Goal: Task Accomplishment & Management: Use online tool/utility

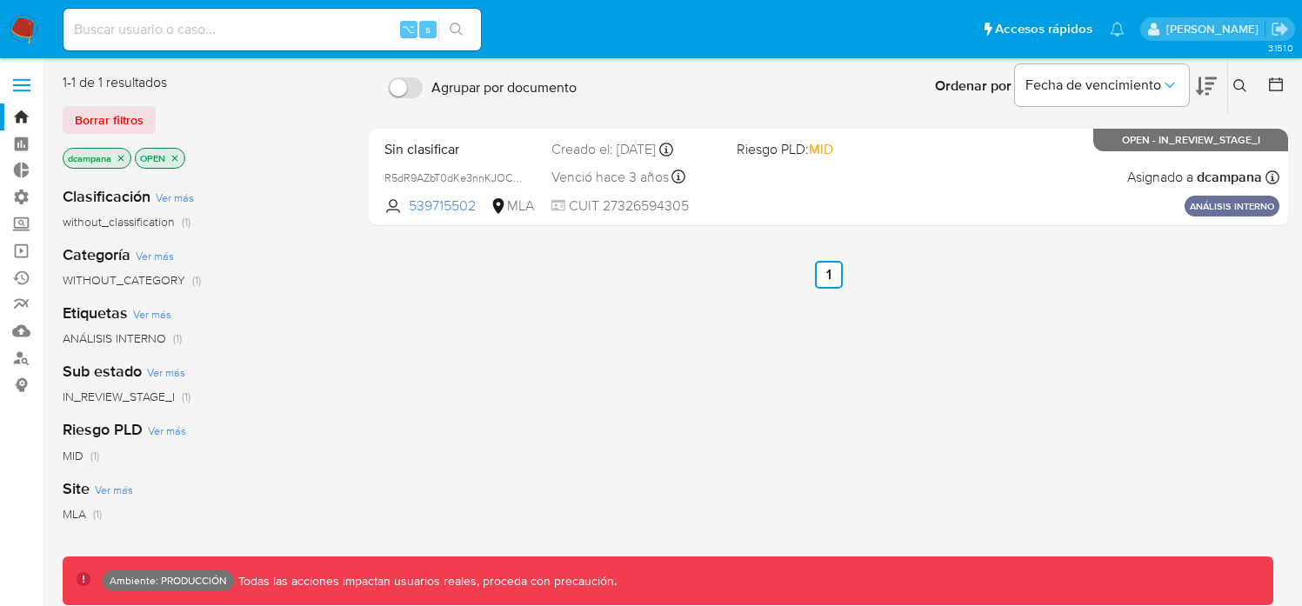
click at [24, 90] on span at bounding box center [21, 91] width 17 height 3
click at [0, 0] on input "checkbox" at bounding box center [0, 0] width 0 height 0
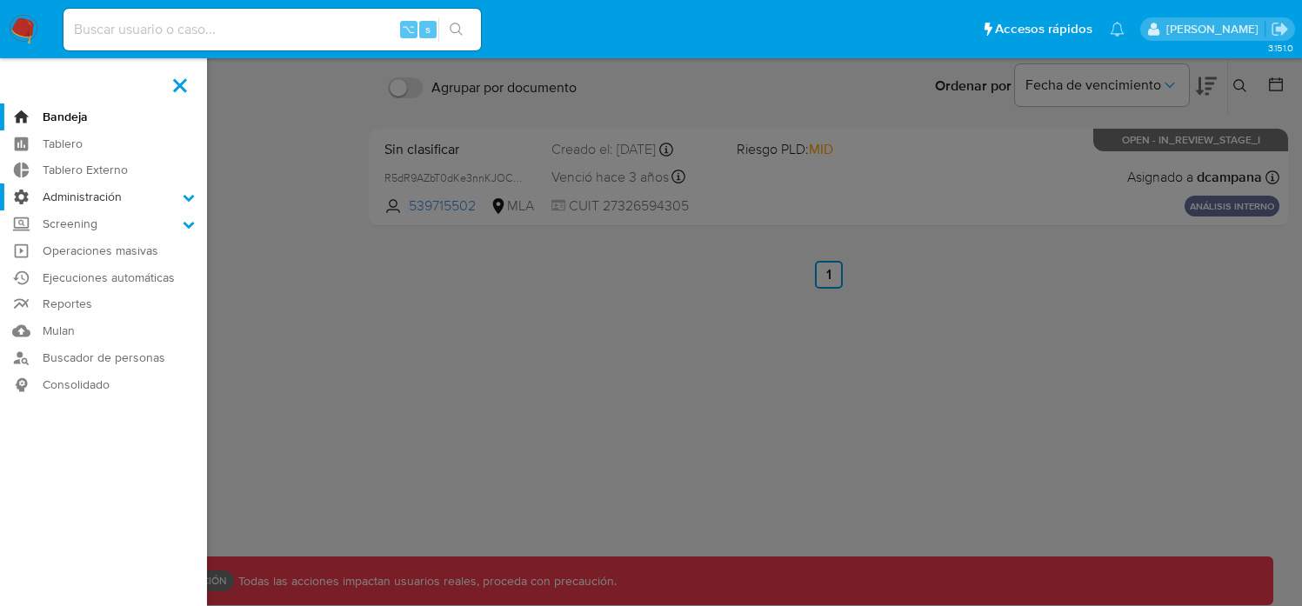
click at [143, 199] on label "Administración" at bounding box center [103, 196] width 207 height 27
click at [0, 0] on input "Administración" at bounding box center [0, 0] width 0 height 0
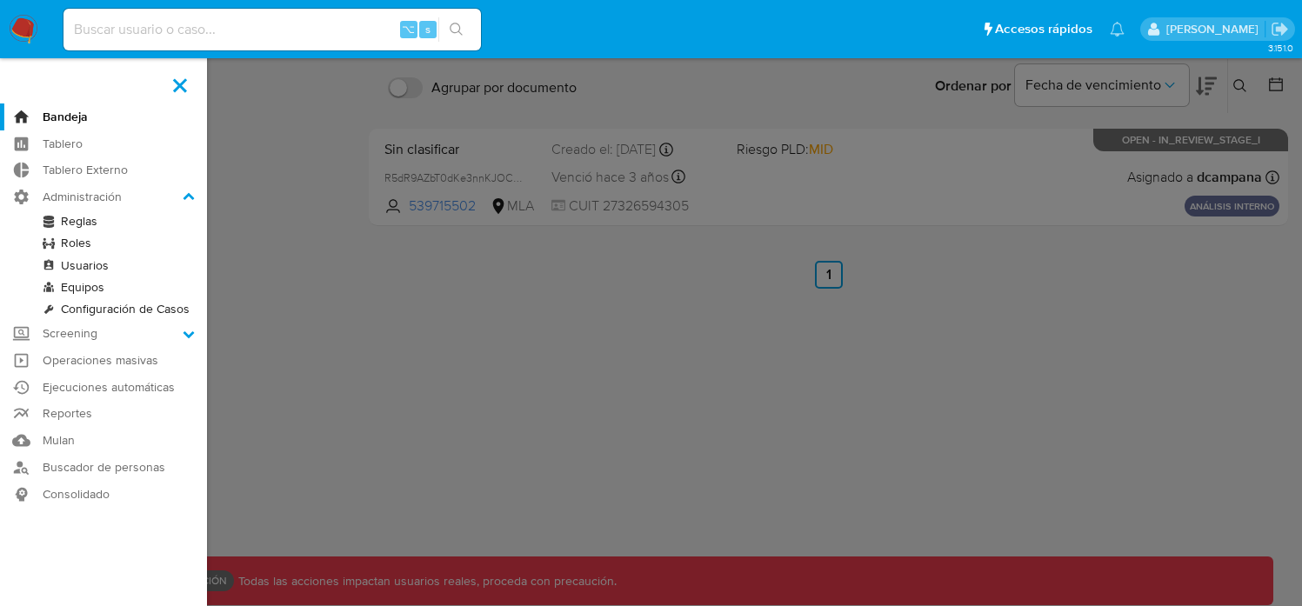
click at [82, 224] on link "Reglas" at bounding box center [103, 221] width 207 height 22
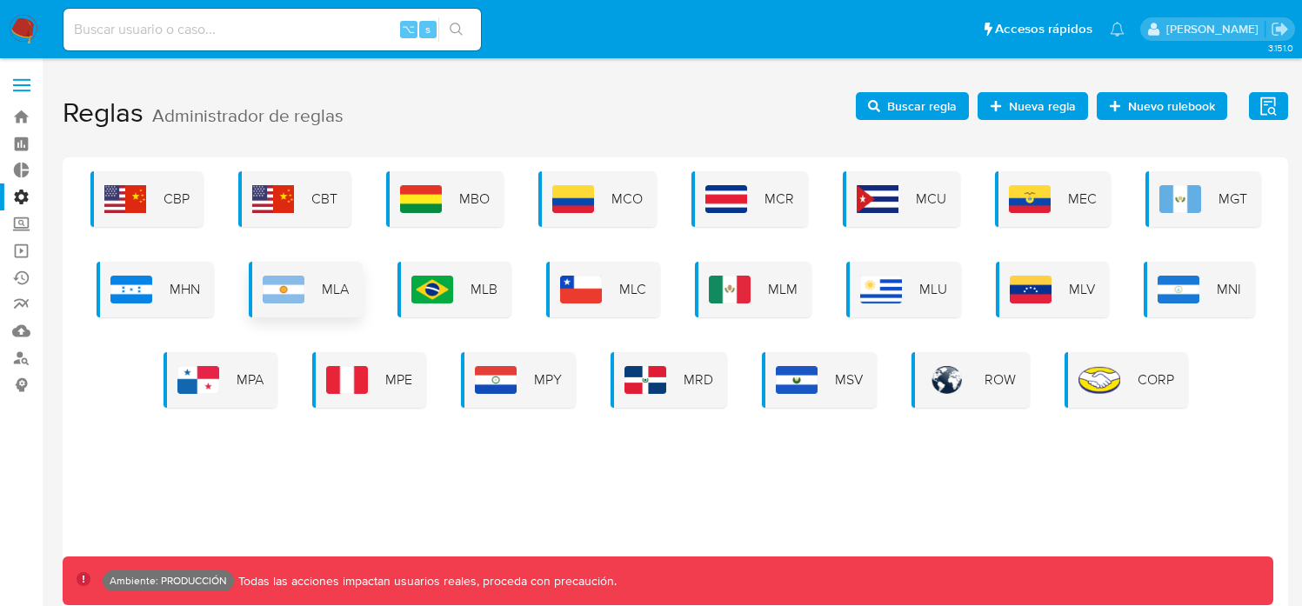
click at [318, 283] on div "MLA" at bounding box center [306, 290] width 114 height 56
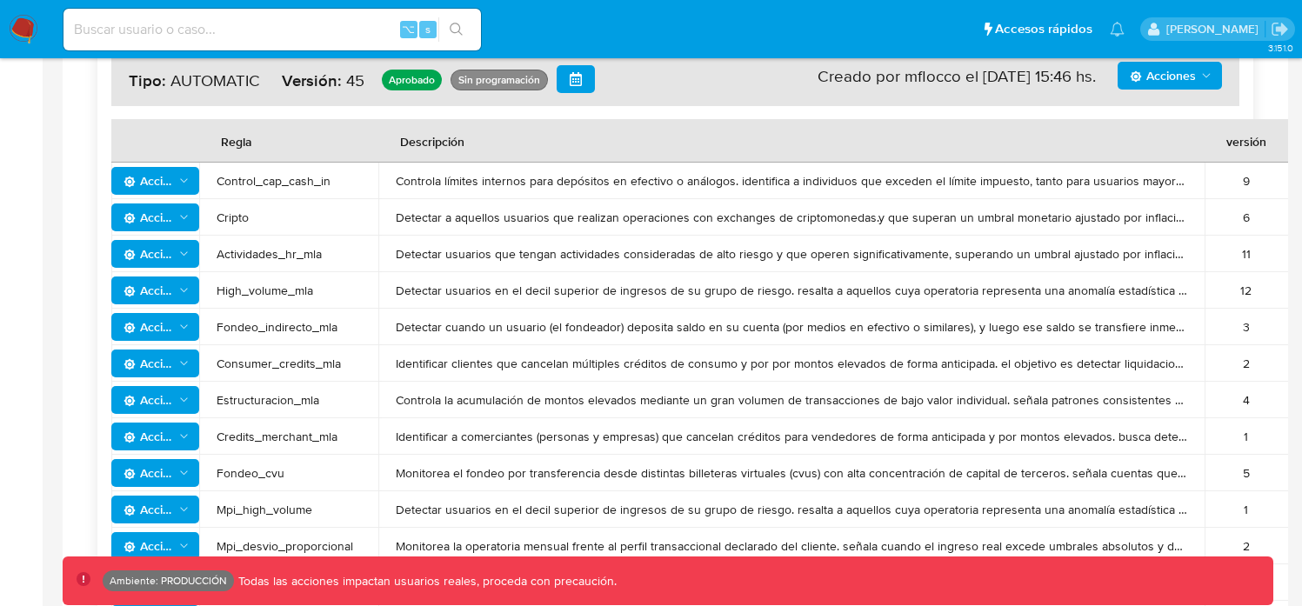
scroll to position [1048, 0]
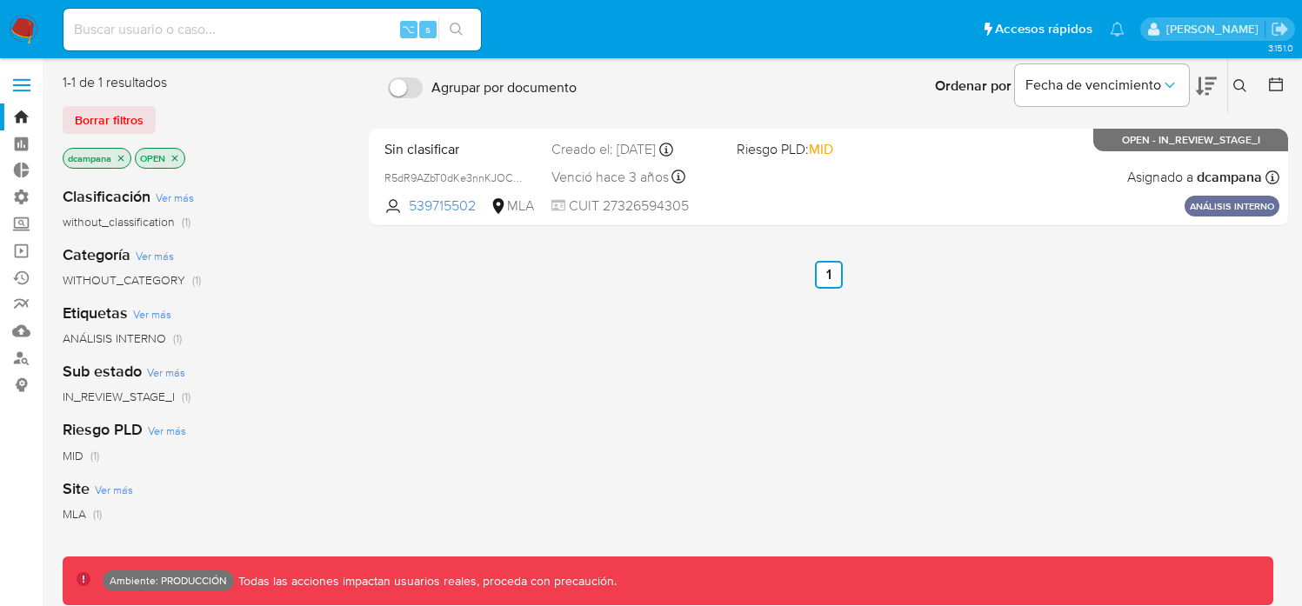
click at [23, 91] on label at bounding box center [21, 85] width 43 height 37
click at [0, 0] on input "checkbox" at bounding box center [0, 0] width 0 height 0
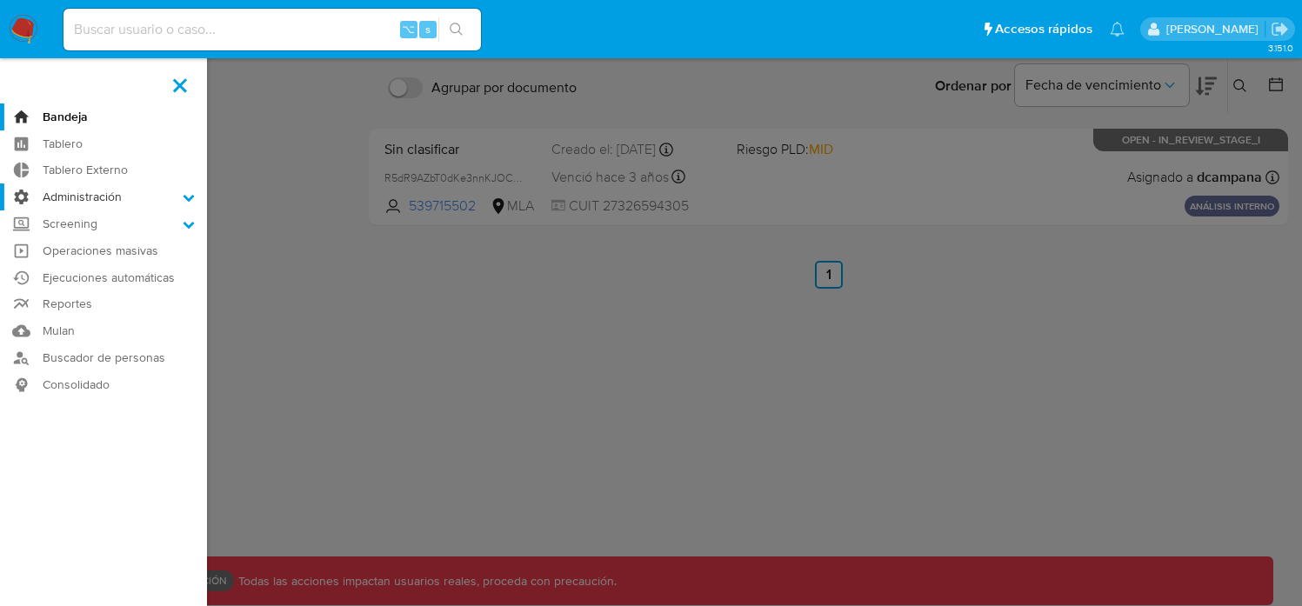
click at [111, 190] on label "Administración" at bounding box center [103, 196] width 207 height 27
click at [0, 0] on input "Administración" at bounding box center [0, 0] width 0 height 0
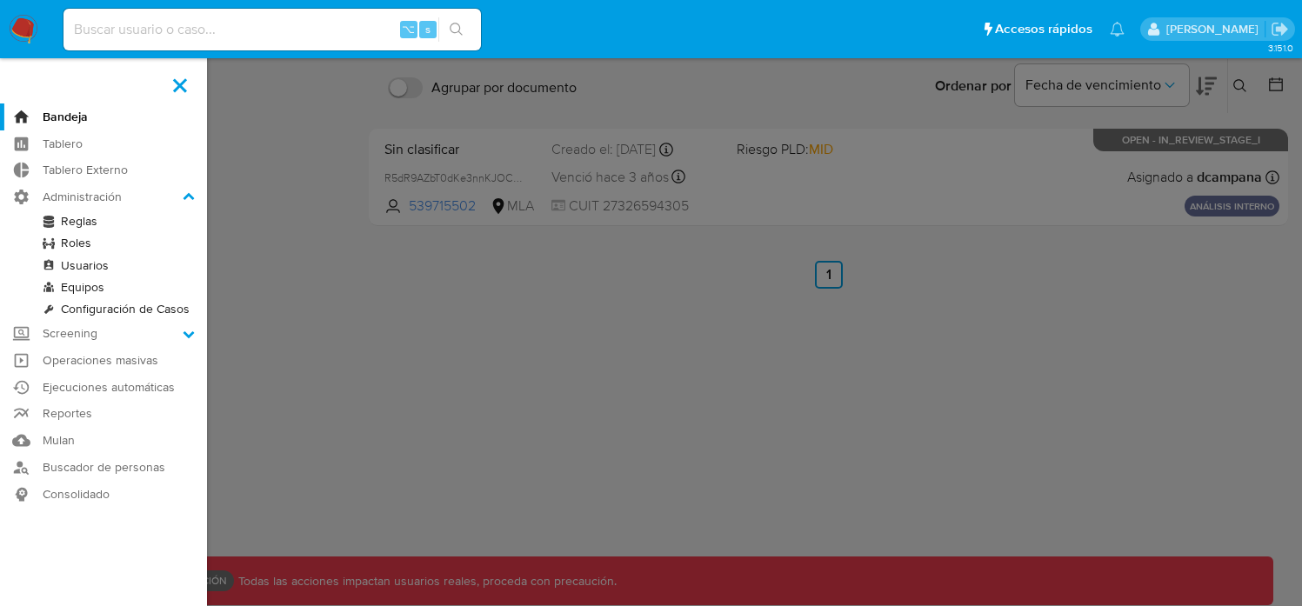
click at [87, 223] on link "Reglas" at bounding box center [103, 221] width 207 height 22
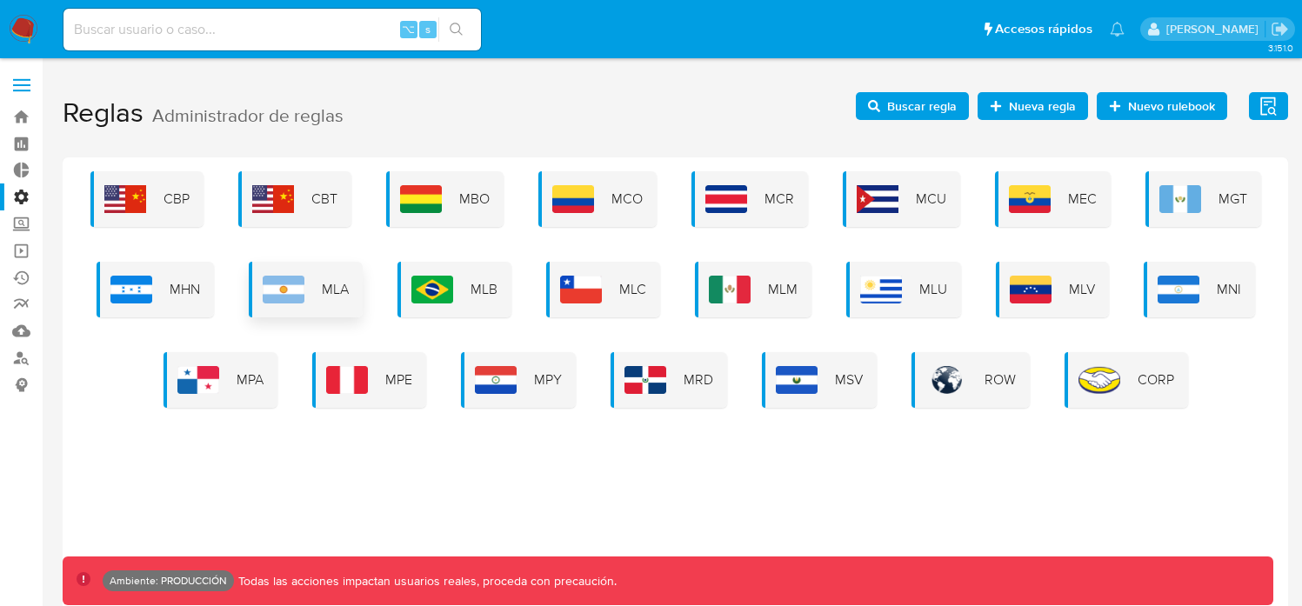
click at [310, 280] on div "MLA" at bounding box center [306, 290] width 114 height 56
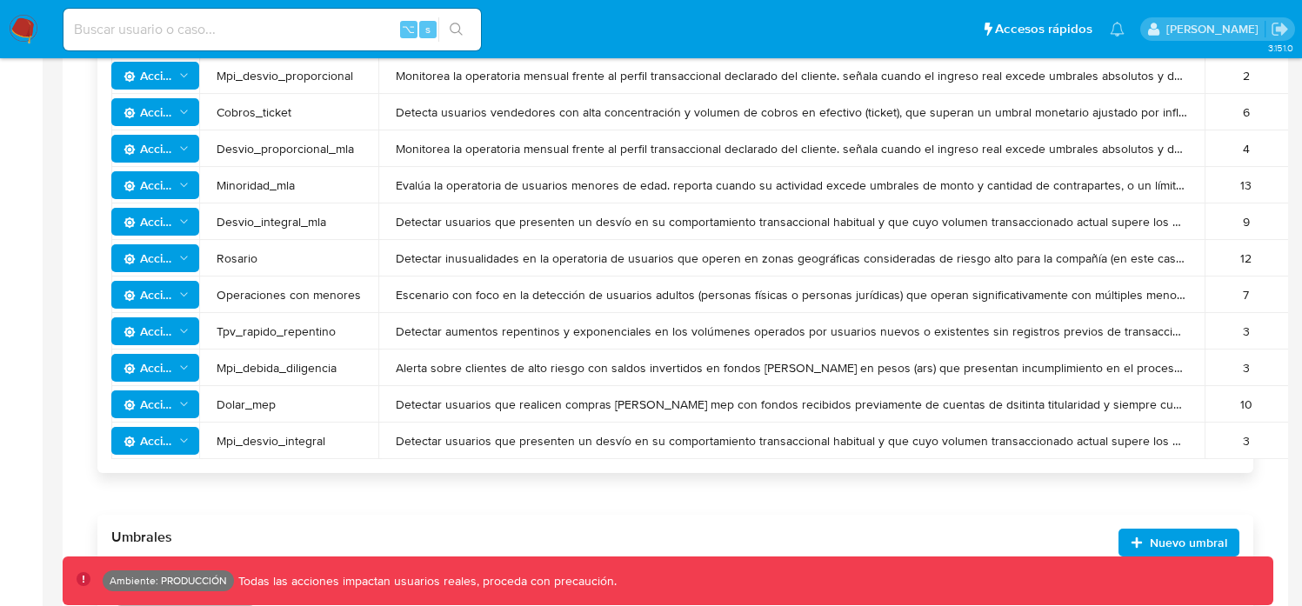
scroll to position [1048, 0]
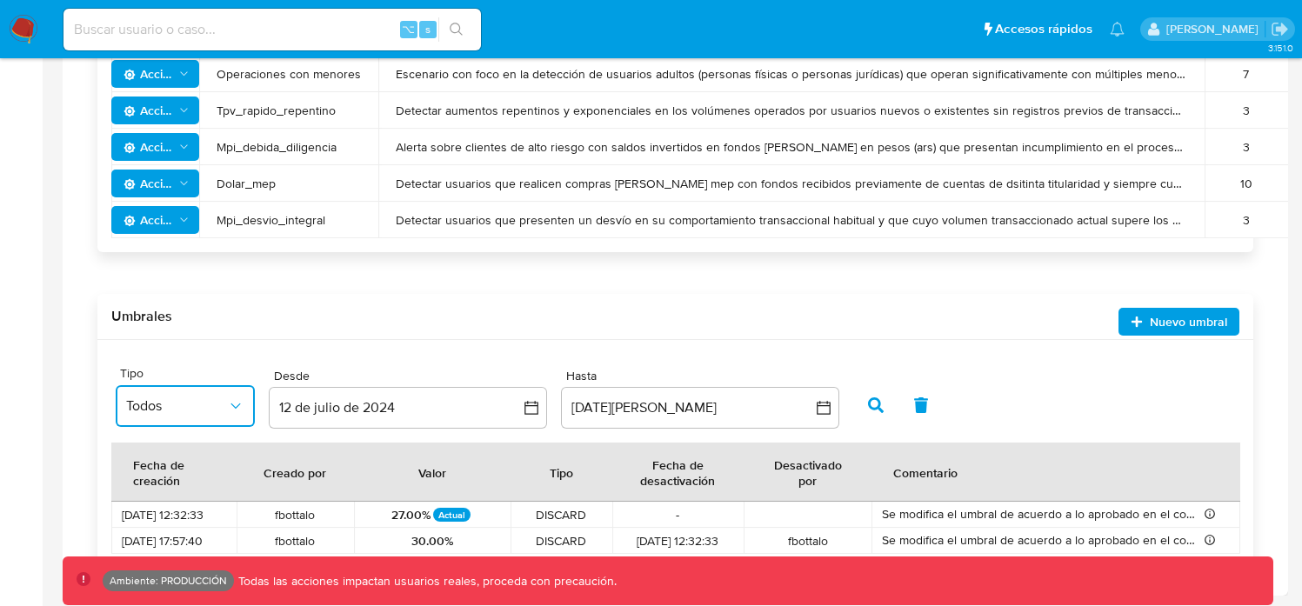
click at [213, 403] on span "Todos" at bounding box center [176, 405] width 101 height 17
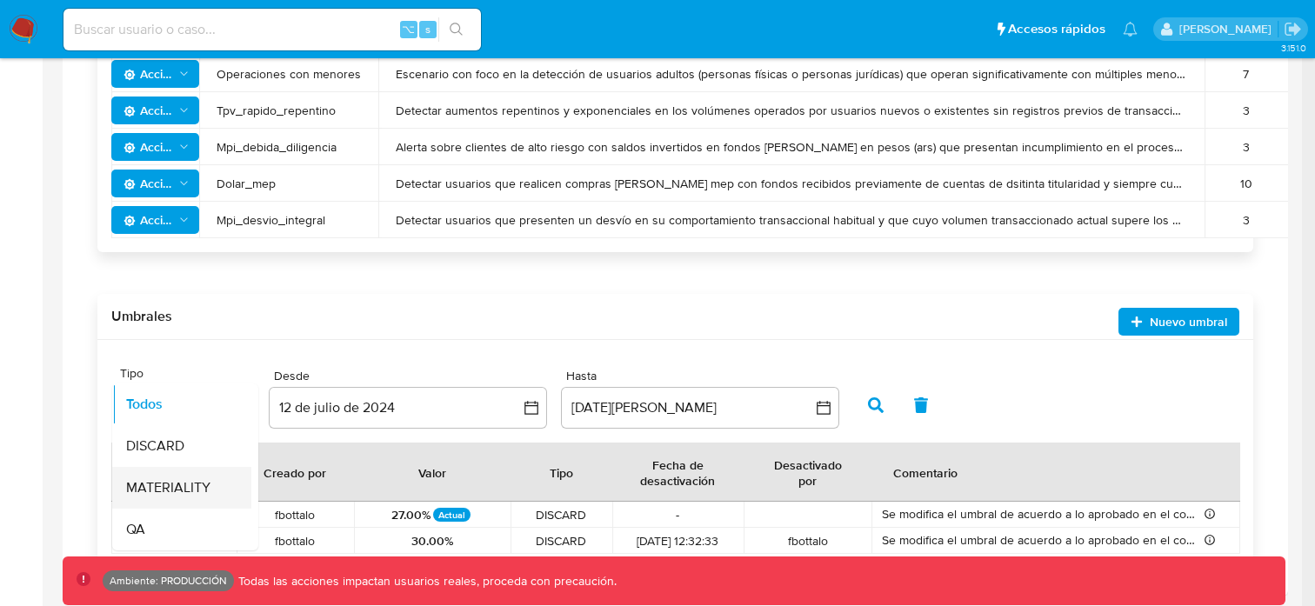
click at [197, 479] on span "MATERIALITY" at bounding box center [168, 487] width 84 height 17
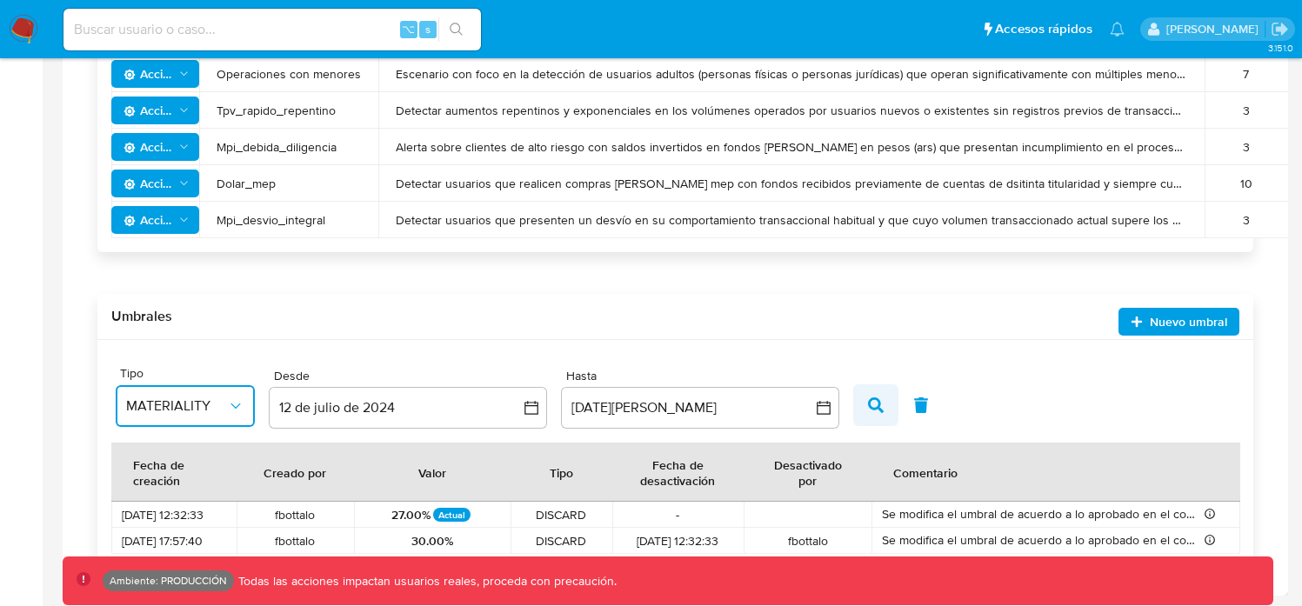
click at [879, 410] on icon "button" at bounding box center [876, 405] width 16 height 16
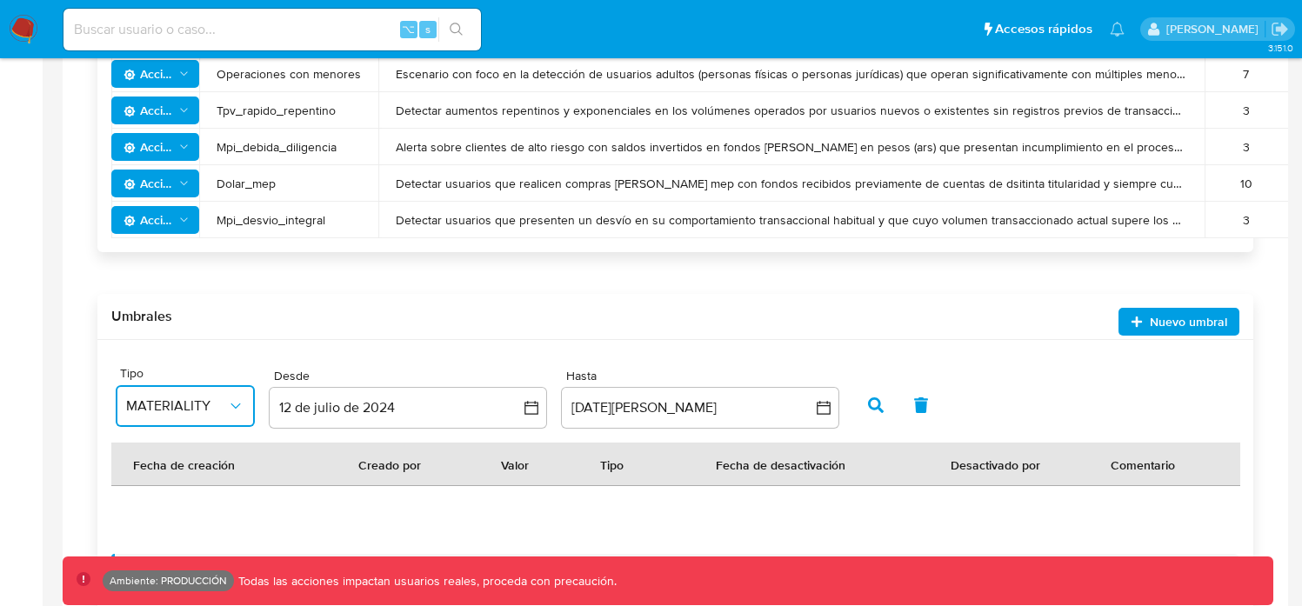
scroll to position [1091, 0]
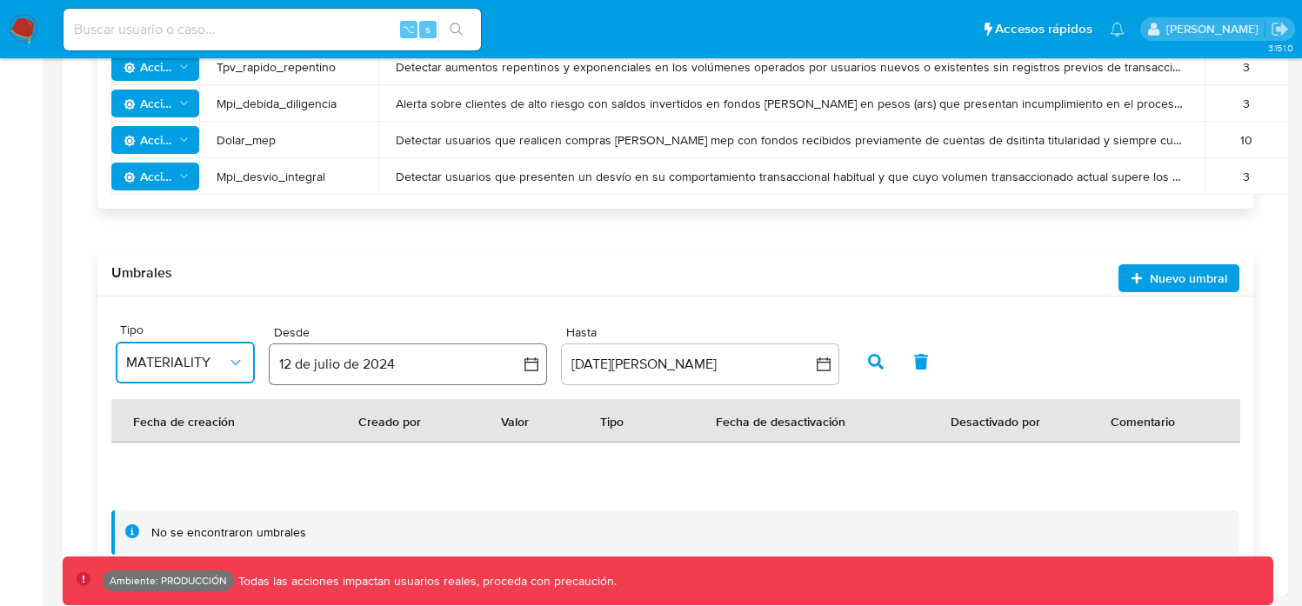
click at [528, 360] on icon "button" at bounding box center [531, 364] width 14 height 14
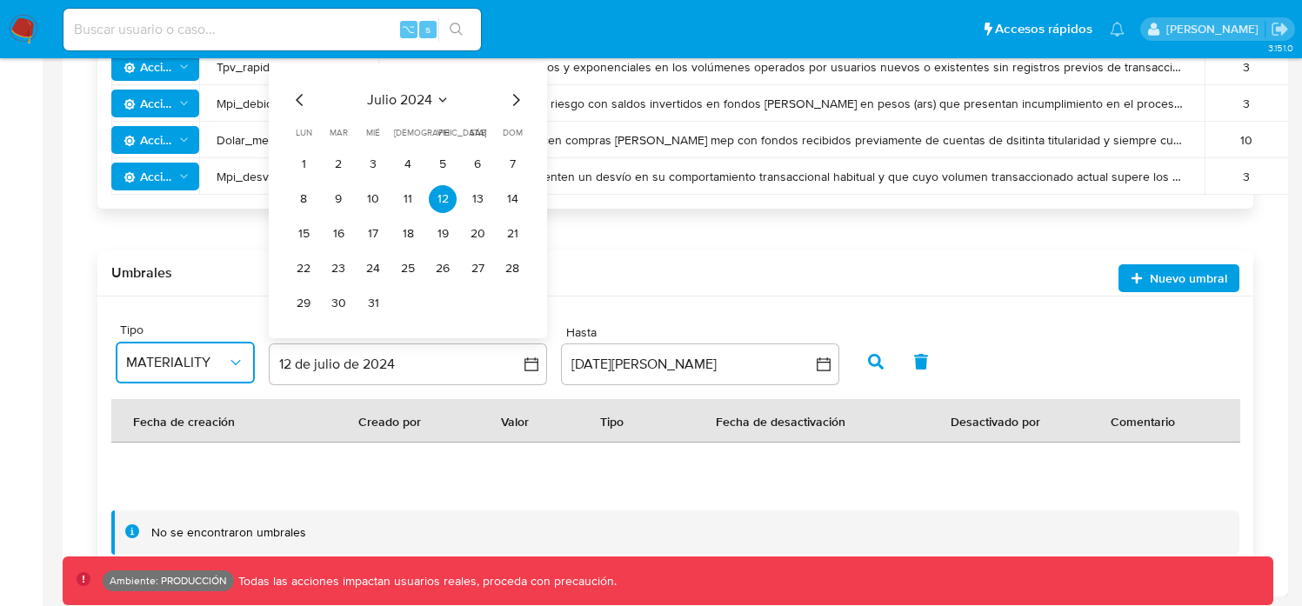
click at [302, 97] on icon "Mes anterior" at bounding box center [300, 100] width 21 height 21
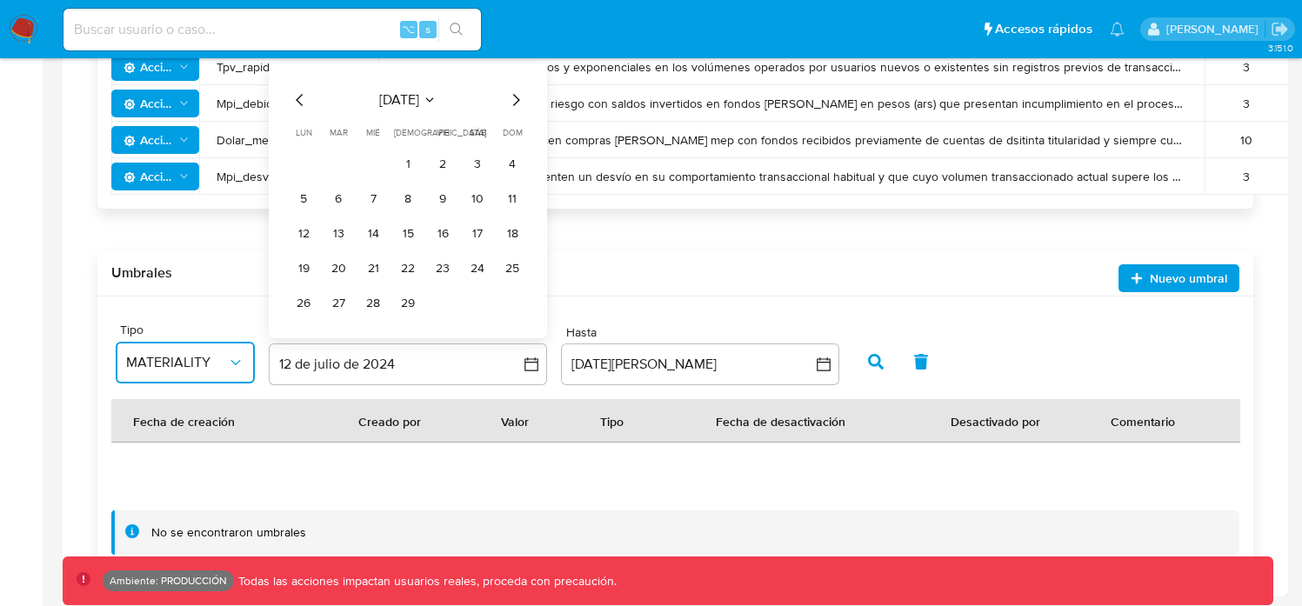
click at [302, 97] on icon "Mes anterior" at bounding box center [300, 100] width 21 height 21
click at [310, 164] on button "1" at bounding box center [304, 164] width 28 height 28
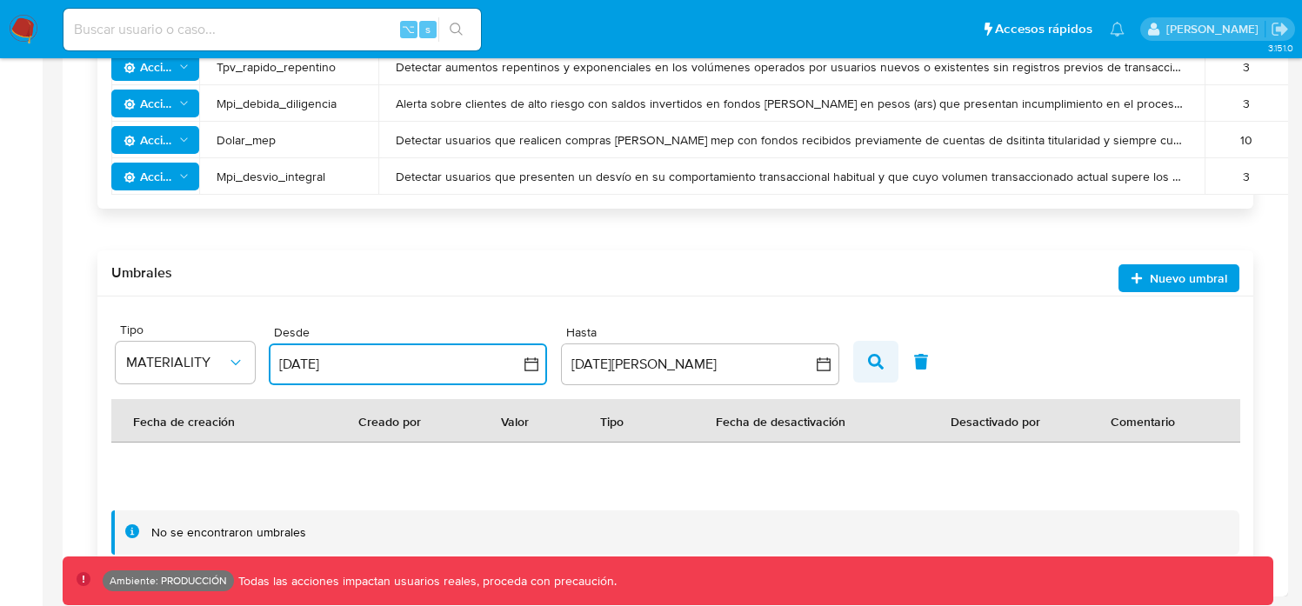
click at [878, 364] on icon "button" at bounding box center [876, 362] width 16 height 16
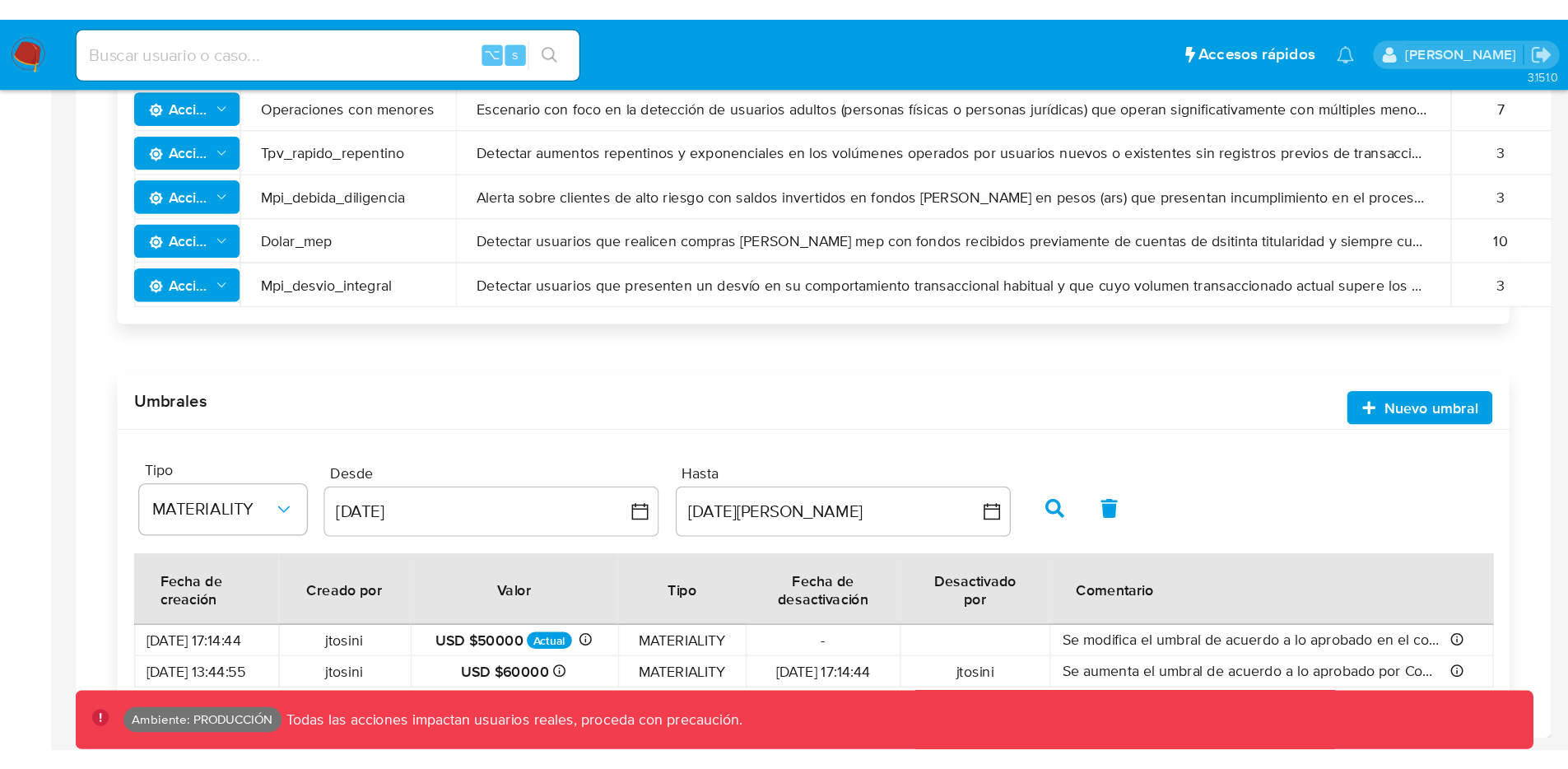
scroll to position [798, 0]
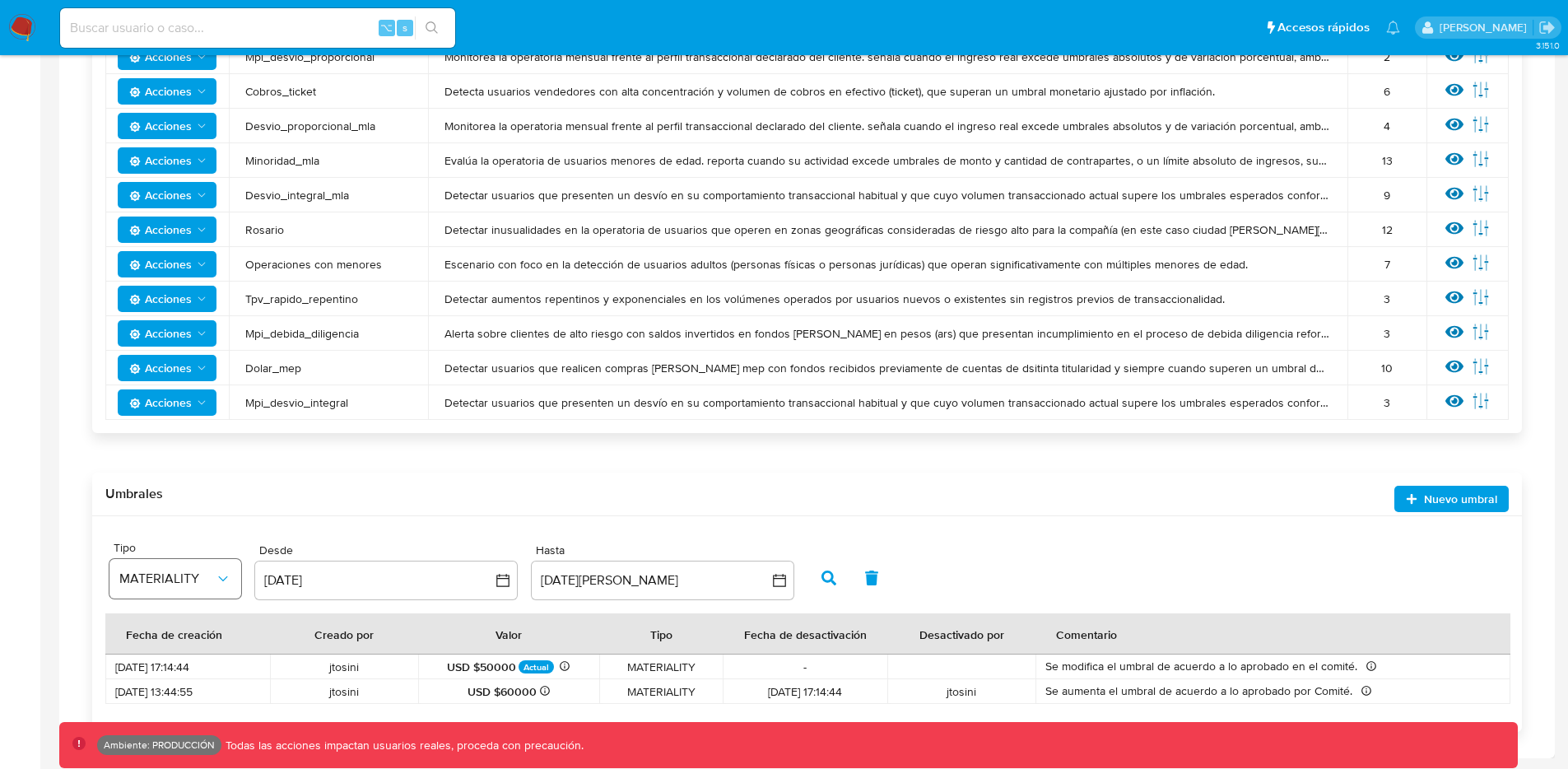
click at [211, 573] on span "MATERIALITY" at bounding box center [167, 579] width 96 height 16
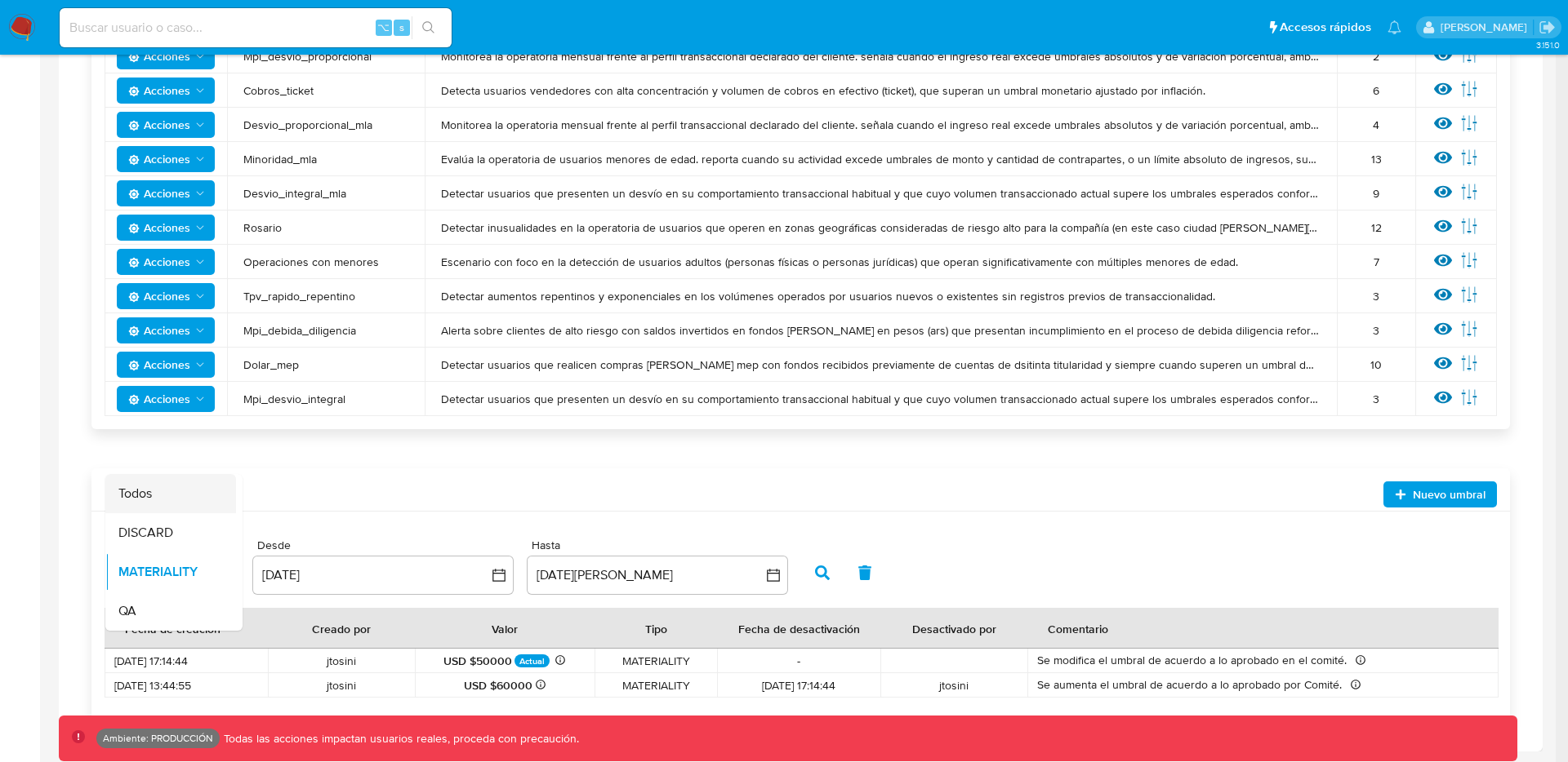
click at [195, 501] on div "Todos" at bounding box center [165, 494] width 95 height 39
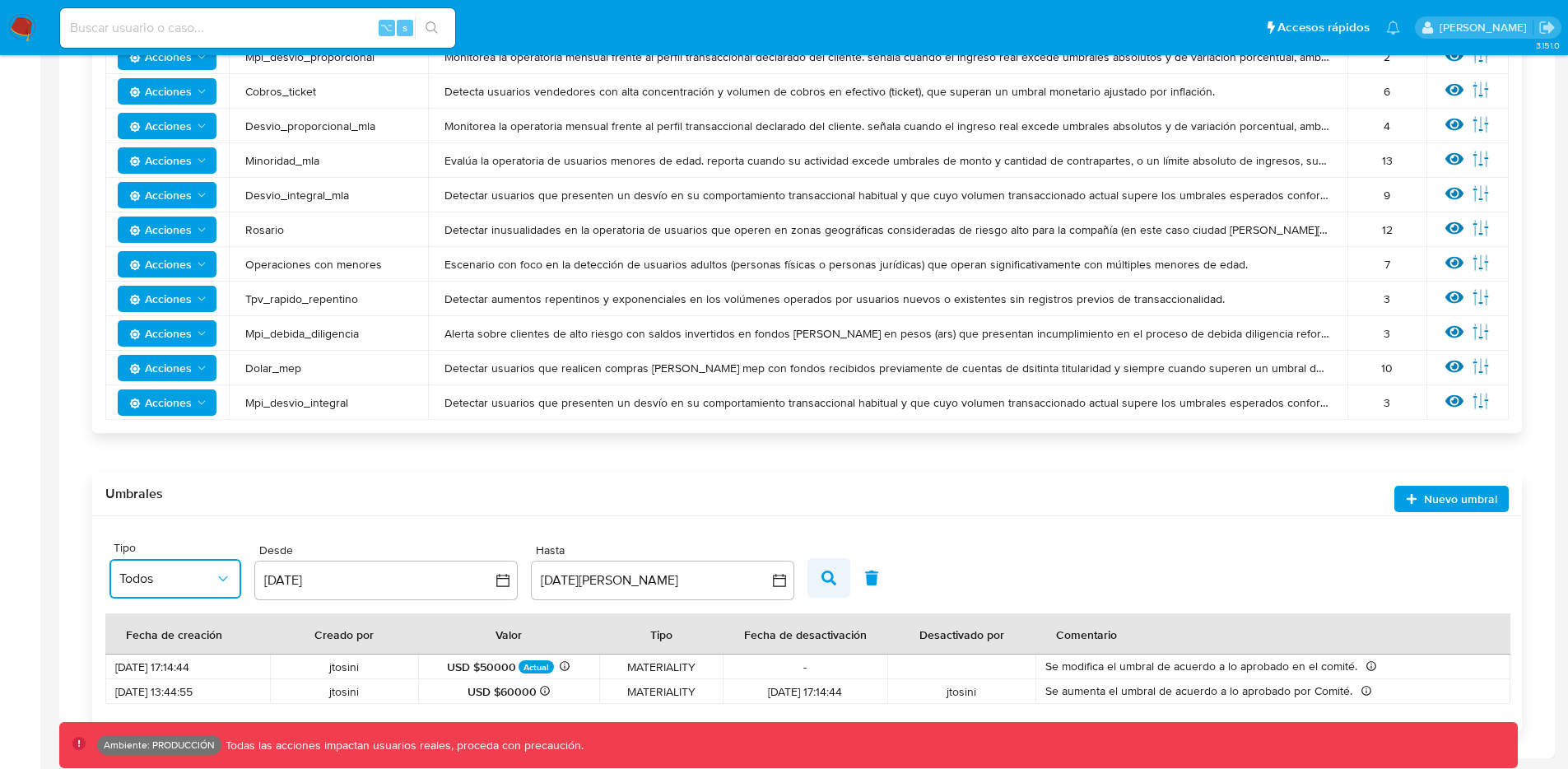
click at [838, 573] on button "button" at bounding box center [829, 579] width 43 height 40
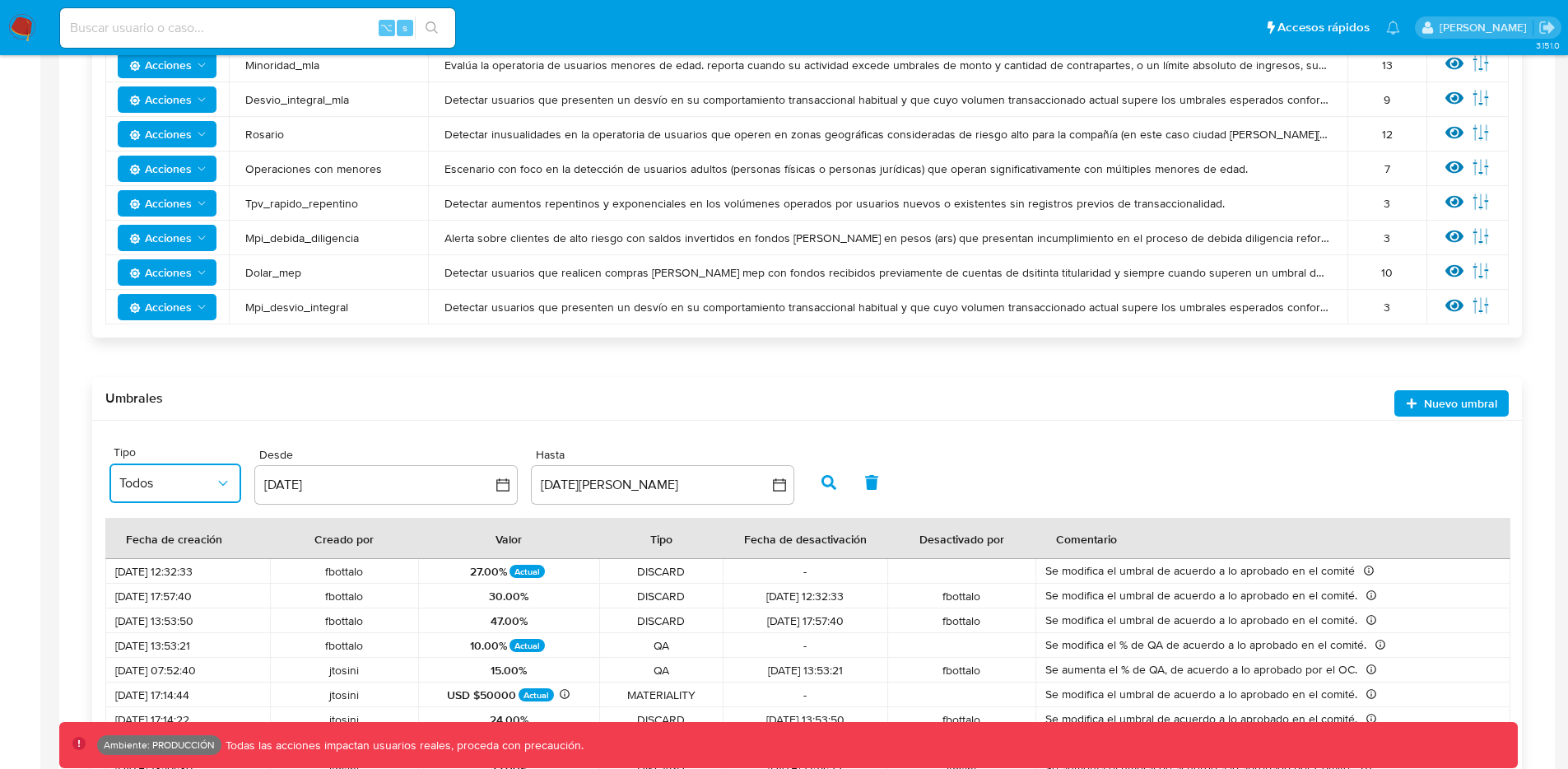
scroll to position [957, 0]
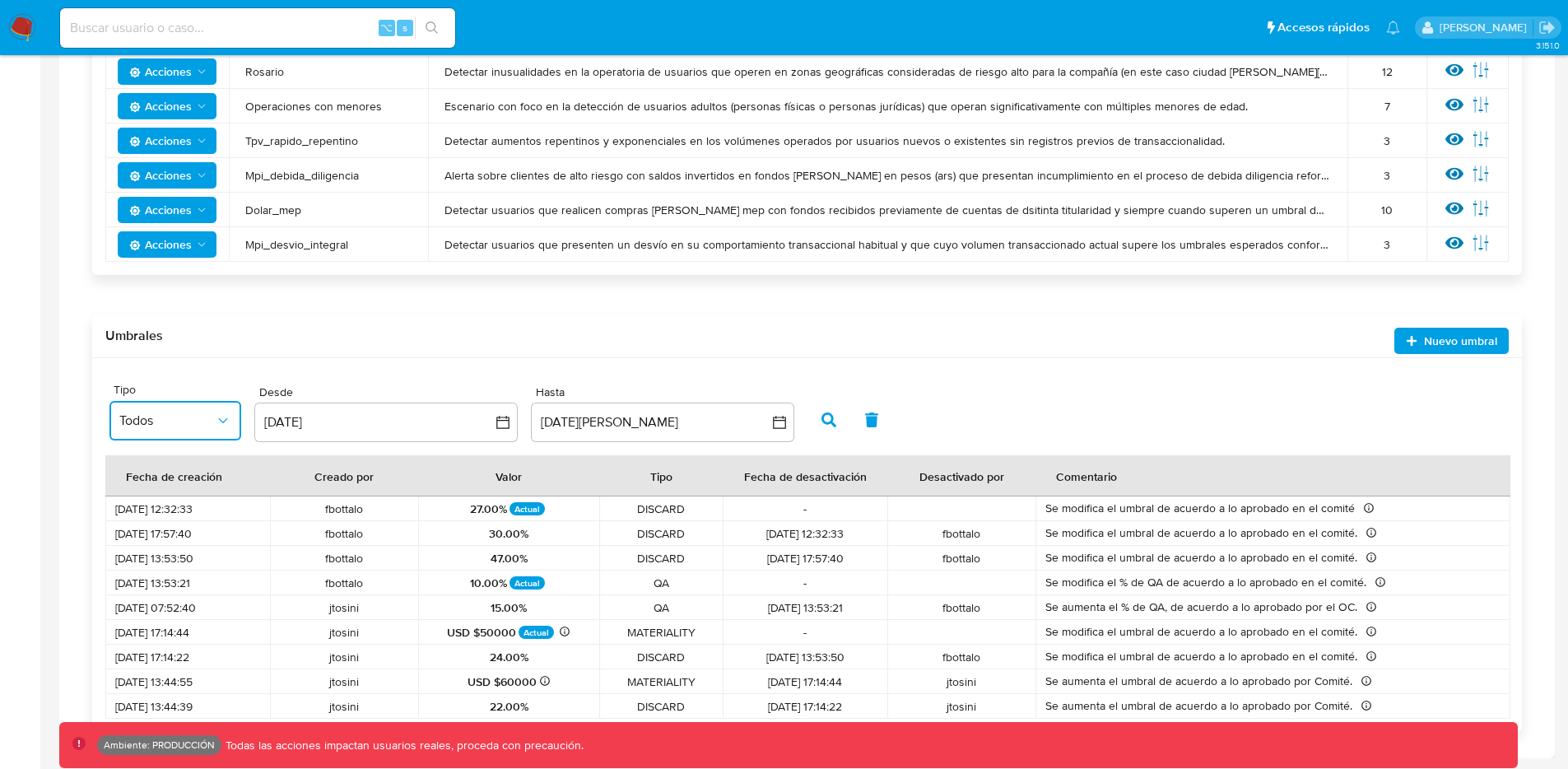
drag, startPoint x: 230, startPoint y: 635, endPoint x: 121, endPoint y: 626, distance: 109.4
click at [121, 573] on span "04/04/2024 17:14:44" at bounding box center [187, 633] width 145 height 15
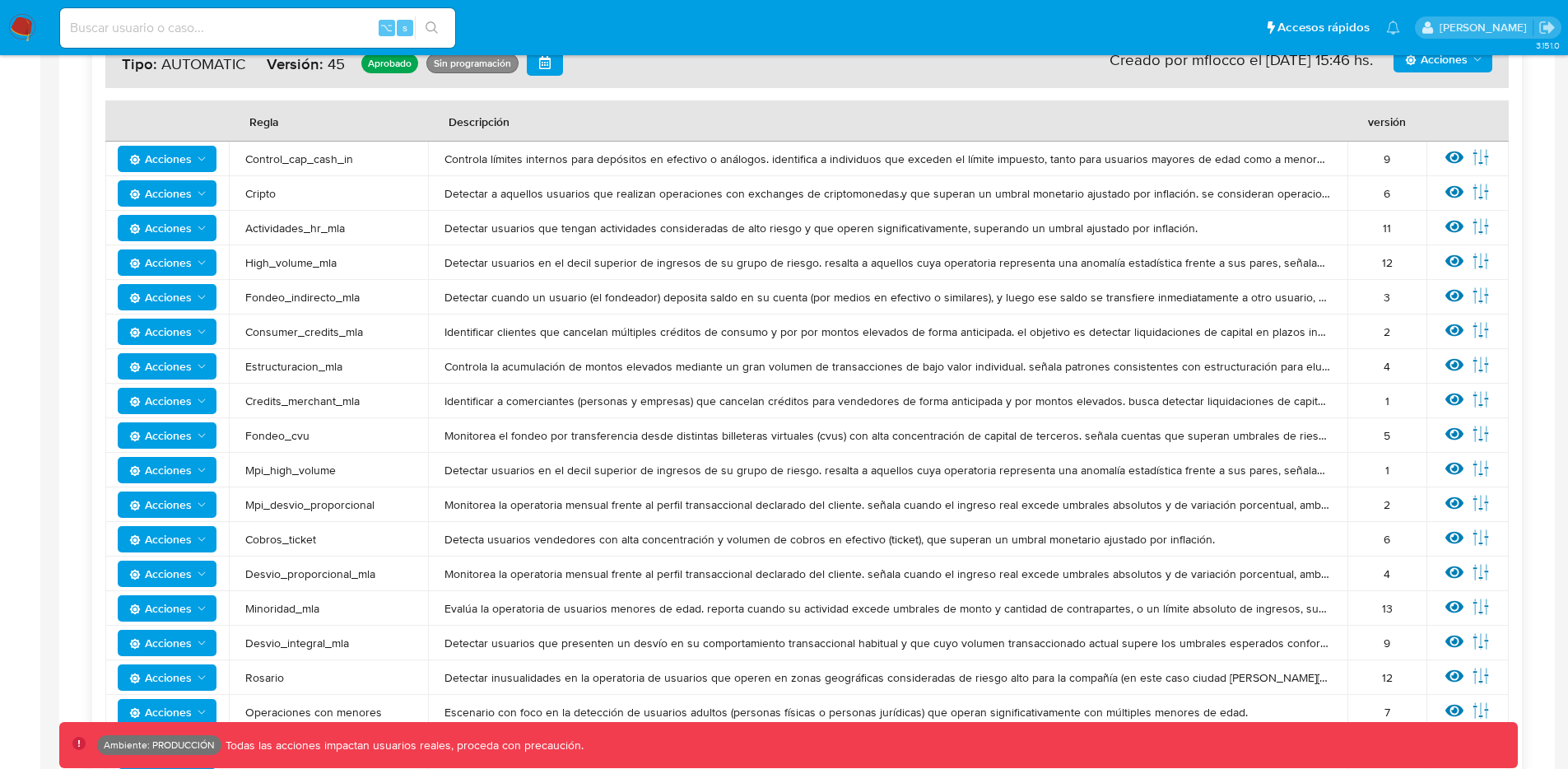
scroll to position [341, 0]
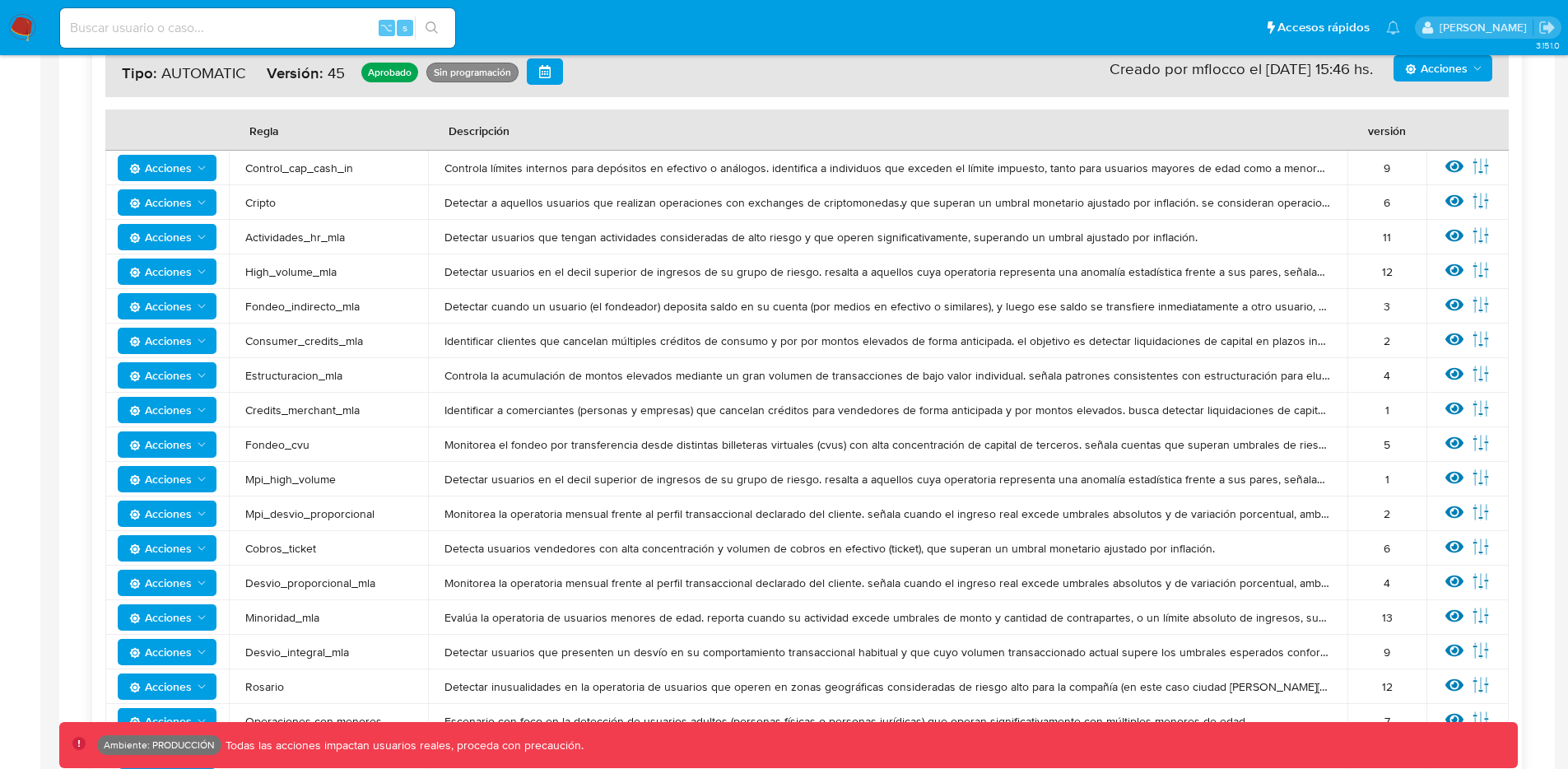
click at [323, 573] on span "Desvio_proporcional_mla" at bounding box center [329, 583] width 167 height 15
click at [1244, 573] on icon at bounding box center [1481, 616] width 18 height 18
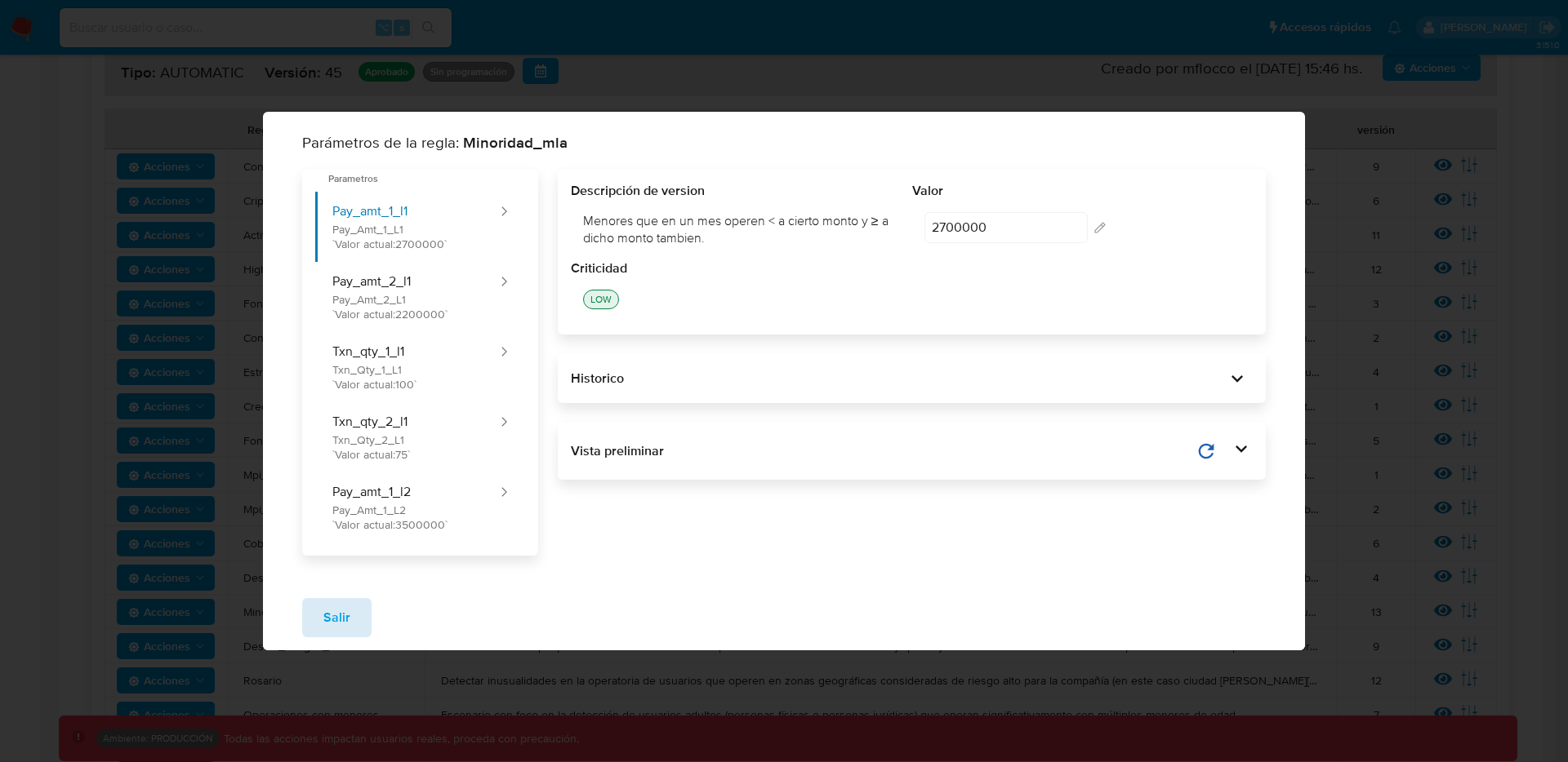
click at [309, 568] on button "Salir" at bounding box center [337, 617] width 69 height 39
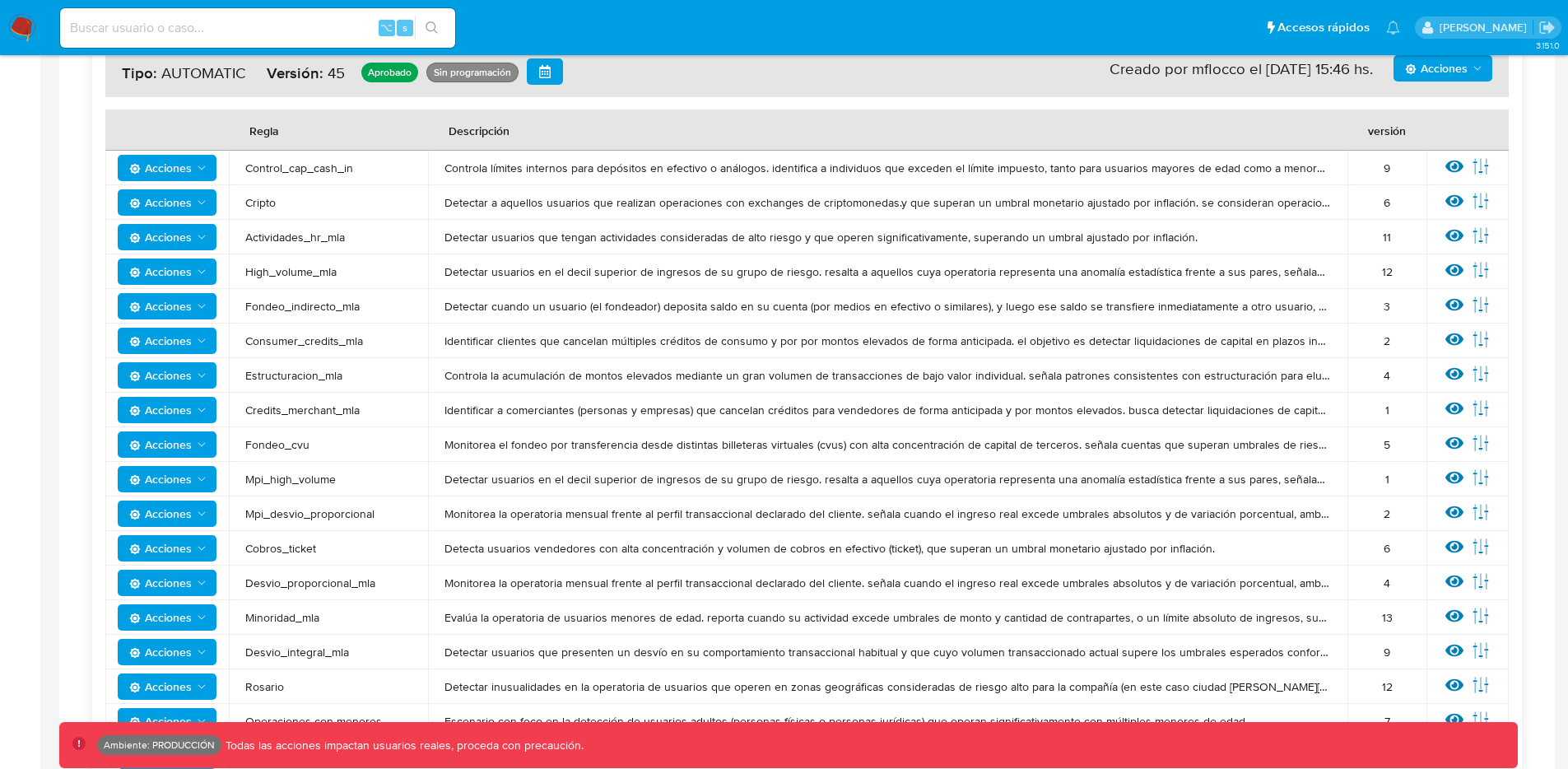
click at [168, 573] on span "Acciones" at bounding box center [161, 583] width 62 height 27
click at [163, 573] on button "Editar umbral" at bounding box center [167, 664] width 149 height 40
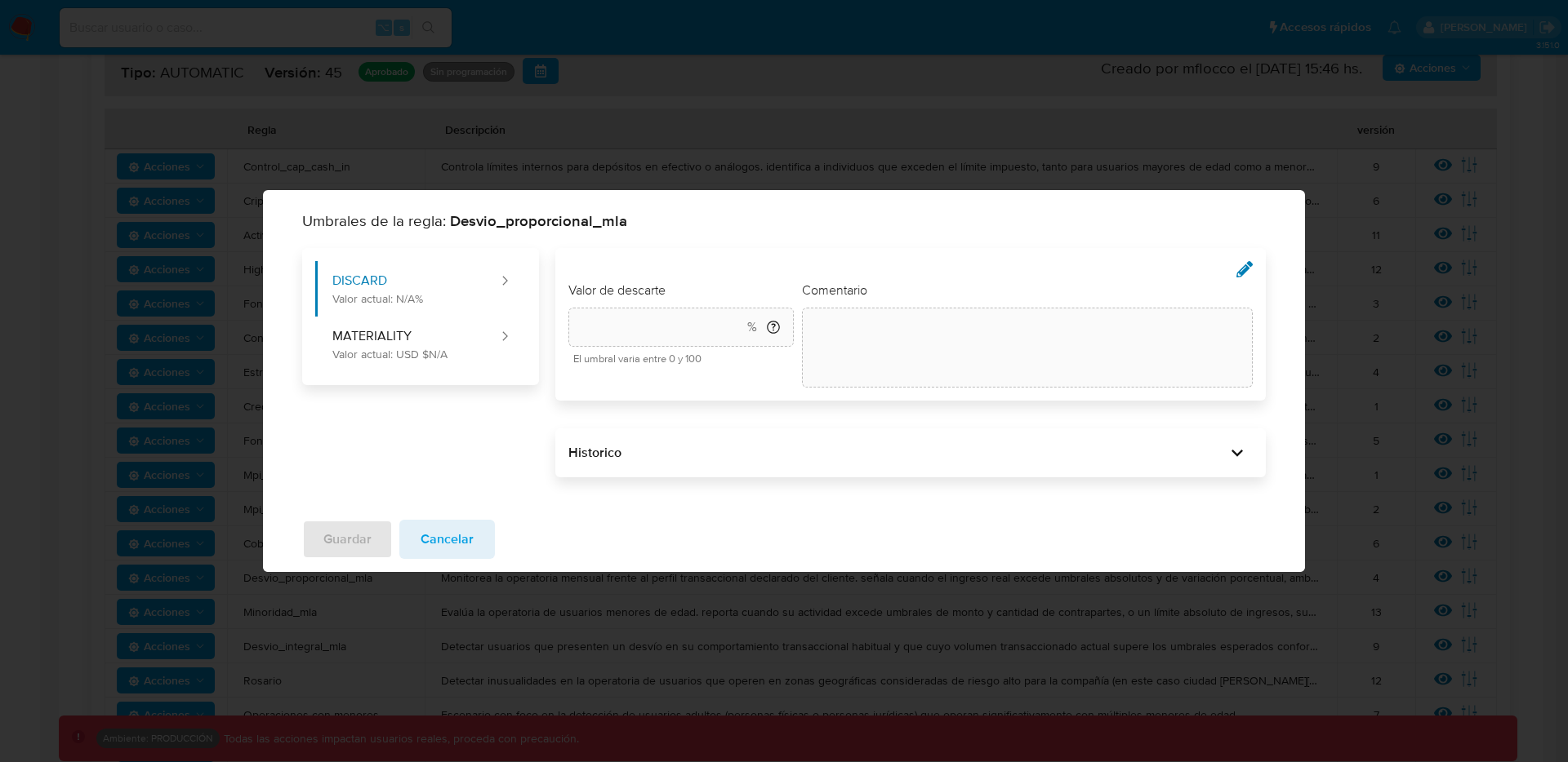
click at [496, 547] on div "Guardar Cancelar" at bounding box center [784, 540] width 1042 height 66
click at [480, 536] on button "Cancelar" at bounding box center [447, 540] width 96 height 39
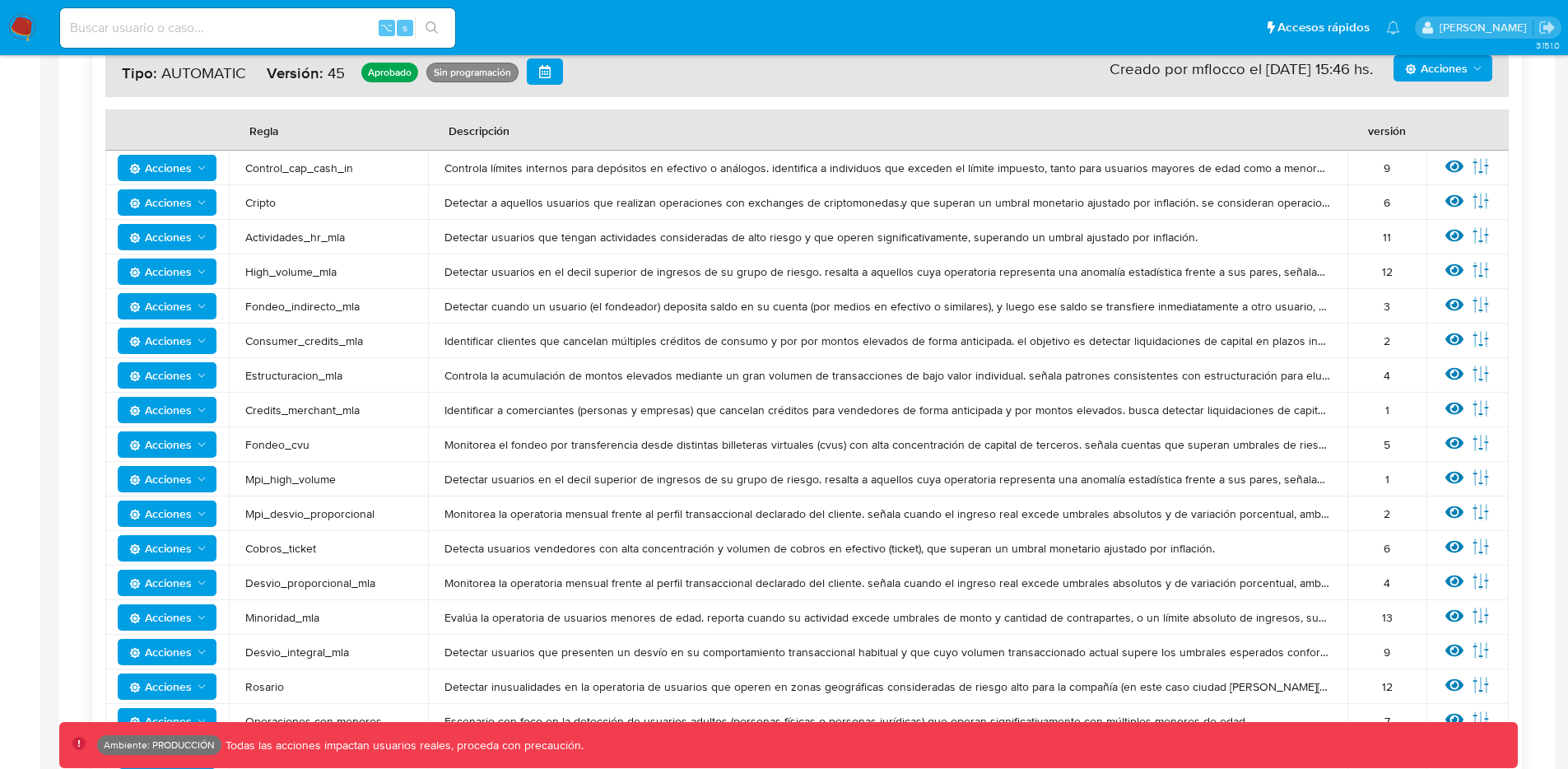
click at [185, 159] on span "Acciones" at bounding box center [161, 168] width 62 height 27
click at [302, 313] on span "Fondeo_indirecto_mla" at bounding box center [329, 307] width 167 height 15
click at [195, 206] on icon "Acciones" at bounding box center [202, 203] width 13 height 13
click at [180, 275] on button "Editar umbral" at bounding box center [167, 283] width 149 height 40
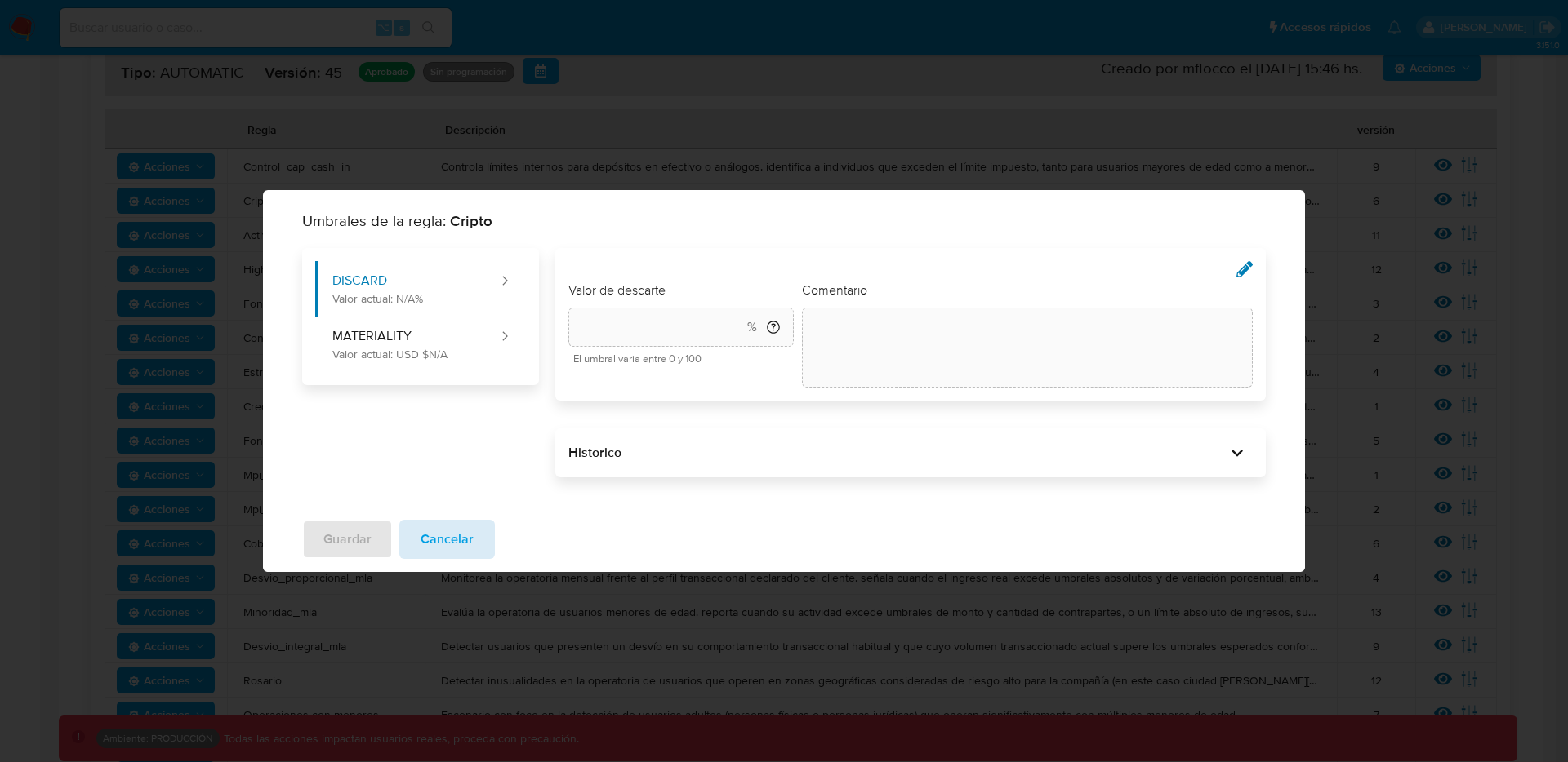
click at [444, 537] on span "Cancelar" at bounding box center [447, 540] width 54 height 36
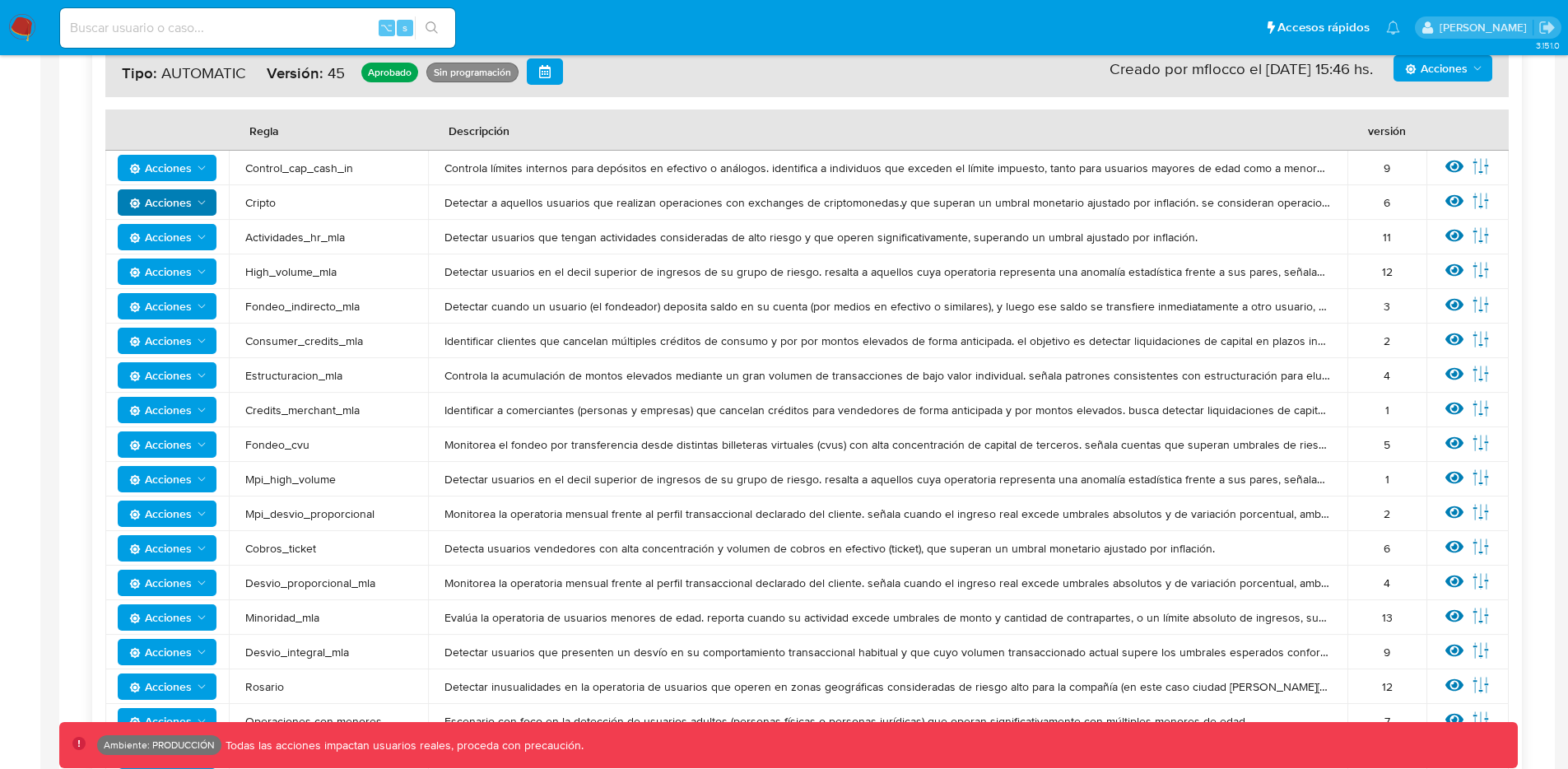
click at [205, 239] on icon "Acciones" at bounding box center [202, 237] width 13 height 13
click at [176, 312] on button "Editar umbral" at bounding box center [167, 318] width 149 height 40
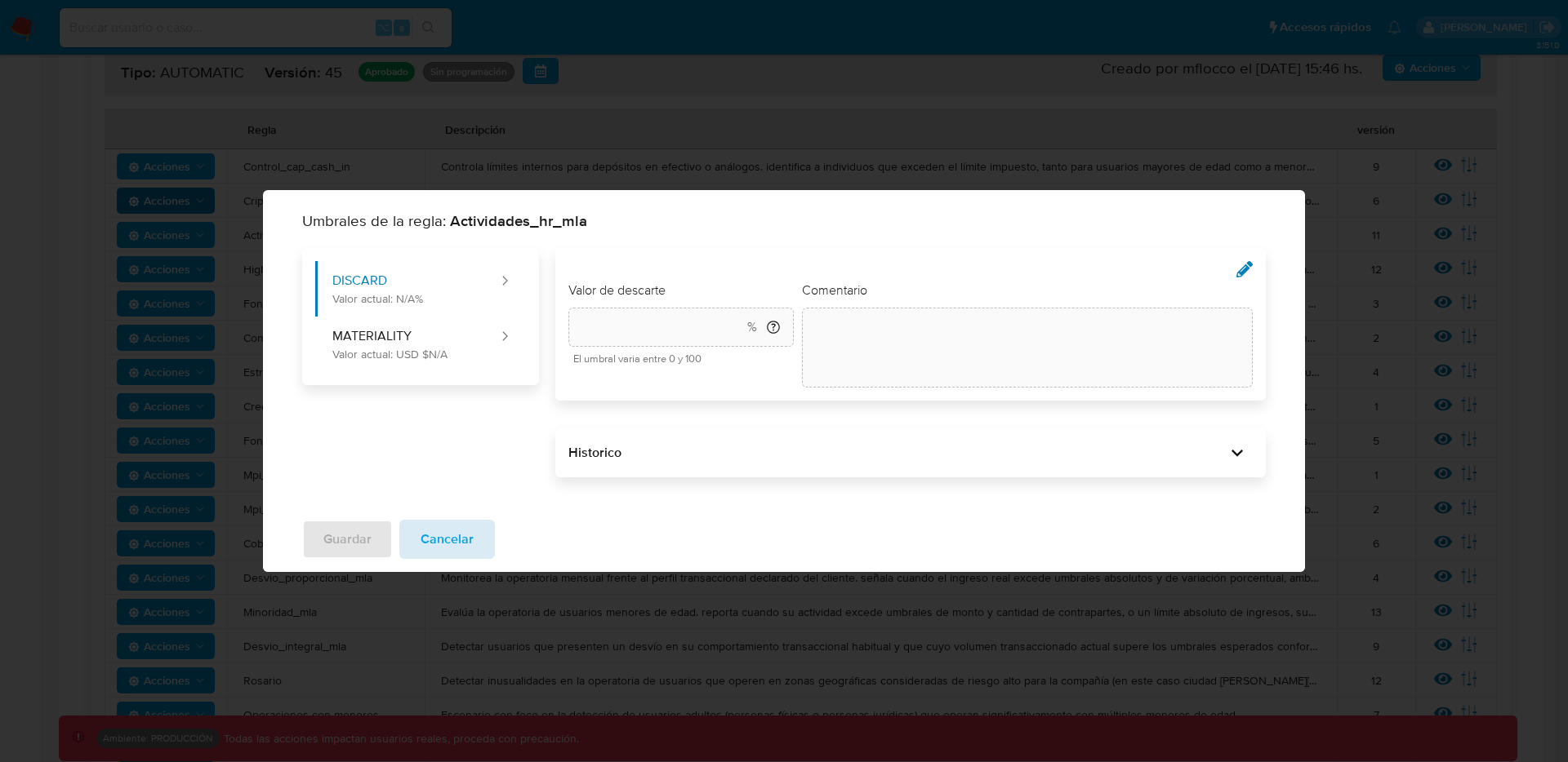
click at [461, 535] on span "Cancelar" at bounding box center [447, 540] width 54 height 36
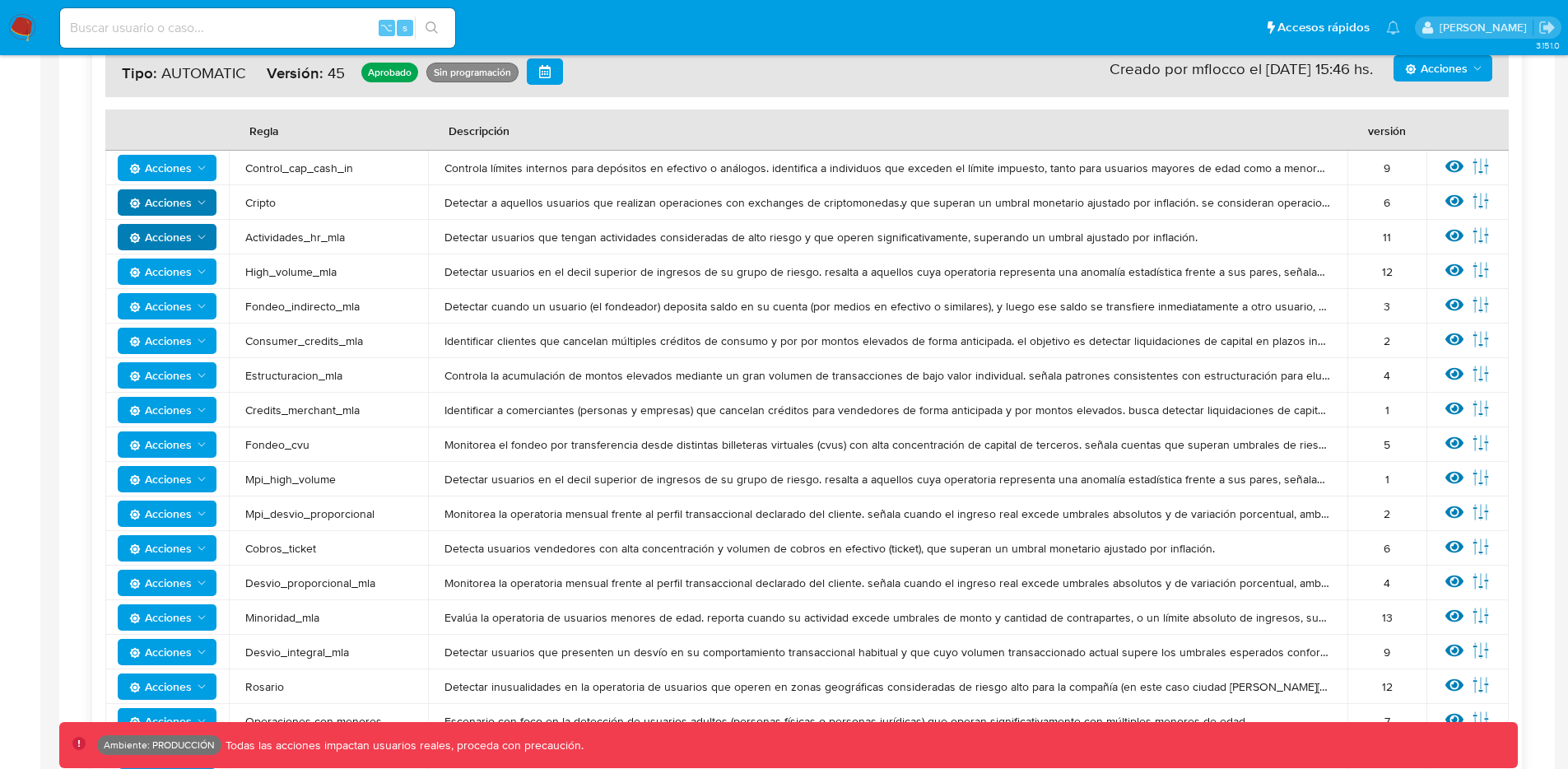
click at [189, 273] on span "Acciones" at bounding box center [161, 272] width 62 height 27
click at [180, 350] on button "Editar umbral" at bounding box center [167, 352] width 149 height 40
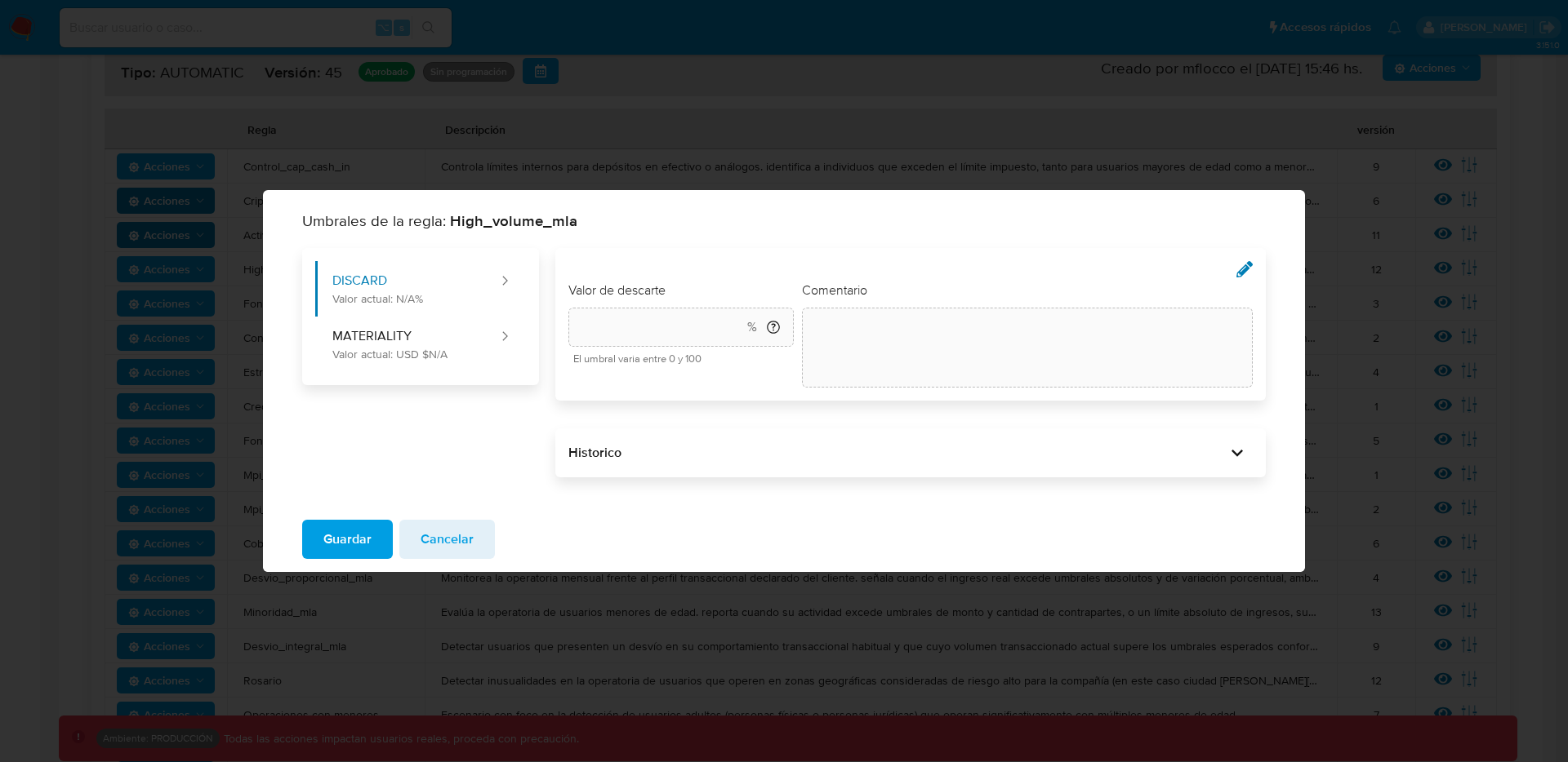
type input "10"
type textarea "init"
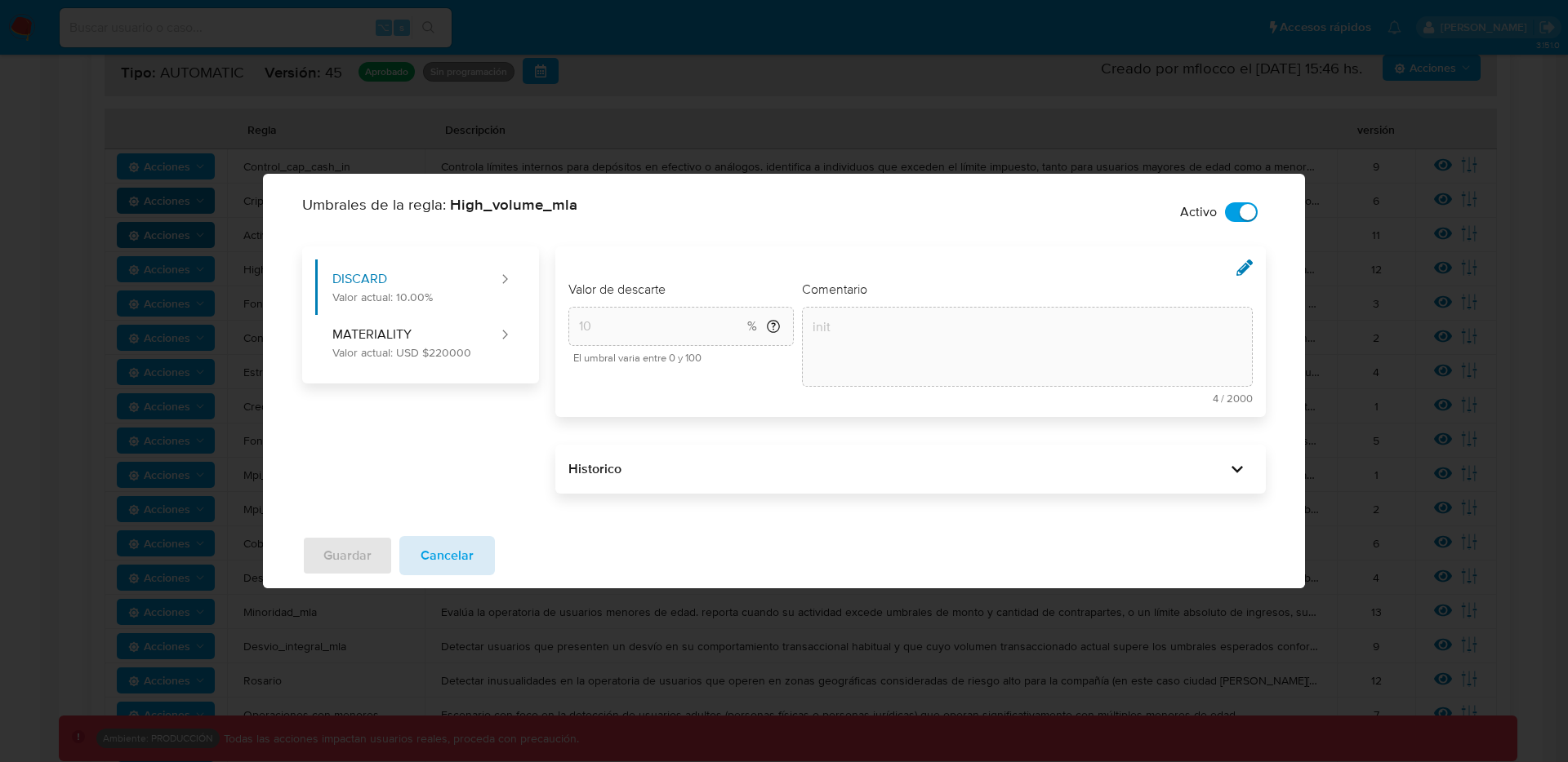
click at [455, 565] on span "Cancelar" at bounding box center [447, 556] width 54 height 36
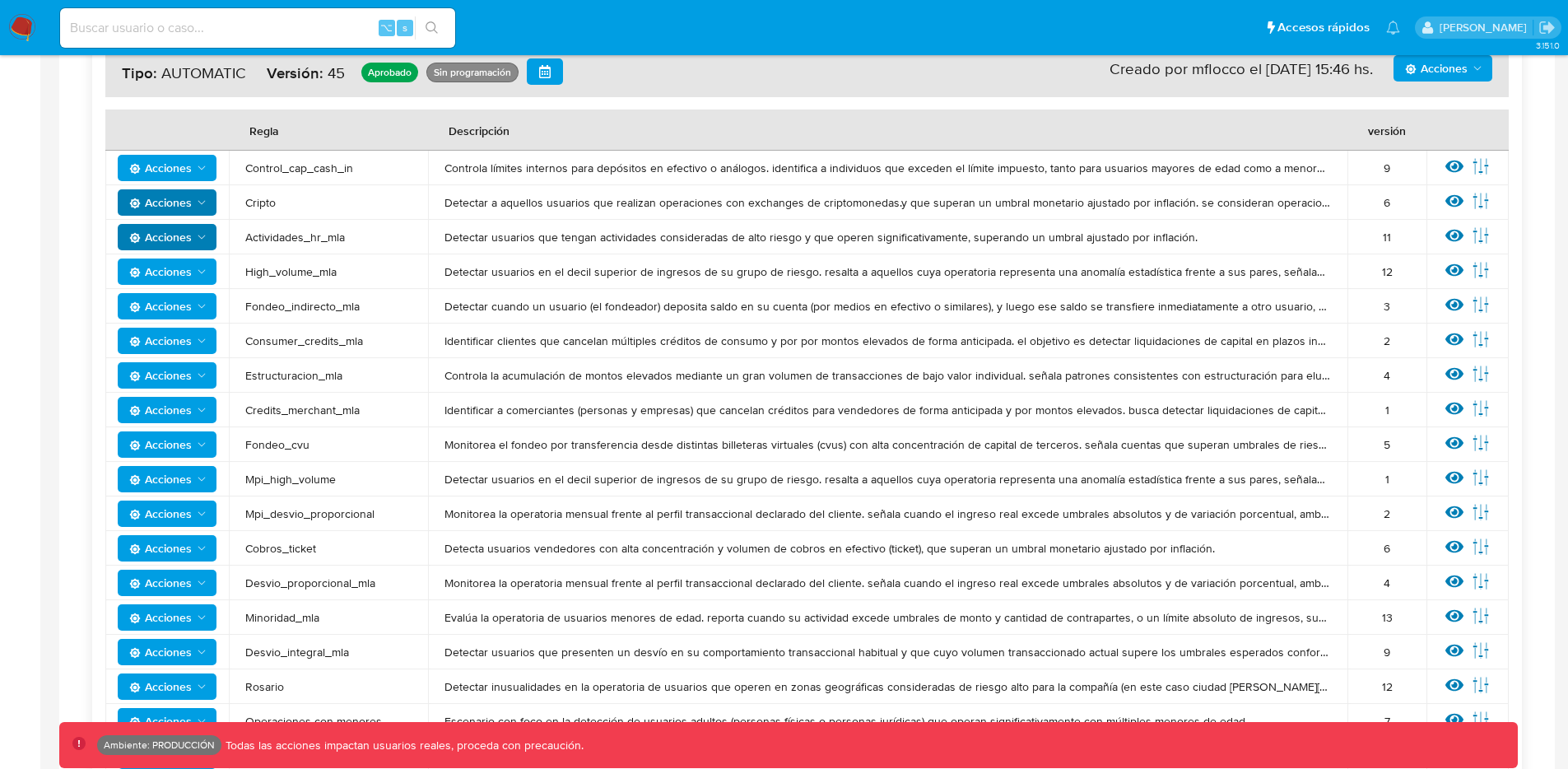
click at [282, 269] on span "High_volume_mla" at bounding box center [329, 272] width 167 height 15
click at [209, 273] on button "Acciones" at bounding box center [167, 272] width 98 height 27
click at [180, 361] on button "Editar umbral" at bounding box center [167, 352] width 149 height 40
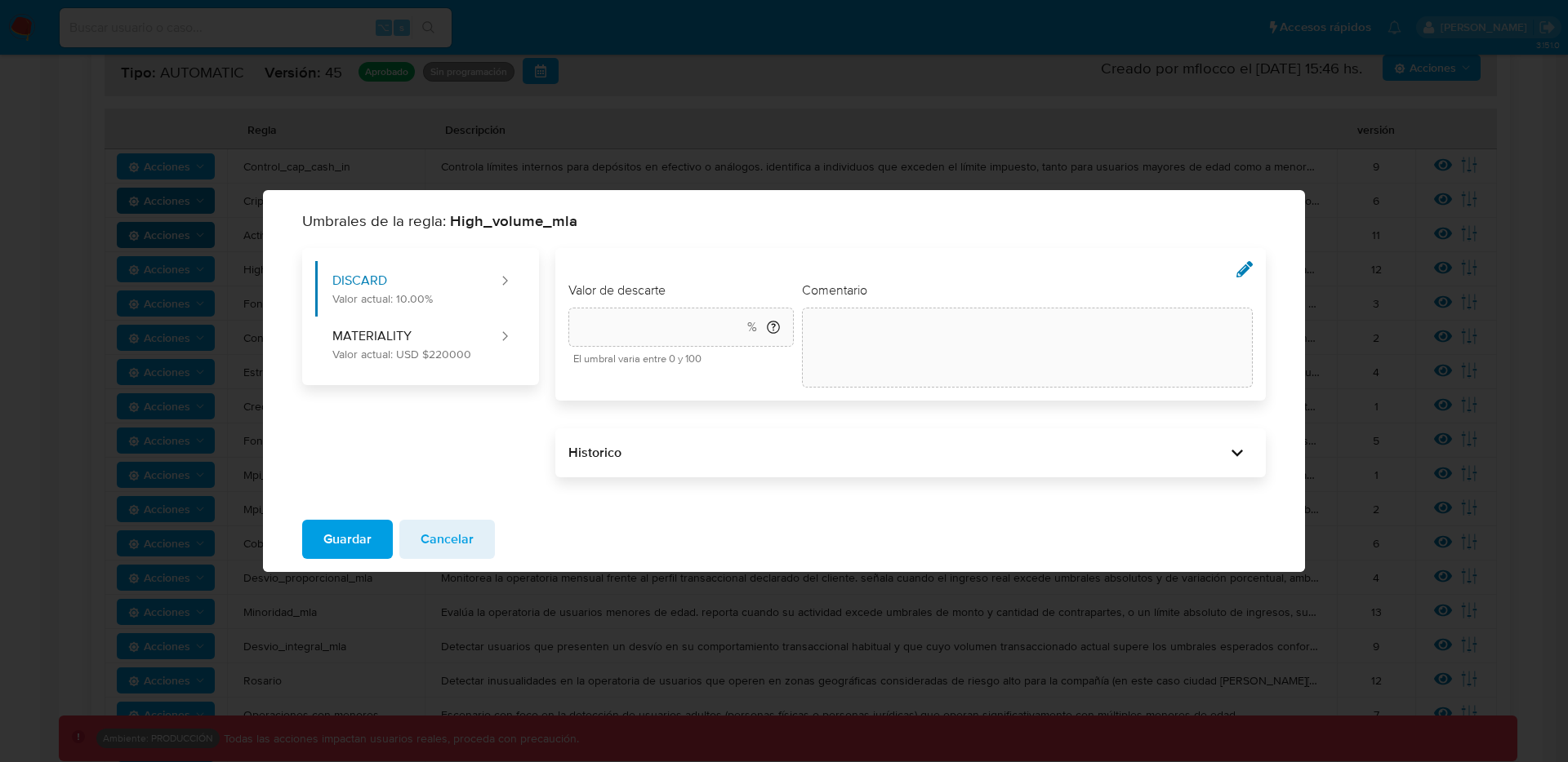
type input "10"
type textarea "init"
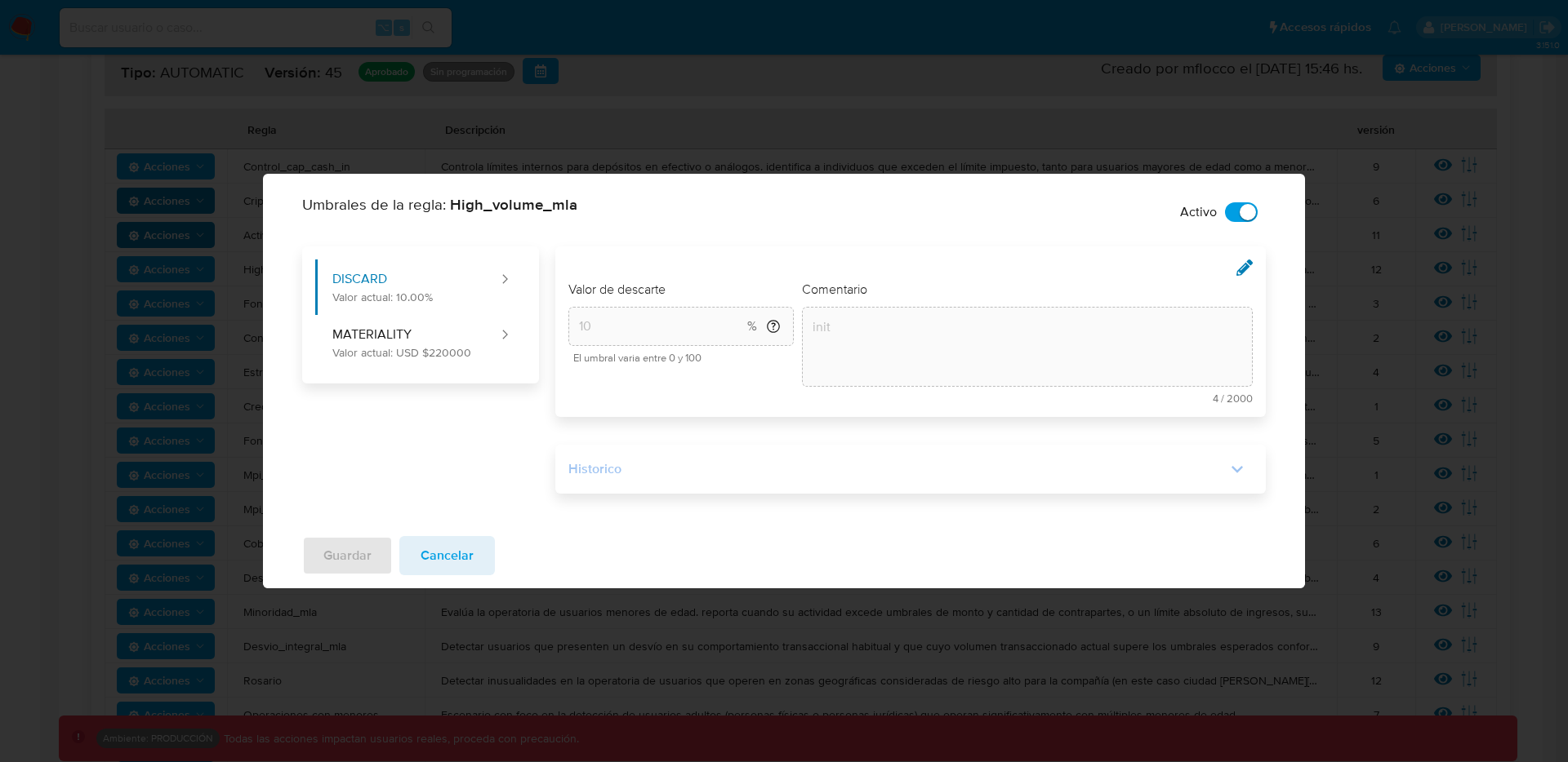
click at [1070, 473] on div "Historico" at bounding box center [897, 468] width 658 height 18
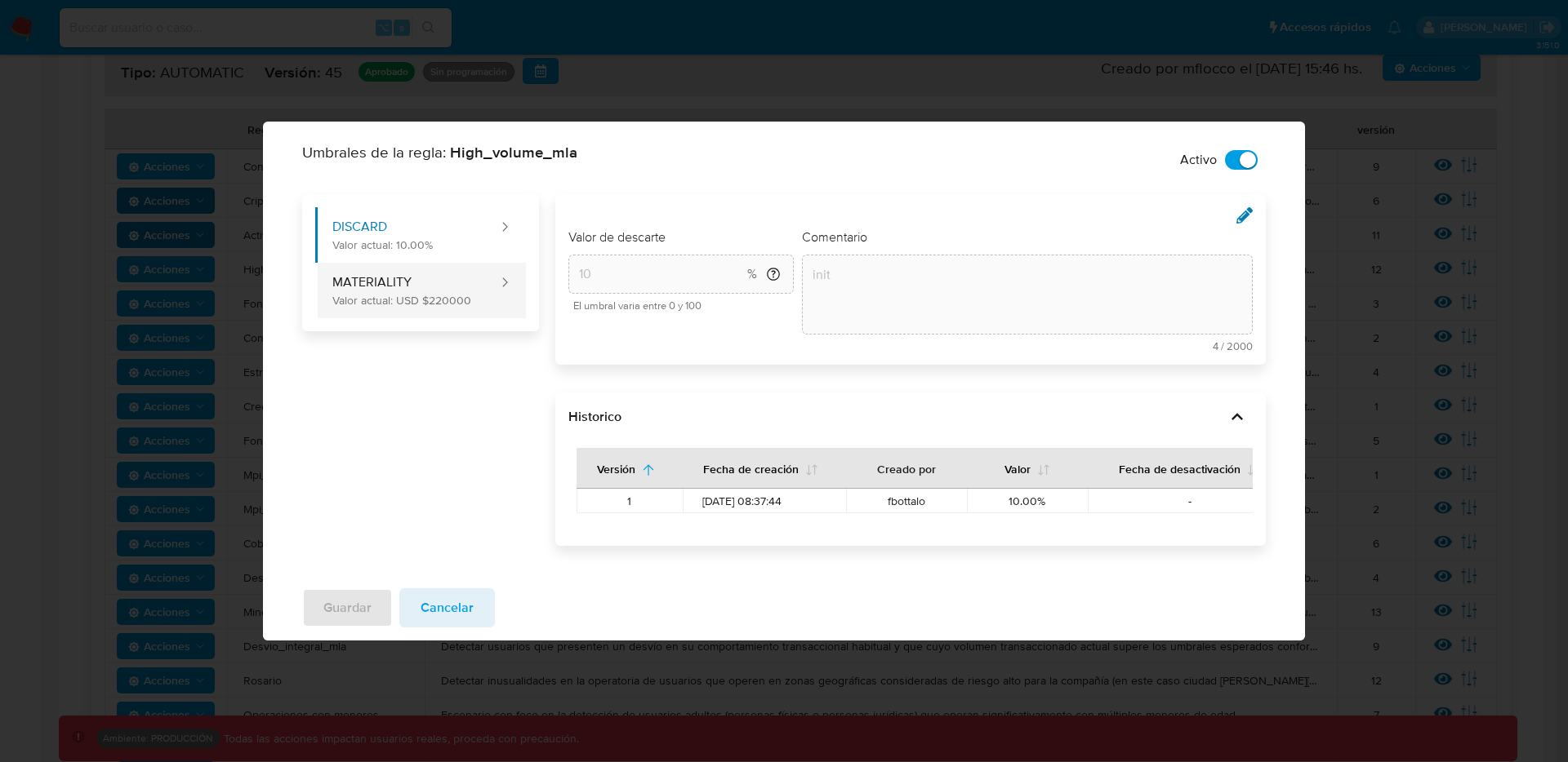
click at [429, 285] on button "MATERIALITY Valor actual: USD $220000" at bounding box center [407, 290] width 185 height 55
type input "220000"
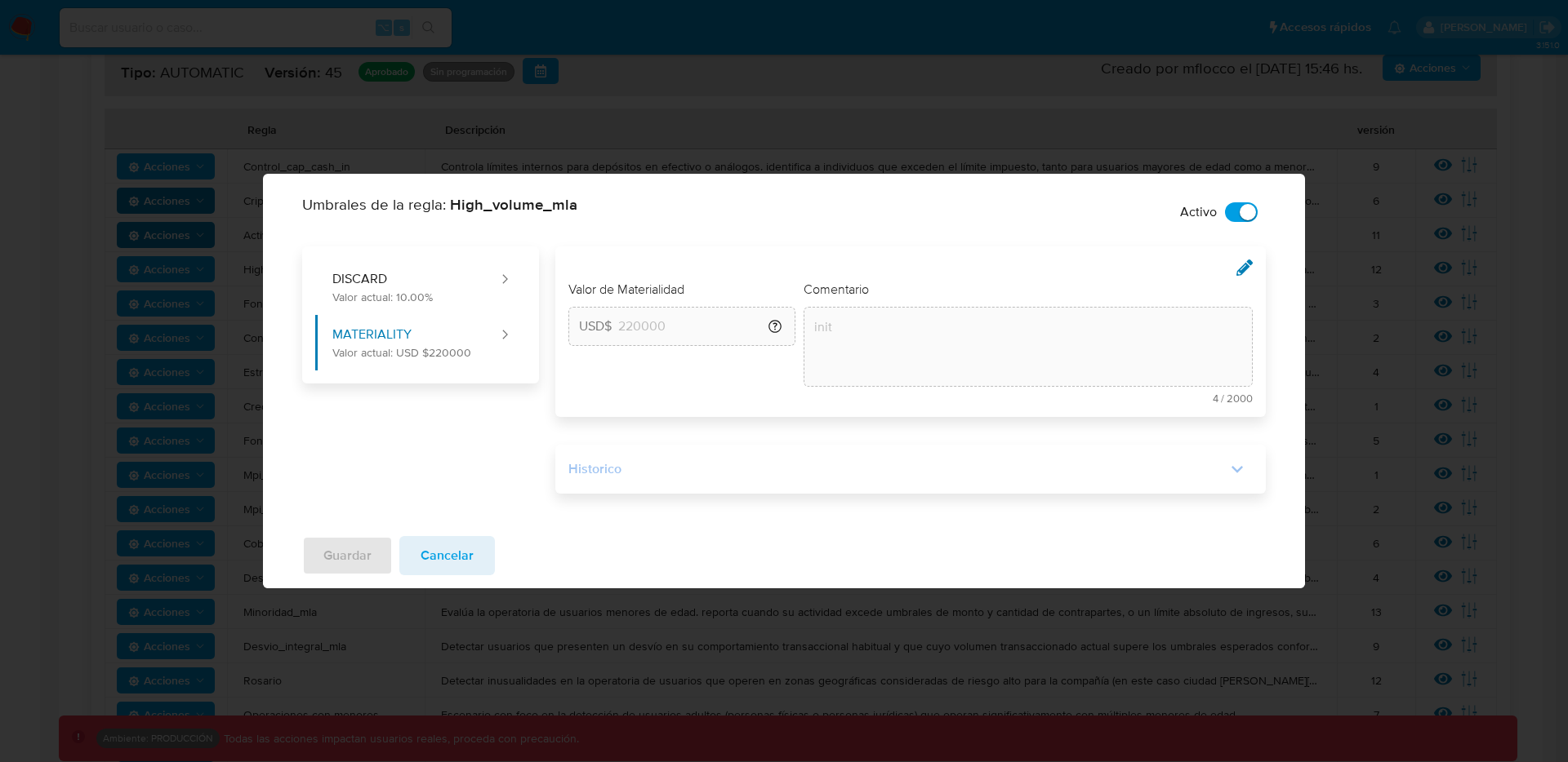
click at [869, 459] on div "Historico" at bounding box center [911, 469] width 685 height 23
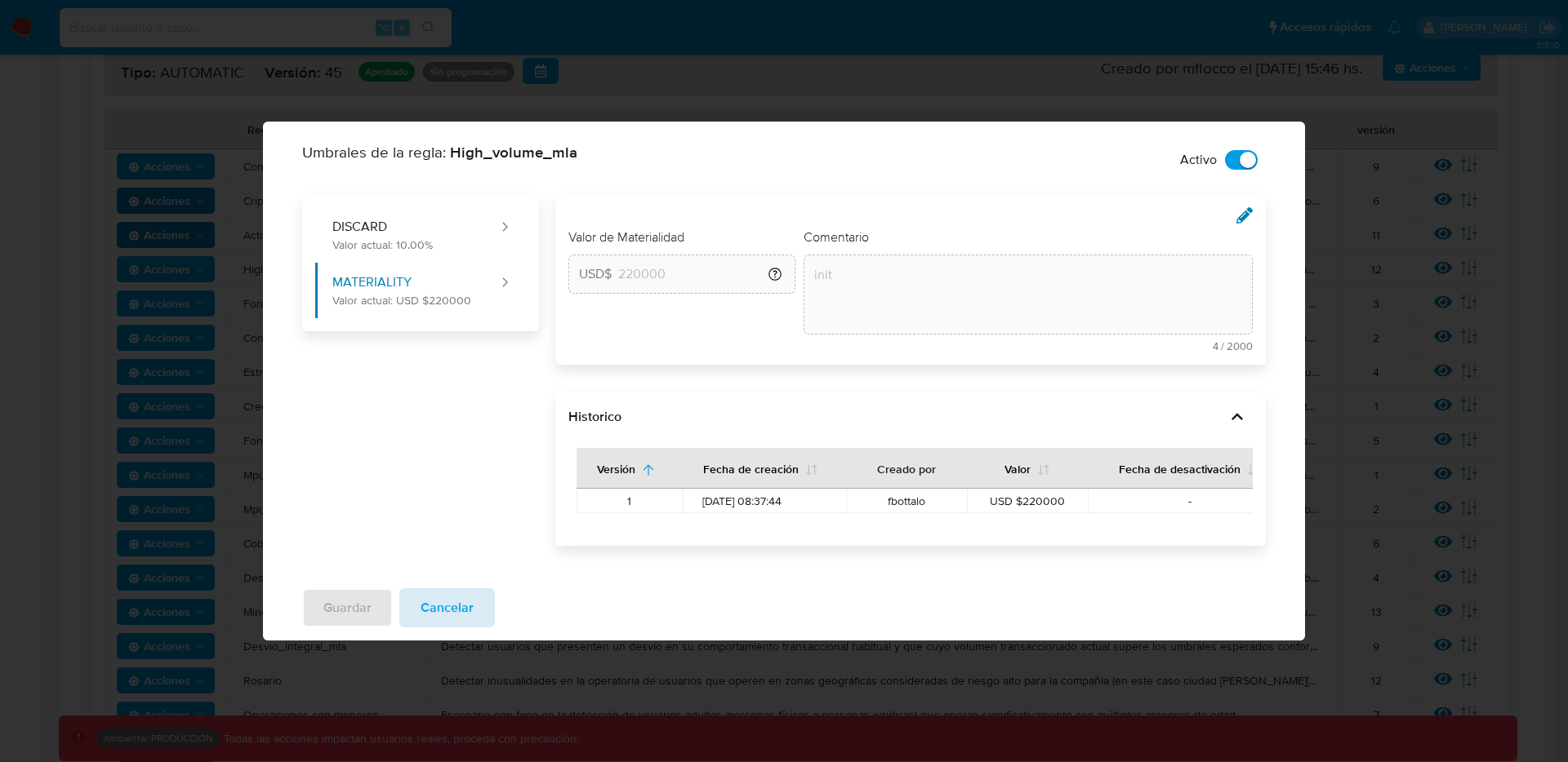
click at [453, 568] on span "Cancelar" at bounding box center [447, 608] width 54 height 36
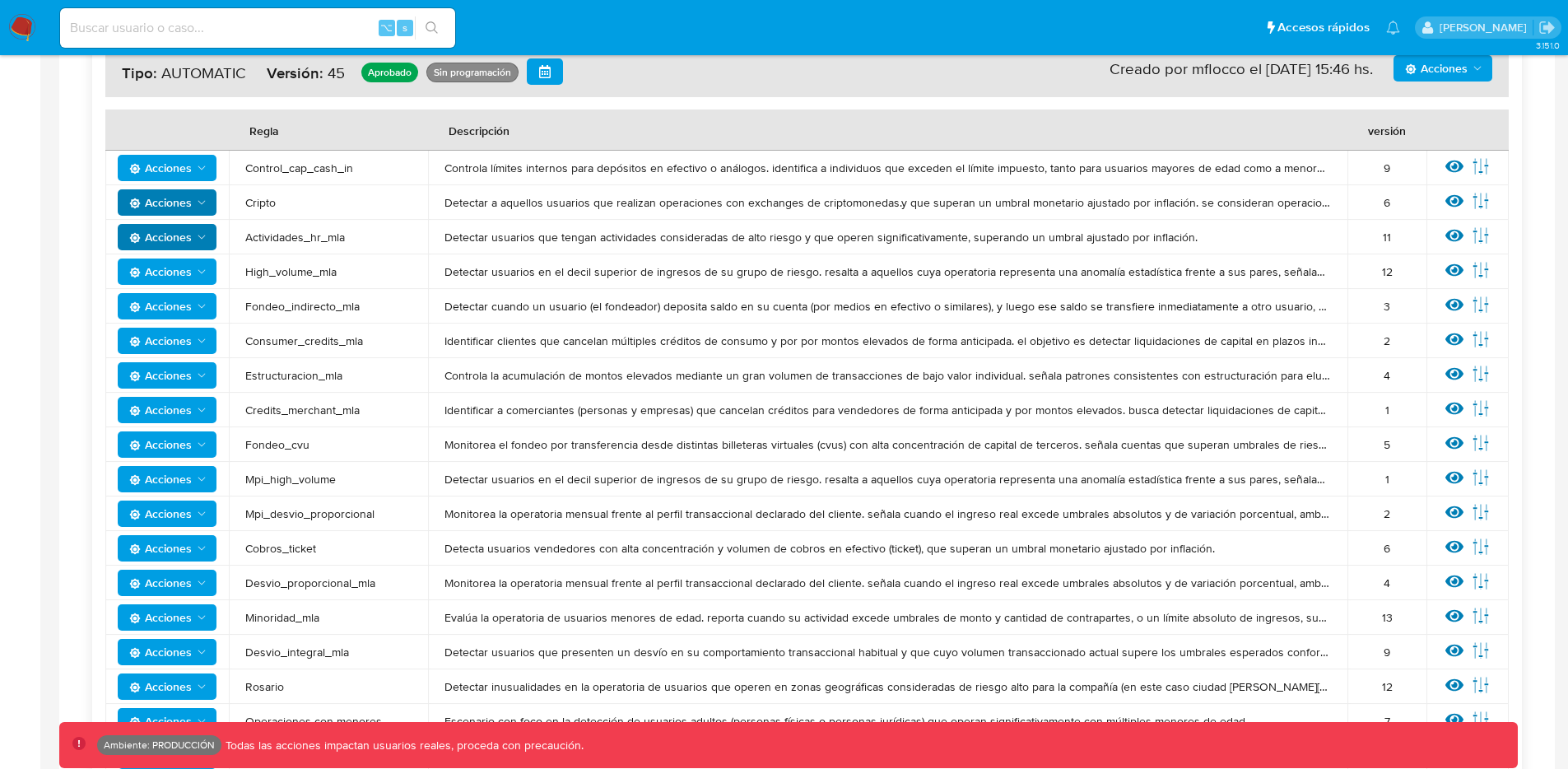
click at [165, 306] on span "Acciones" at bounding box center [161, 307] width 62 height 27
click at [169, 376] on button "Editar umbral" at bounding box center [167, 387] width 149 height 40
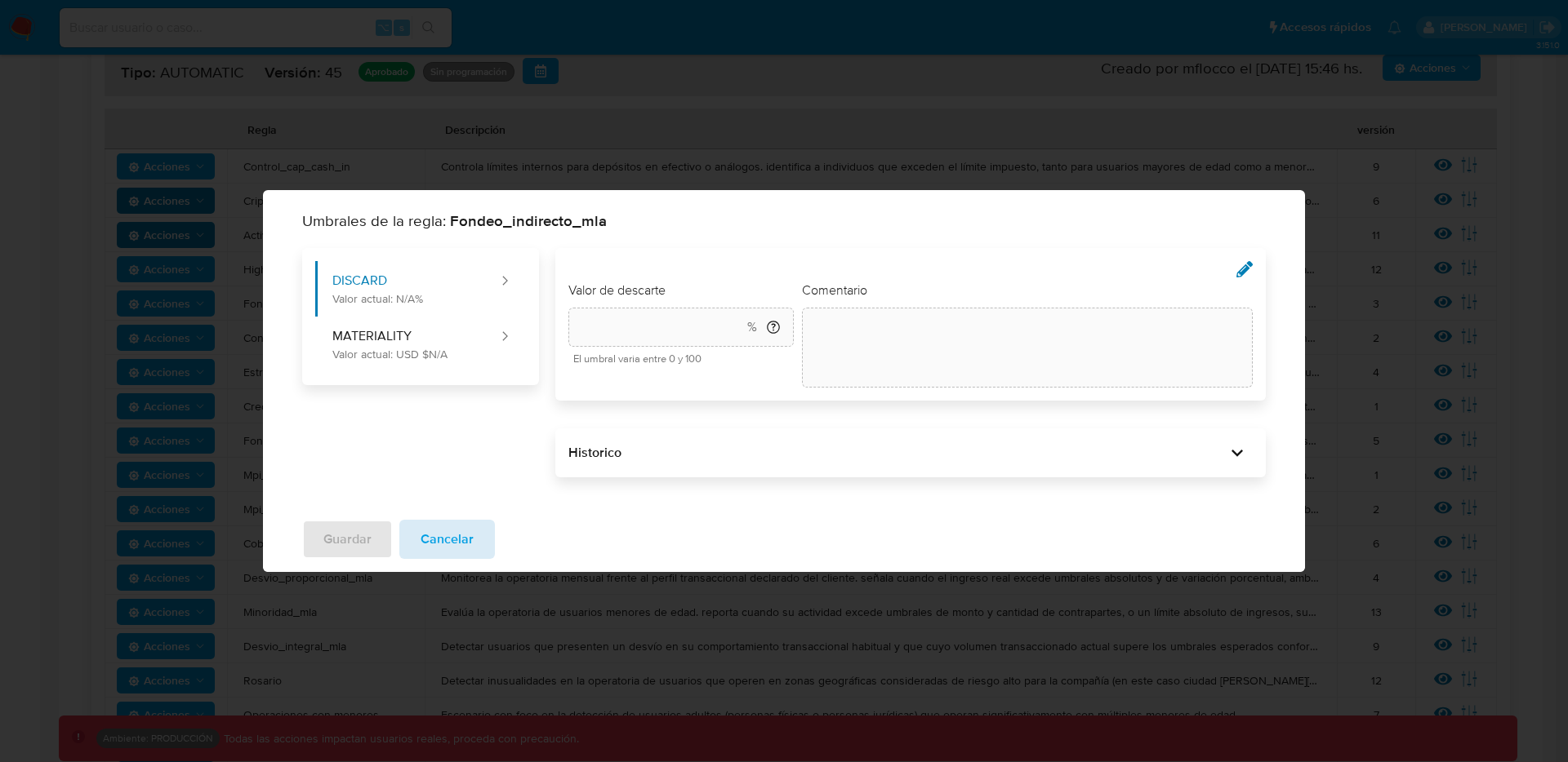
click at [431, 535] on span "Cancelar" at bounding box center [447, 540] width 54 height 36
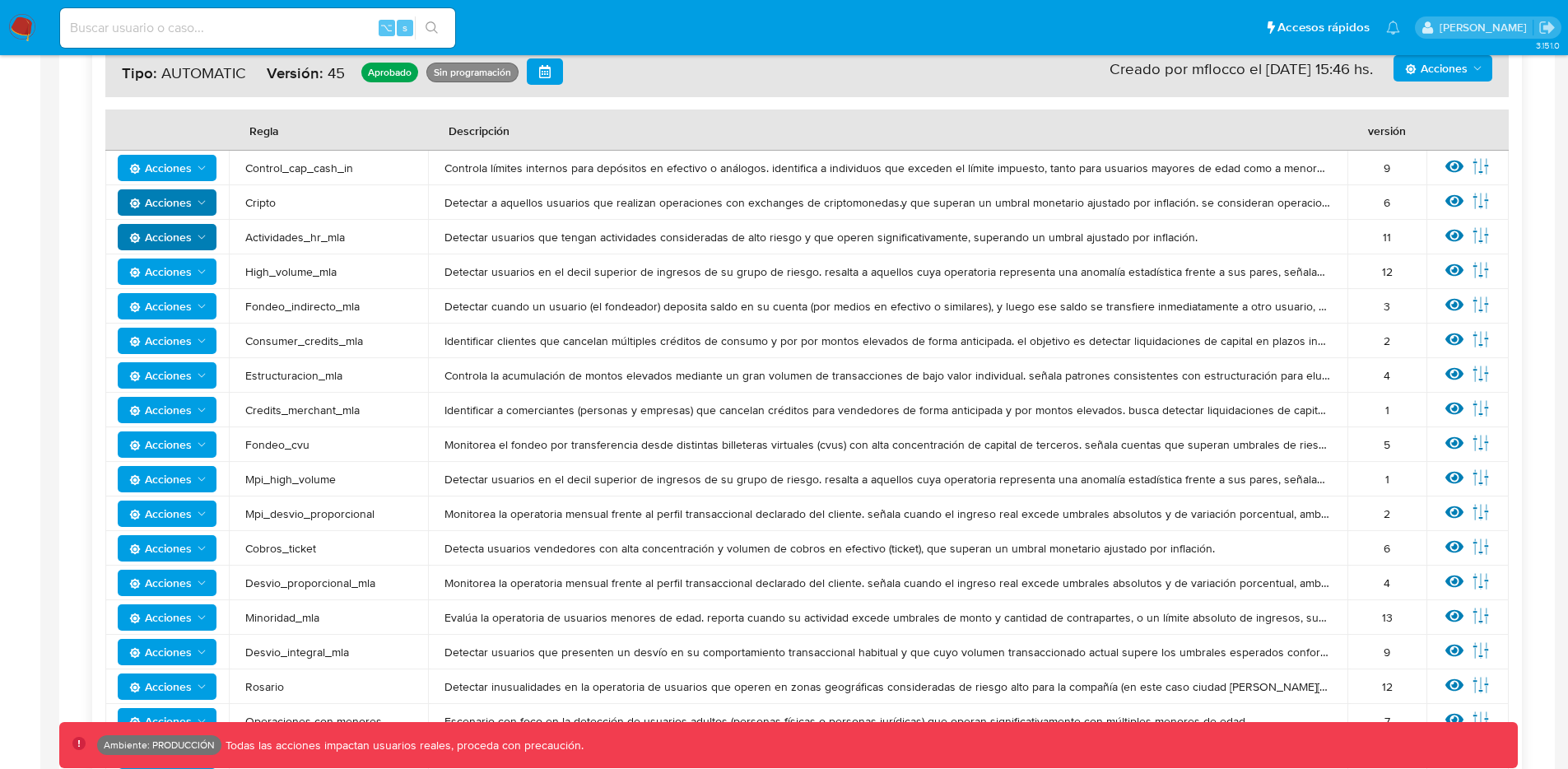
click at [203, 377] on icon "Acciones" at bounding box center [202, 376] width 13 height 13
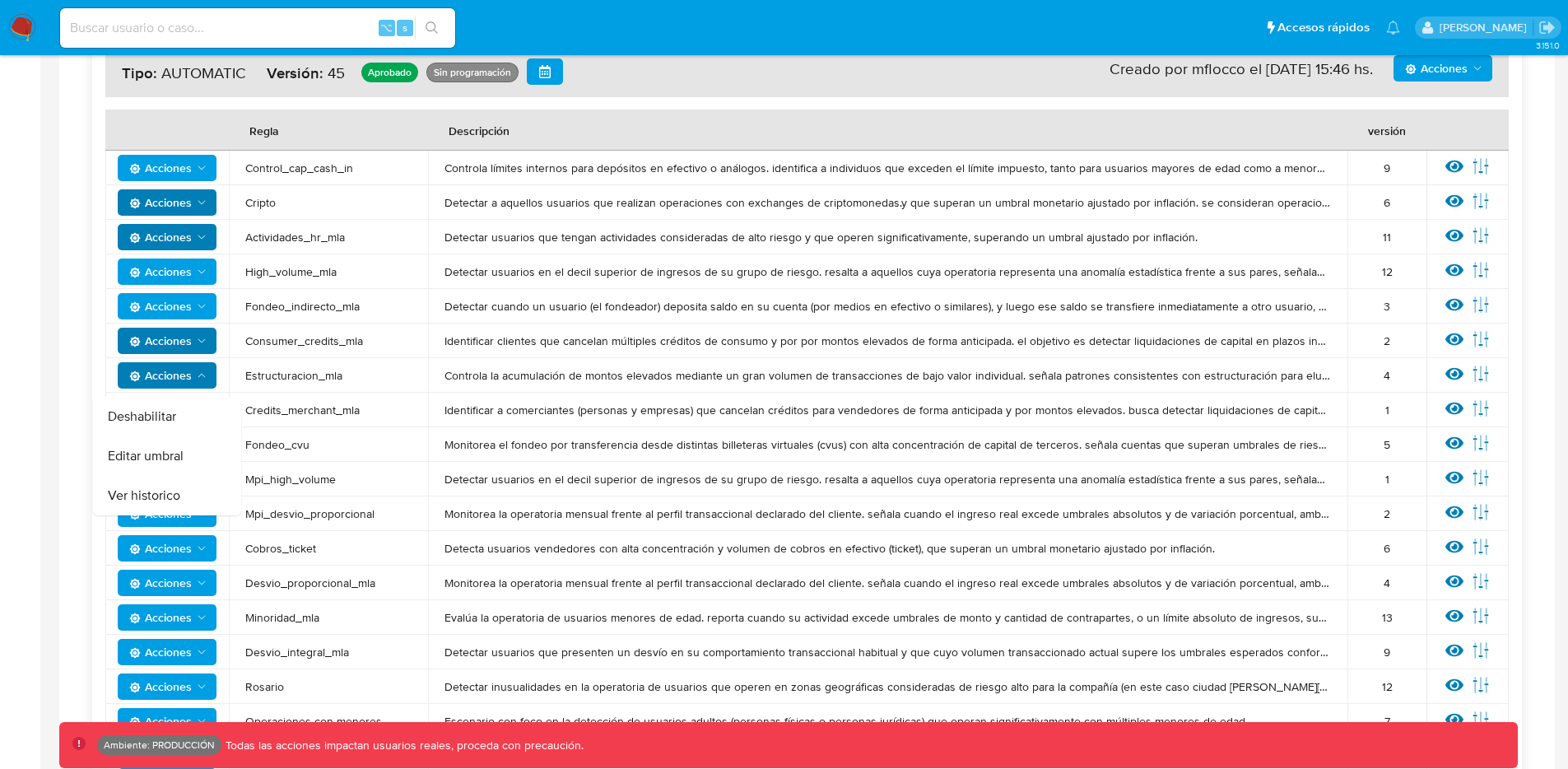
click at [201, 338] on icon "Acciones" at bounding box center [202, 341] width 13 height 13
drag, startPoint x: 312, startPoint y: 495, endPoint x: 307, endPoint y: 482, distance: 13.9
click at [311, 492] on tbody "Acciones Control_cap_cash_in Controla límites internos para depósitos en efecti…" at bounding box center [807, 513] width 1404 height 726
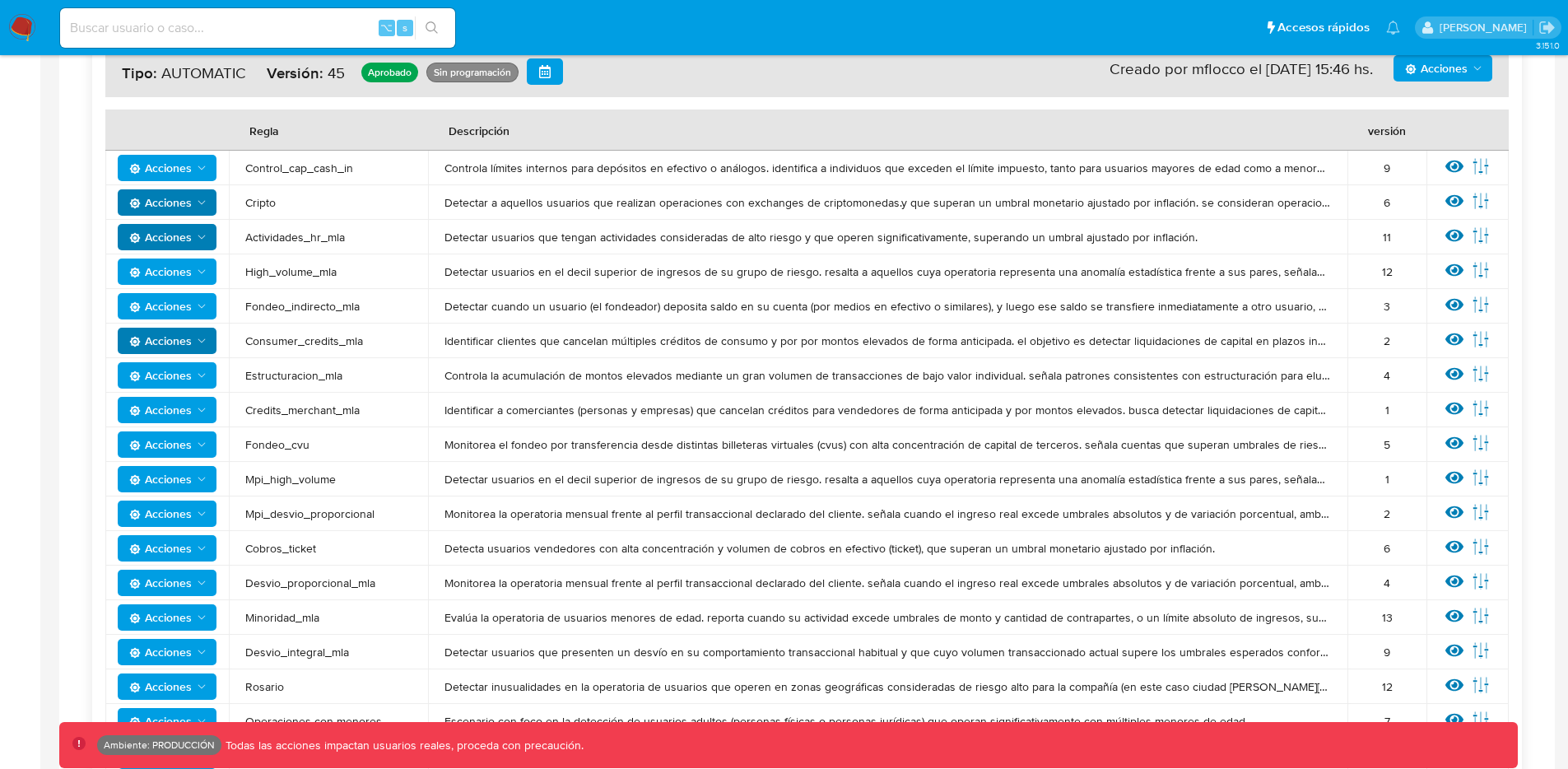
click at [177, 373] on span "Acciones" at bounding box center [161, 376] width 62 height 27
click at [182, 446] on button "Editar umbral" at bounding box center [167, 456] width 149 height 40
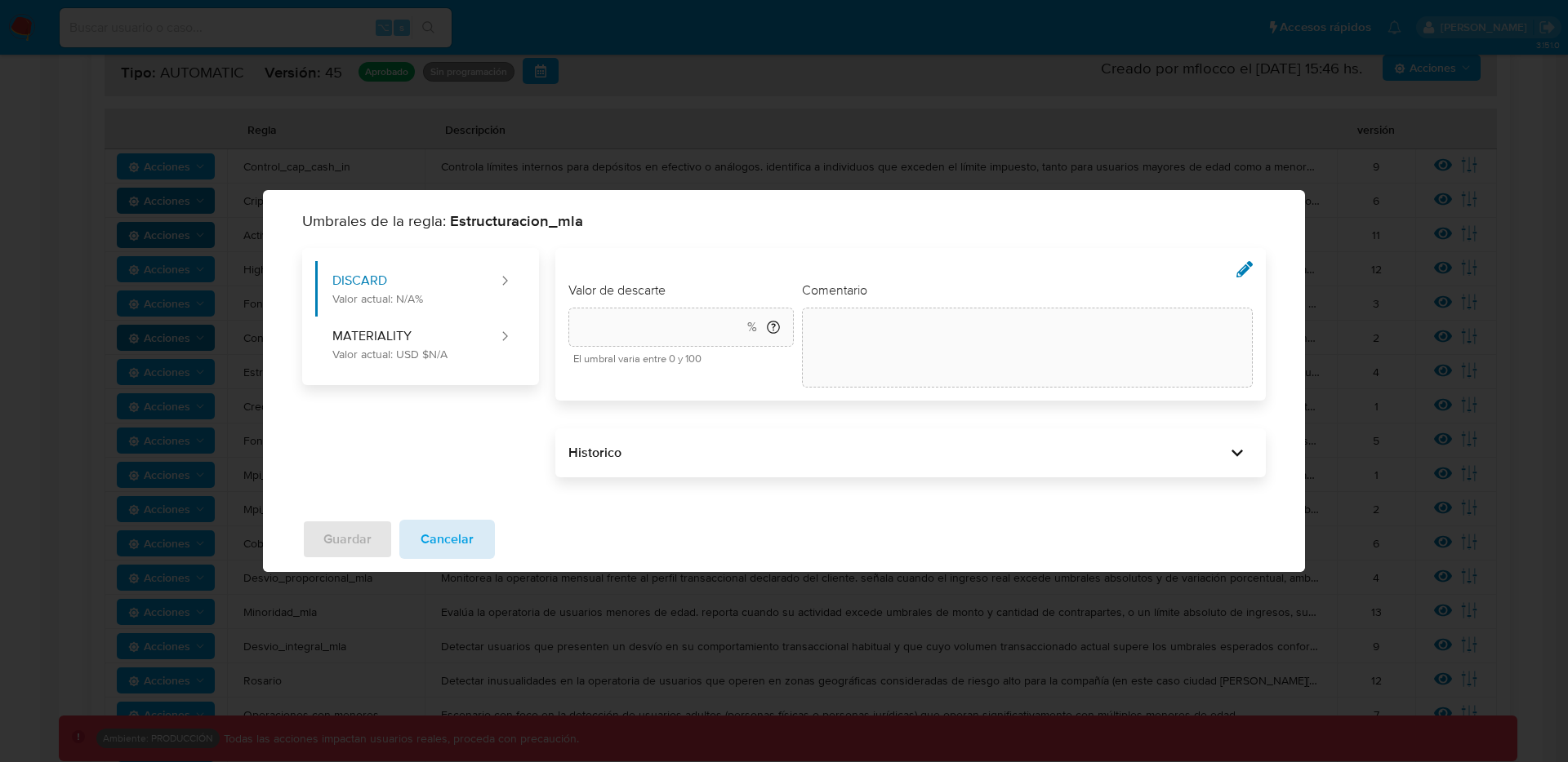
click at [431, 536] on span "Cancelar" at bounding box center [447, 540] width 54 height 36
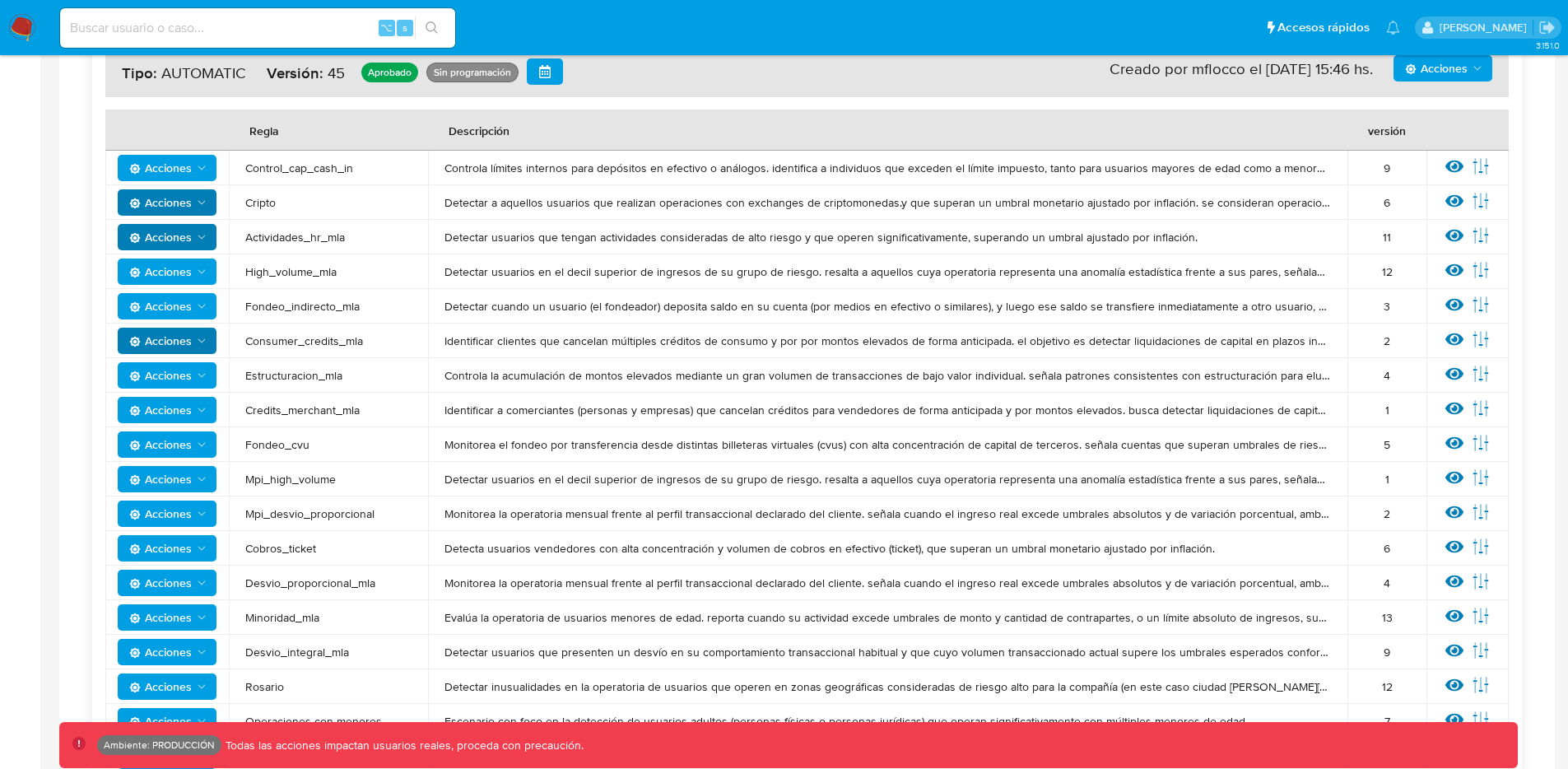
click at [209, 440] on button "Acciones" at bounding box center [167, 445] width 98 height 27
click at [225, 526] on button "Editar umbral" at bounding box center [167, 526] width 149 height 40
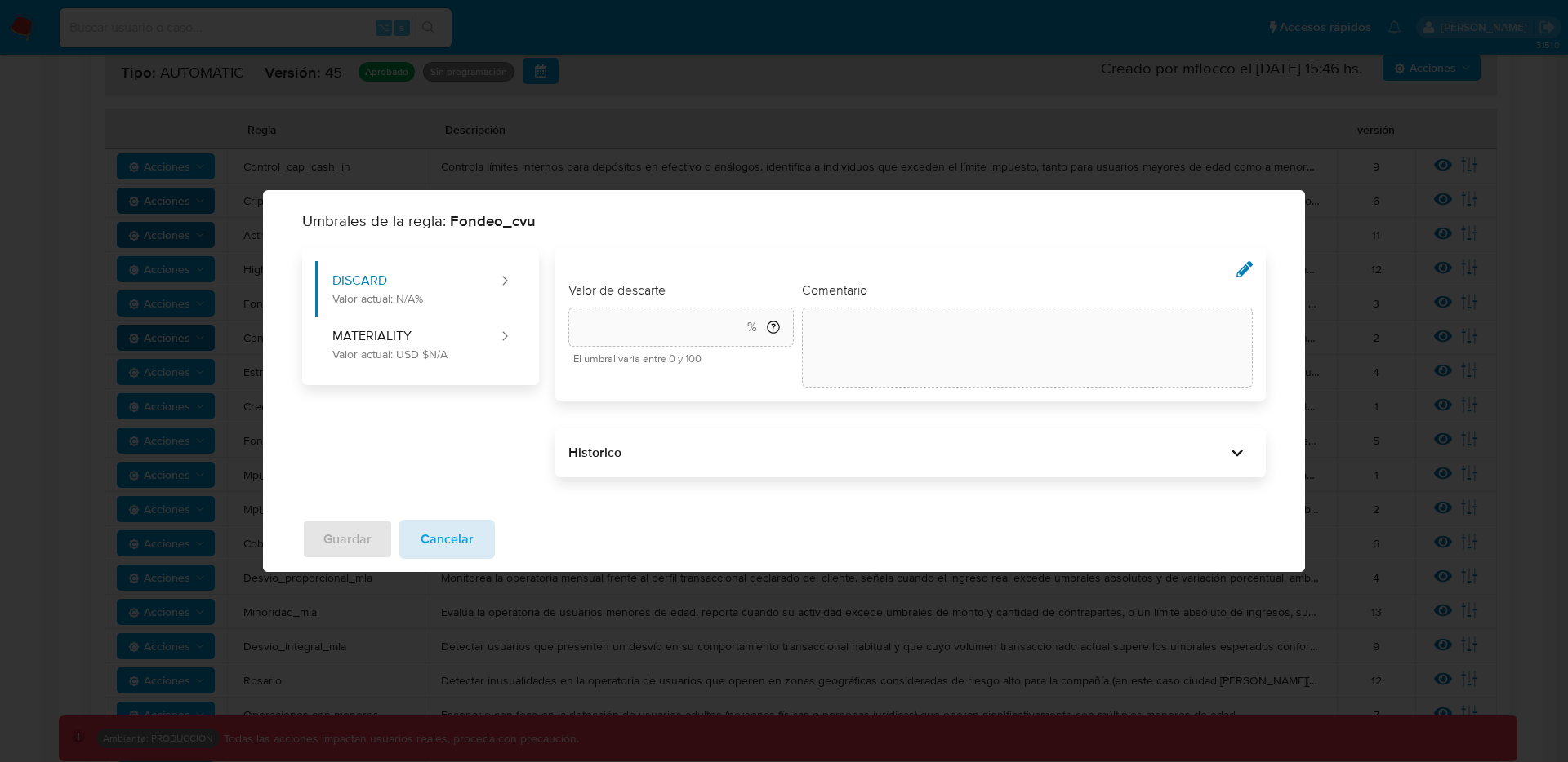
click at [422, 539] on span "Cancelar" at bounding box center [447, 540] width 54 height 36
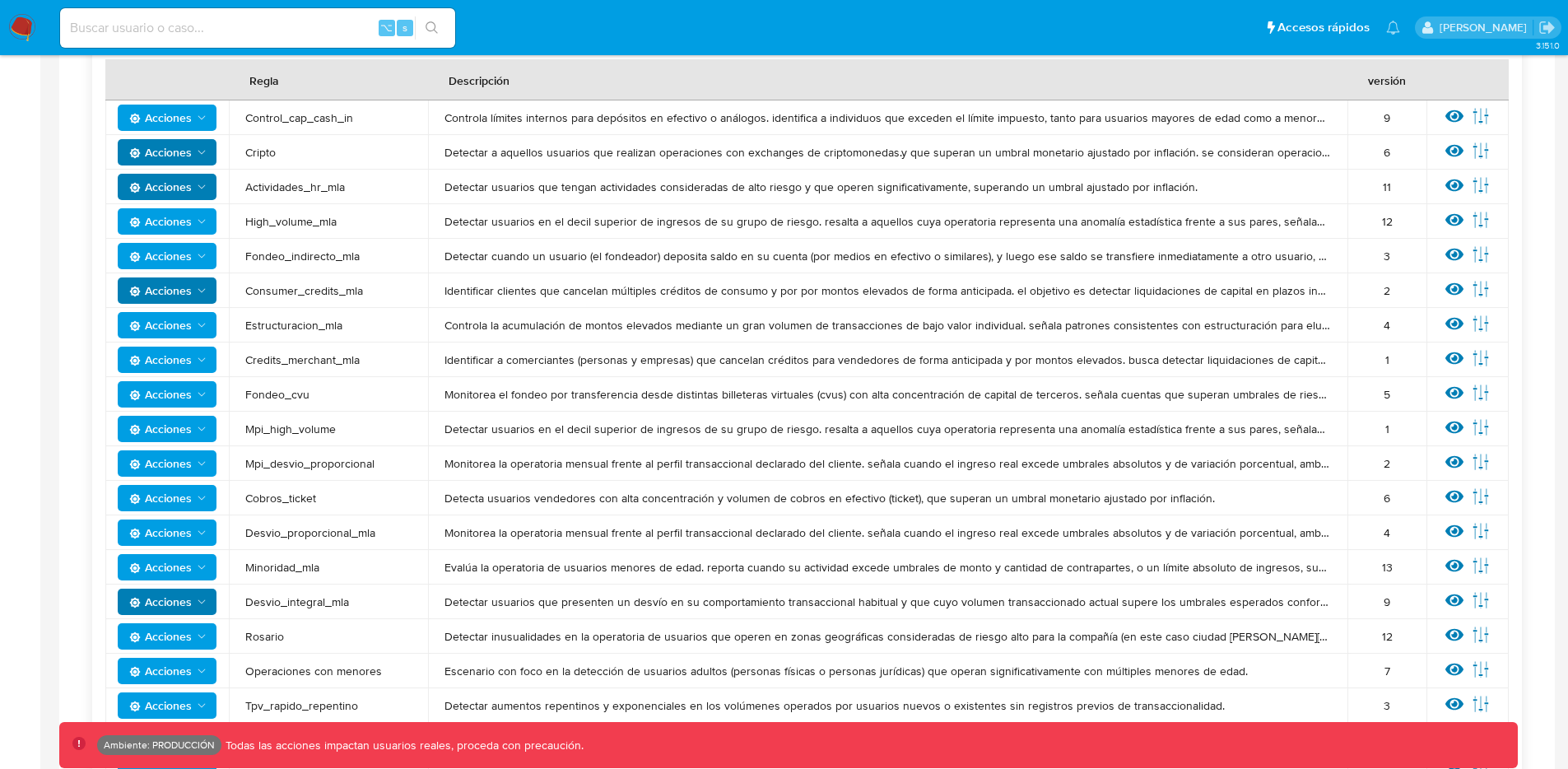
scroll to position [469, 0]
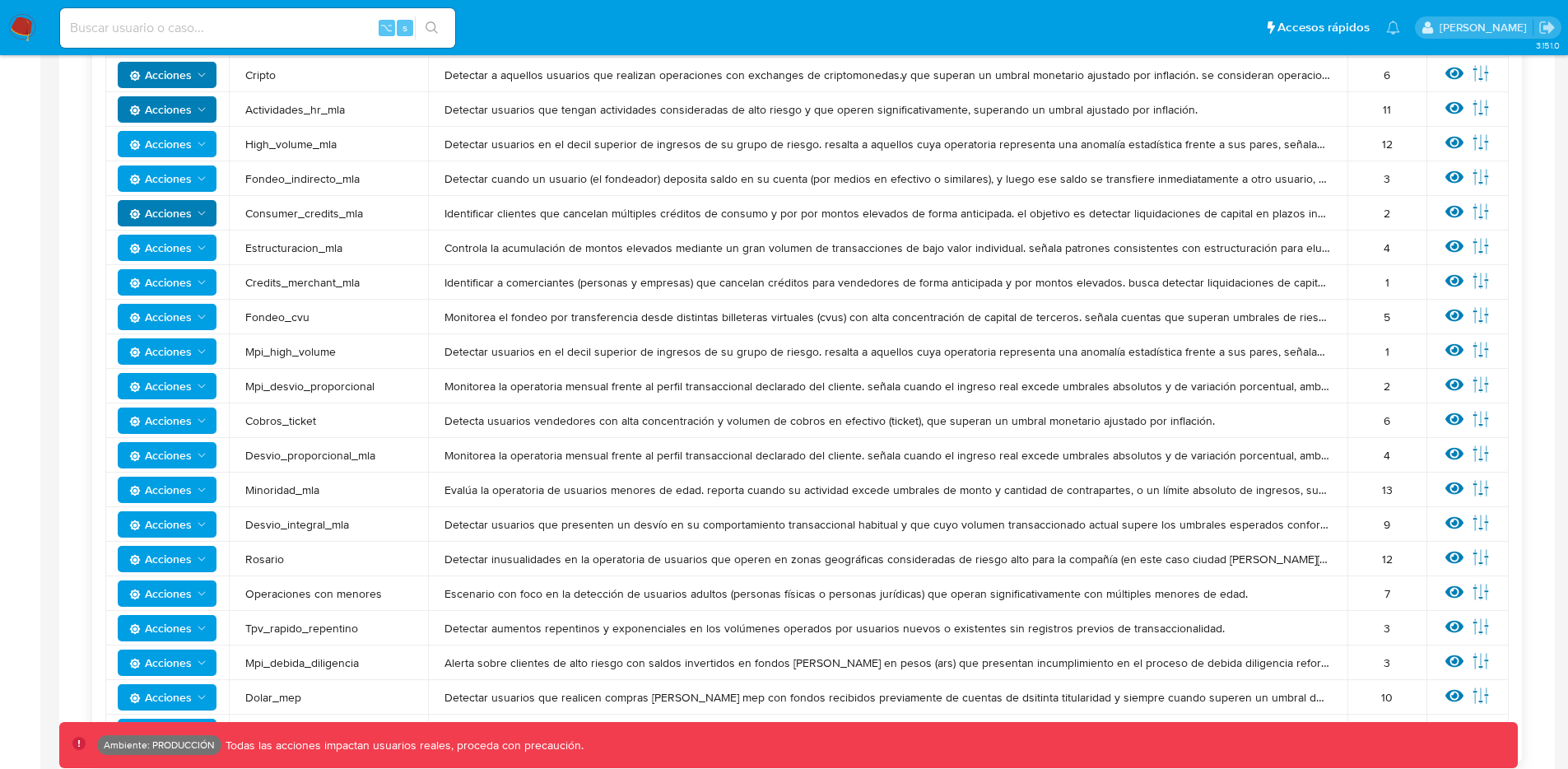
click at [180, 524] on span "Acciones" at bounding box center [161, 525] width 62 height 27
click at [162, 573] on button "Editar umbral" at bounding box center [167, 605] width 149 height 40
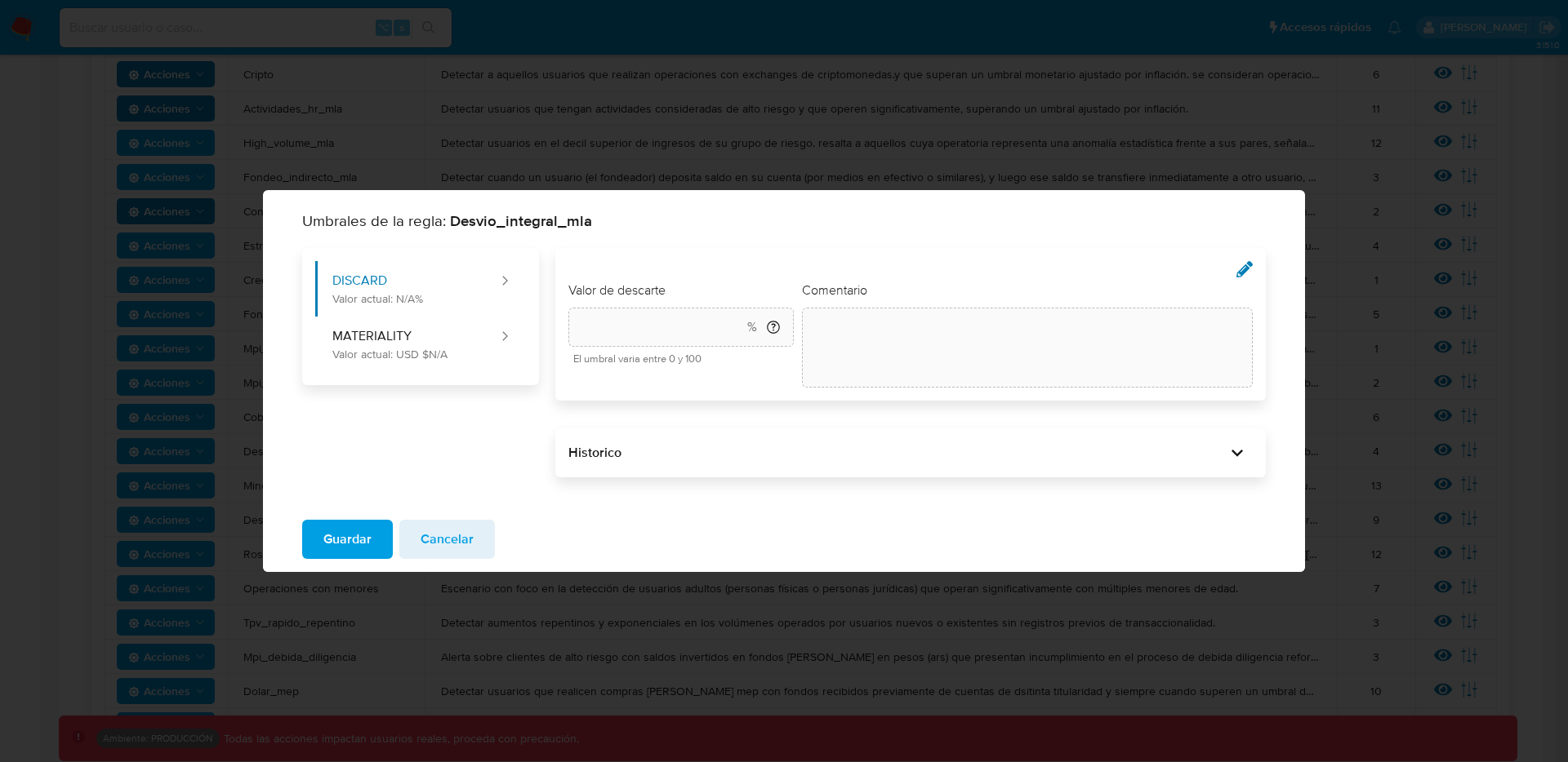
type input "30"
type textarea "init"
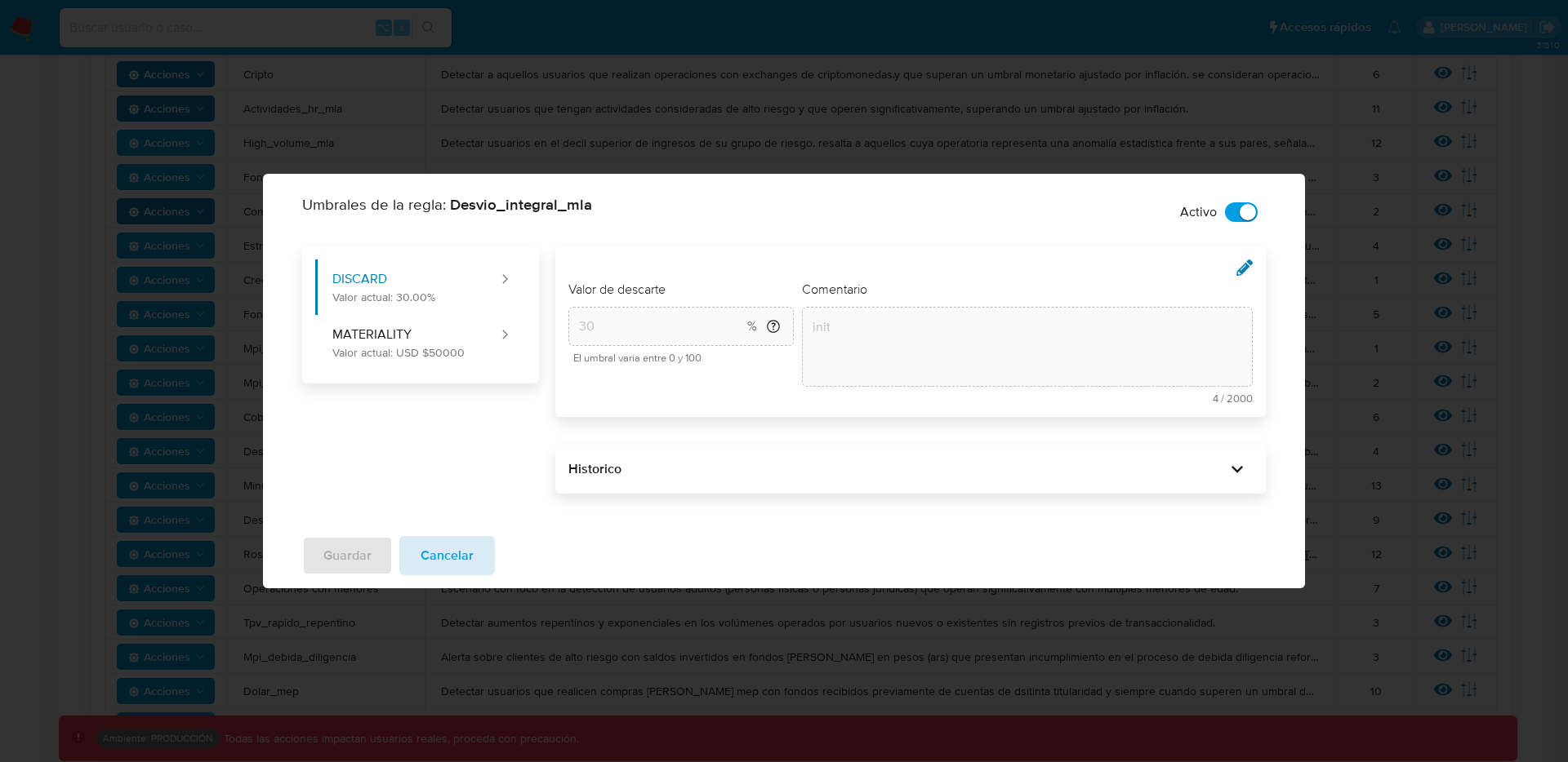
click at [467, 542] on span "Cancelar" at bounding box center [447, 556] width 54 height 36
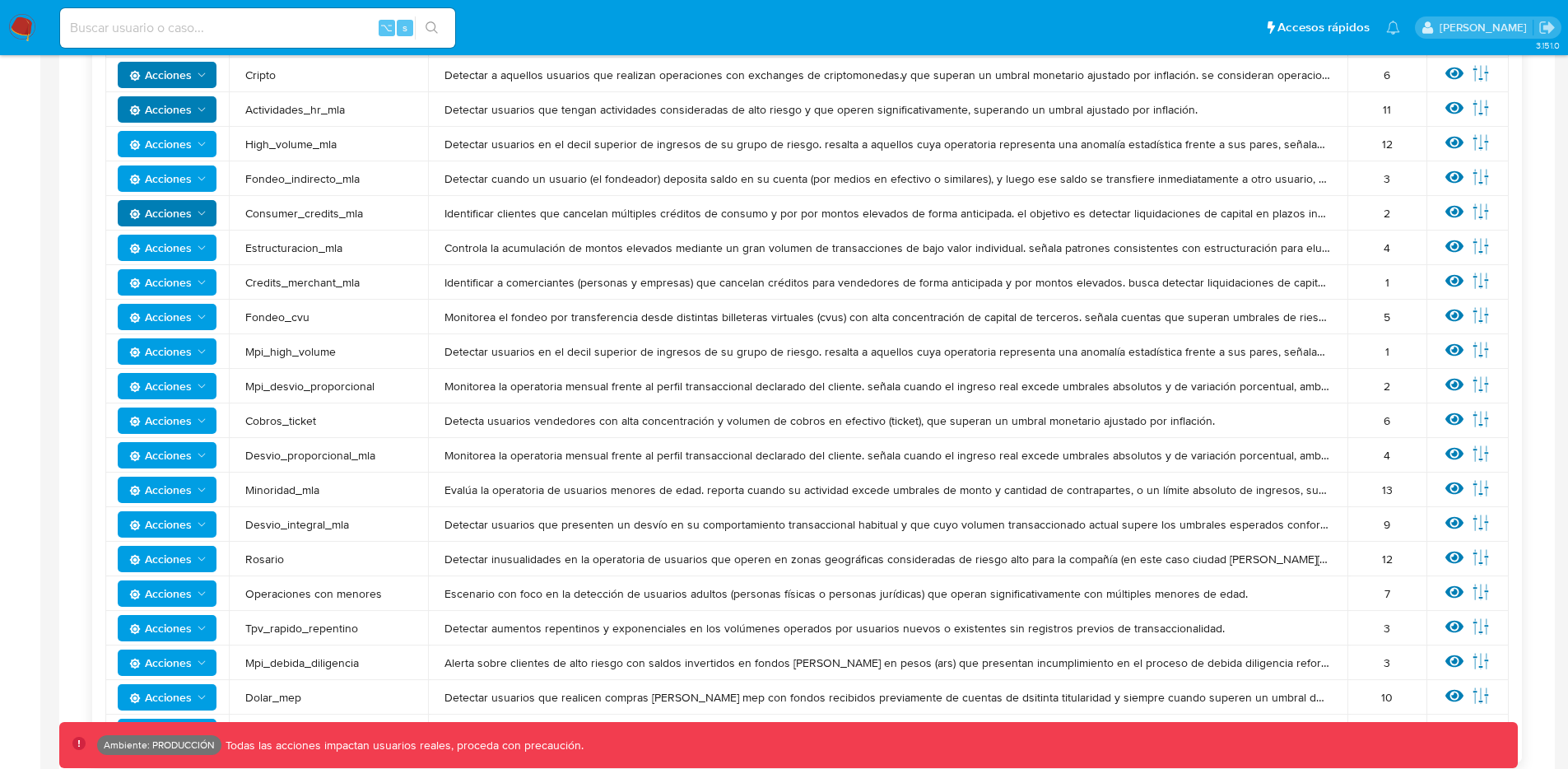
click at [265, 522] on span "Desvio_integral_mla" at bounding box center [329, 525] width 167 height 15
click at [191, 528] on span "Acciones" at bounding box center [161, 525] width 62 height 27
click at [177, 573] on button "Editar umbral" at bounding box center [167, 605] width 149 height 40
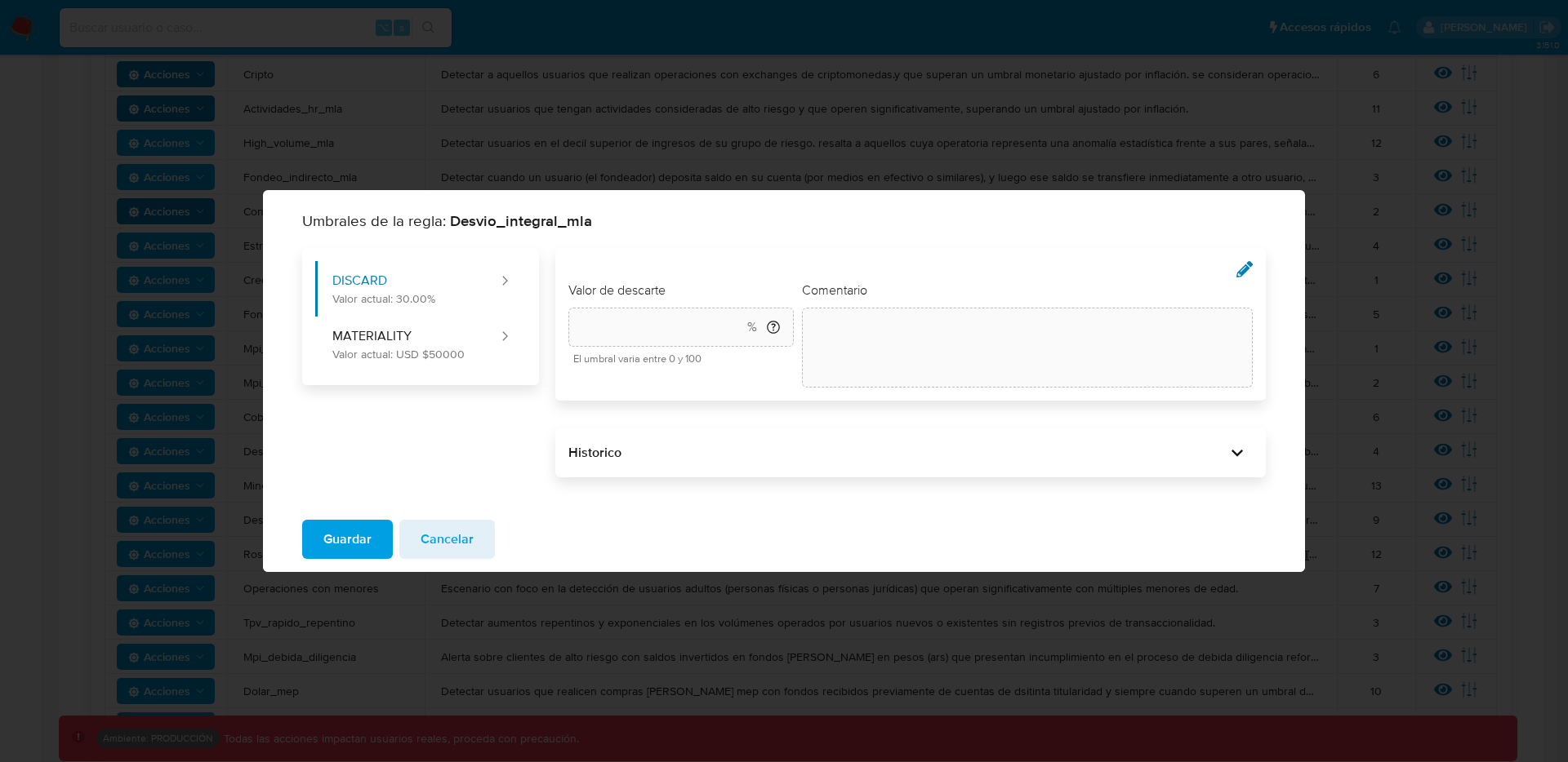
type input "30"
type textarea "init"
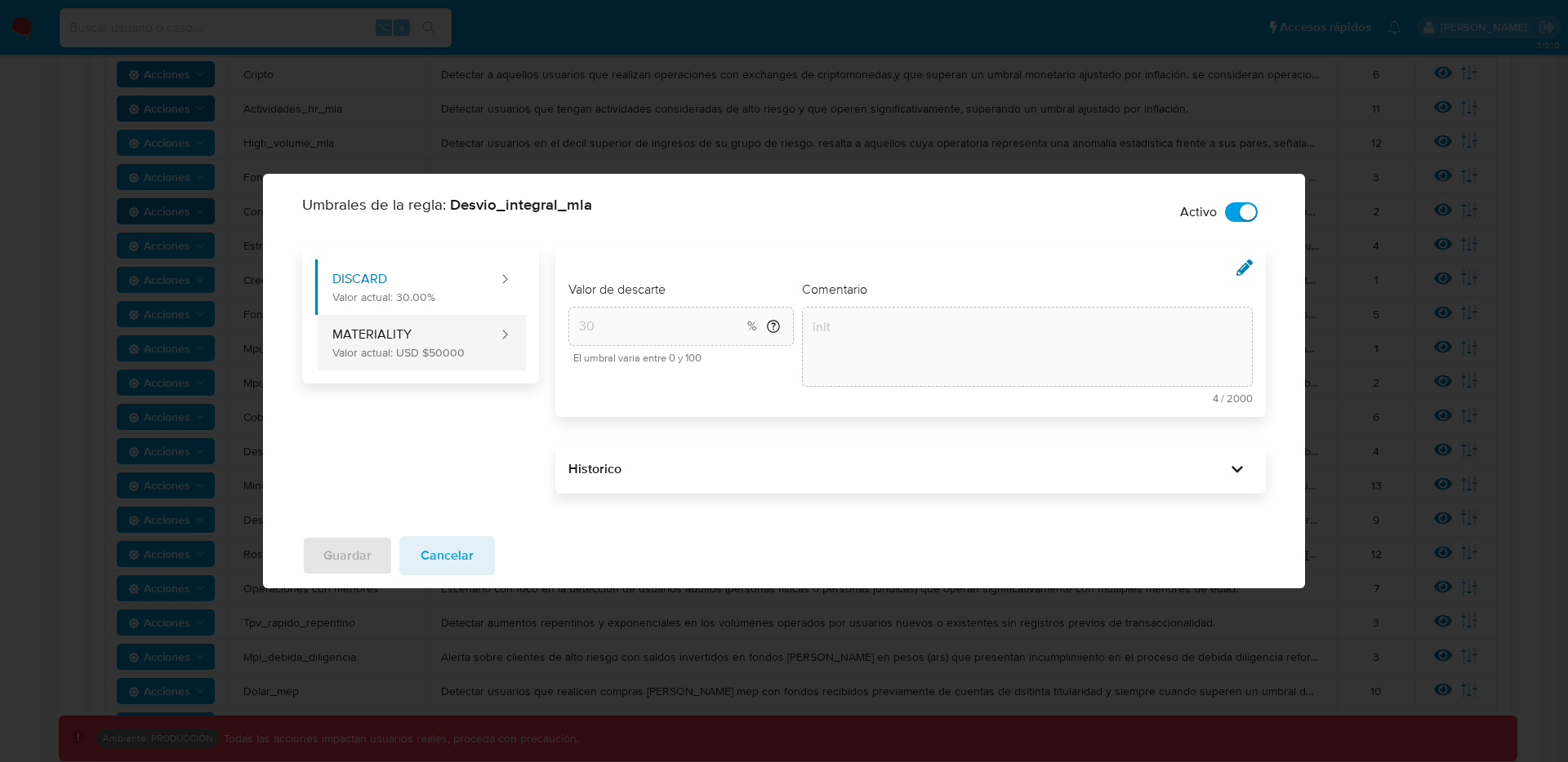
click at [424, 346] on button "MATERIALITY Valor actual: USD $50000" at bounding box center [407, 343] width 185 height 55
type input "50000"
click at [722, 463] on div "Historico" at bounding box center [897, 468] width 658 height 18
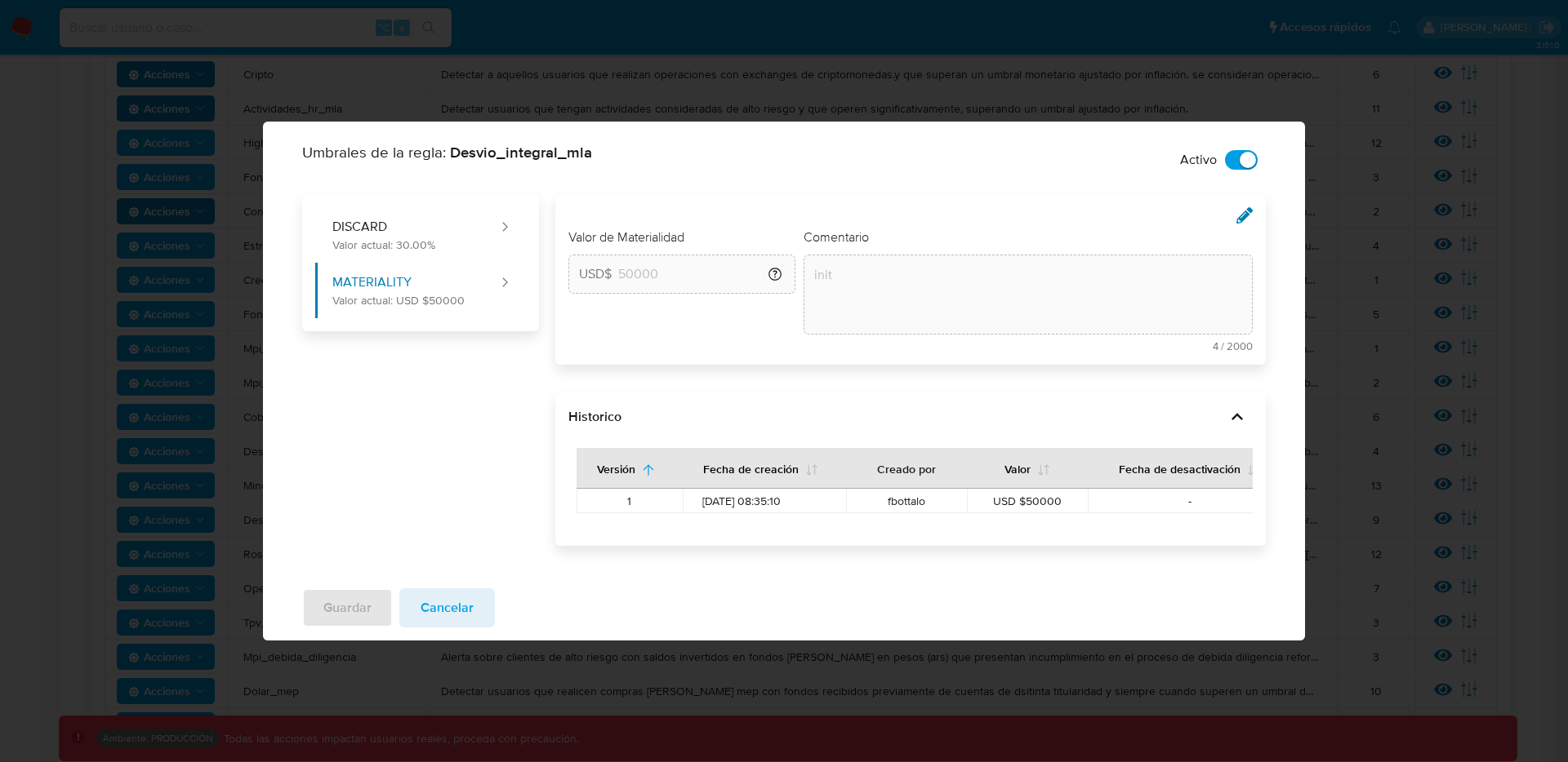
click at [417, 568] on button "Cancelar" at bounding box center [447, 608] width 96 height 39
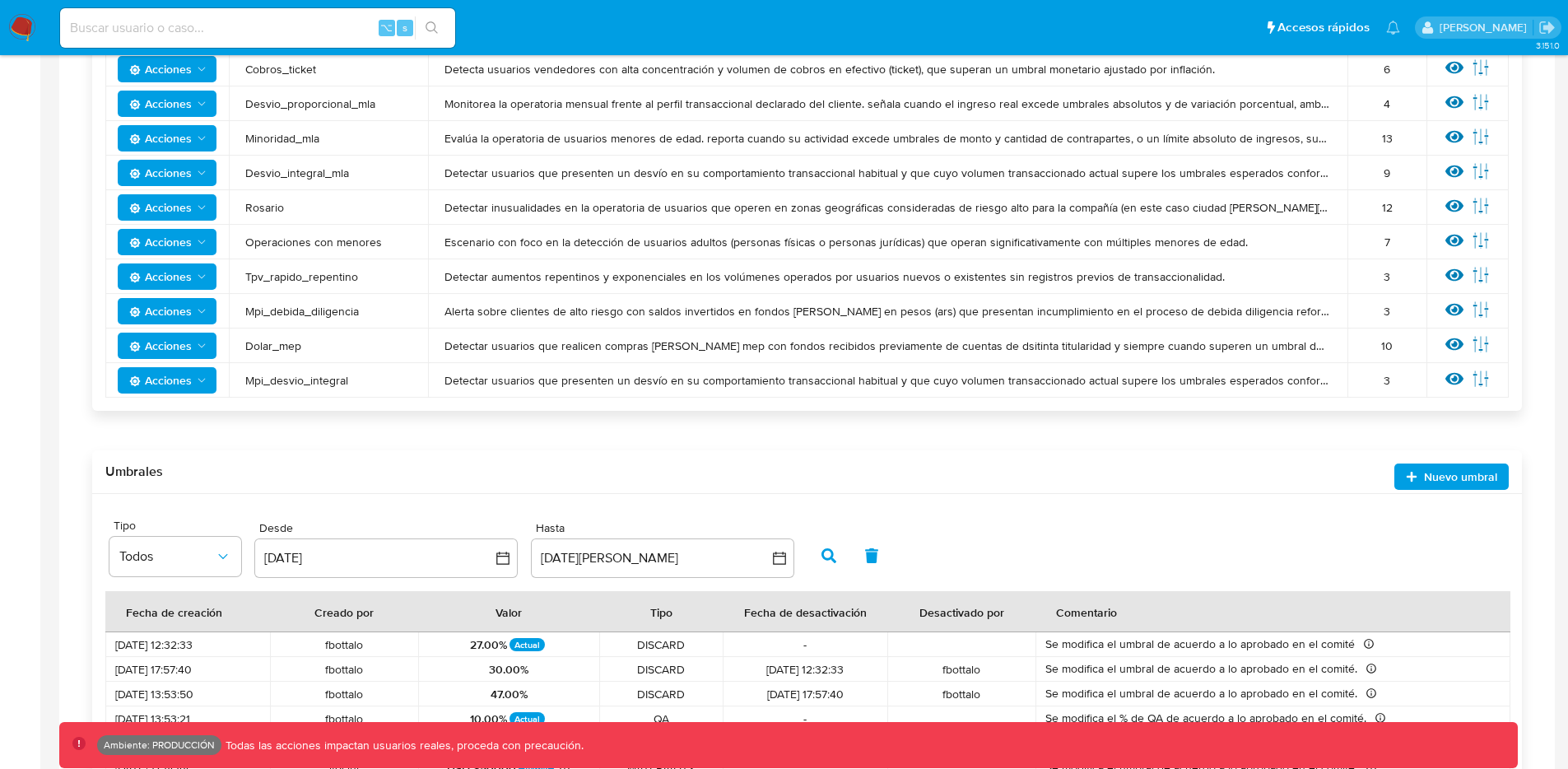
scroll to position [637, 0]
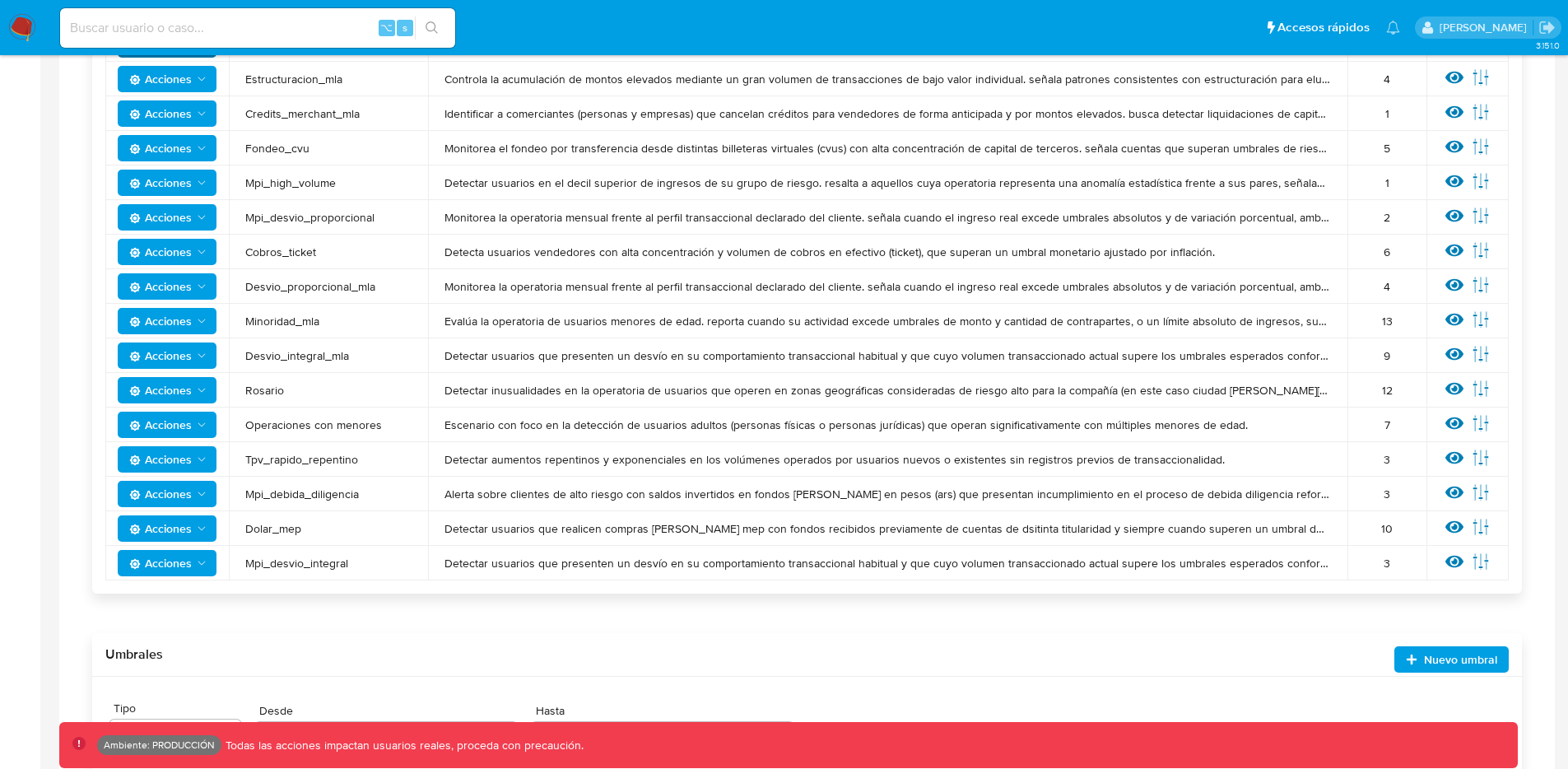
click at [204, 563] on icon "Acciones" at bounding box center [202, 563] width 13 height 13
click at [190, 573] on button "Editar umbral" at bounding box center [167, 644] width 149 height 40
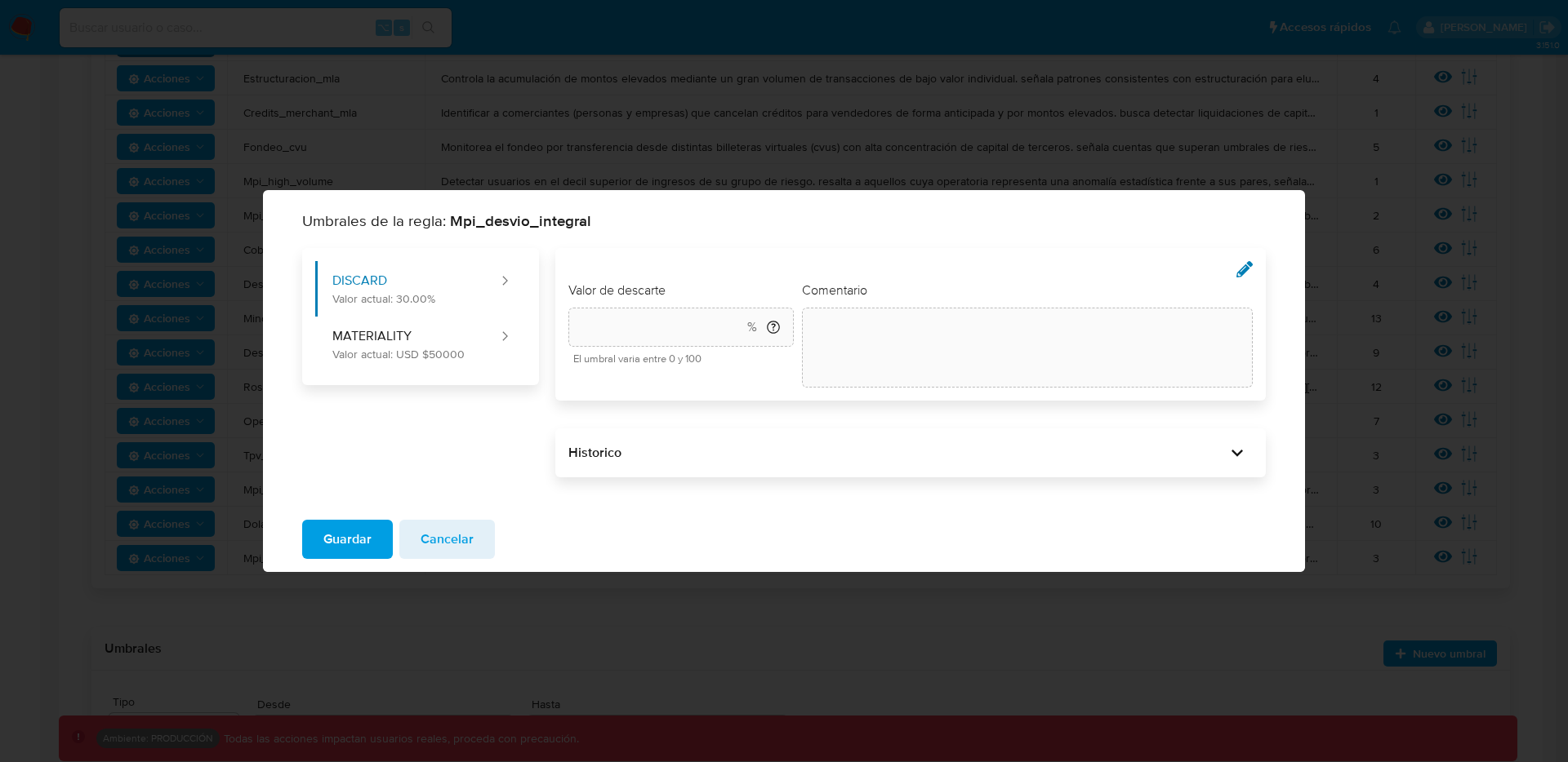
type input "30"
type textarea "init"
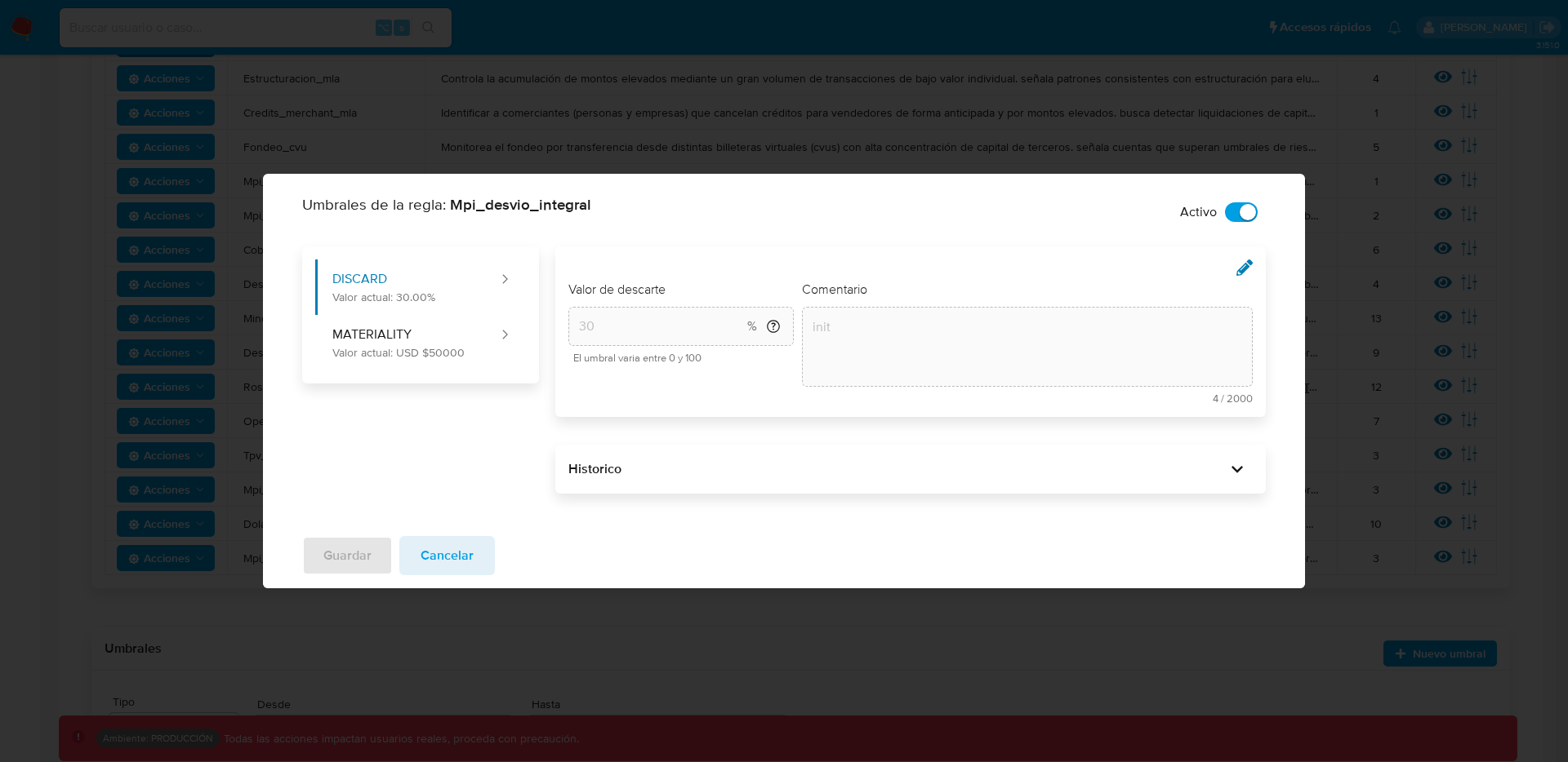
click at [515, 206] on span "Mpi_desvio_integral" at bounding box center [520, 204] width 141 height 22
click at [438, 556] on span "Cancelar" at bounding box center [447, 556] width 54 height 36
click at [438, 556] on div "Guardar Cancelar" at bounding box center [784, 556] width 1042 height 66
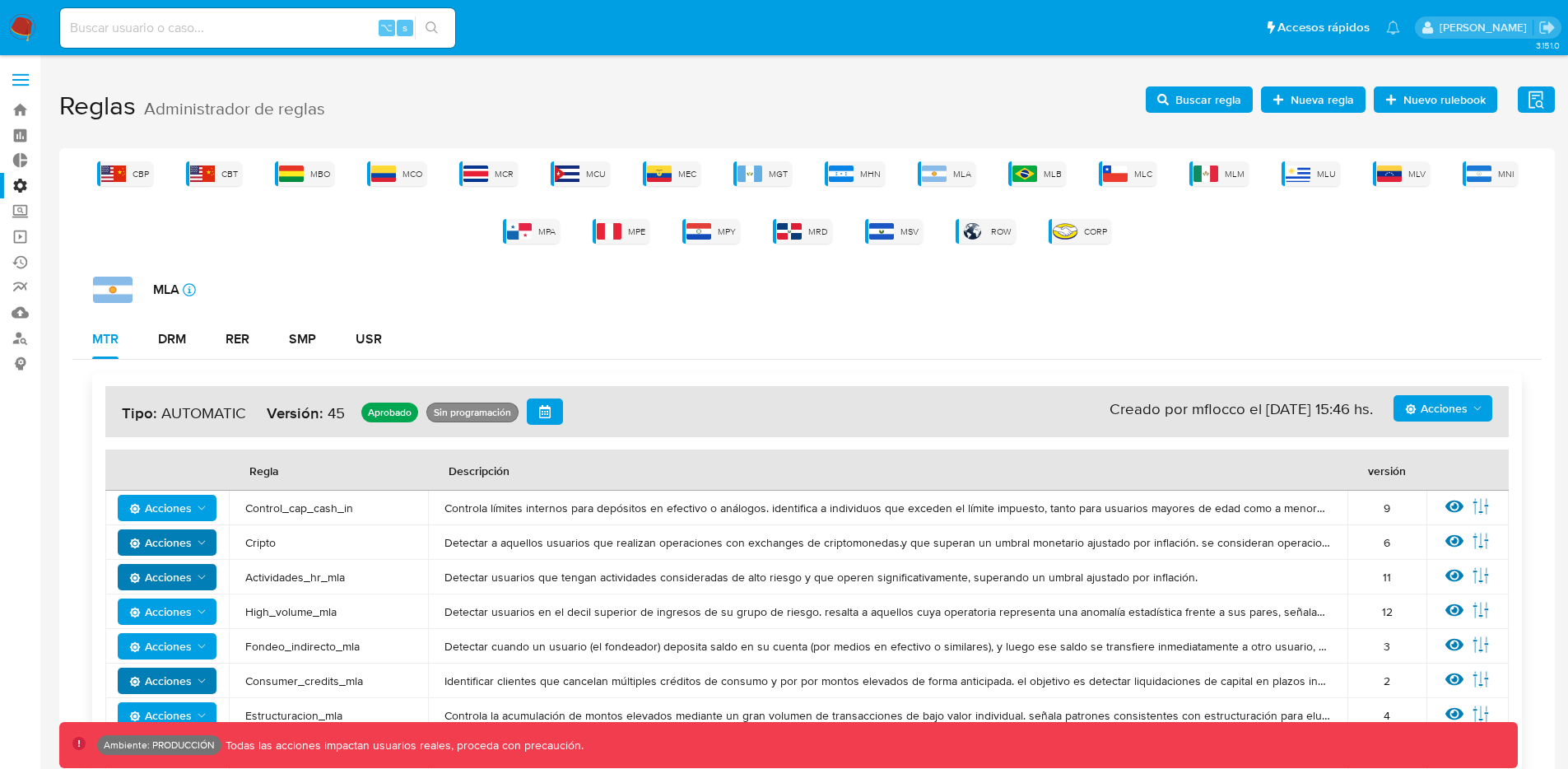
scroll to position [0, 0]
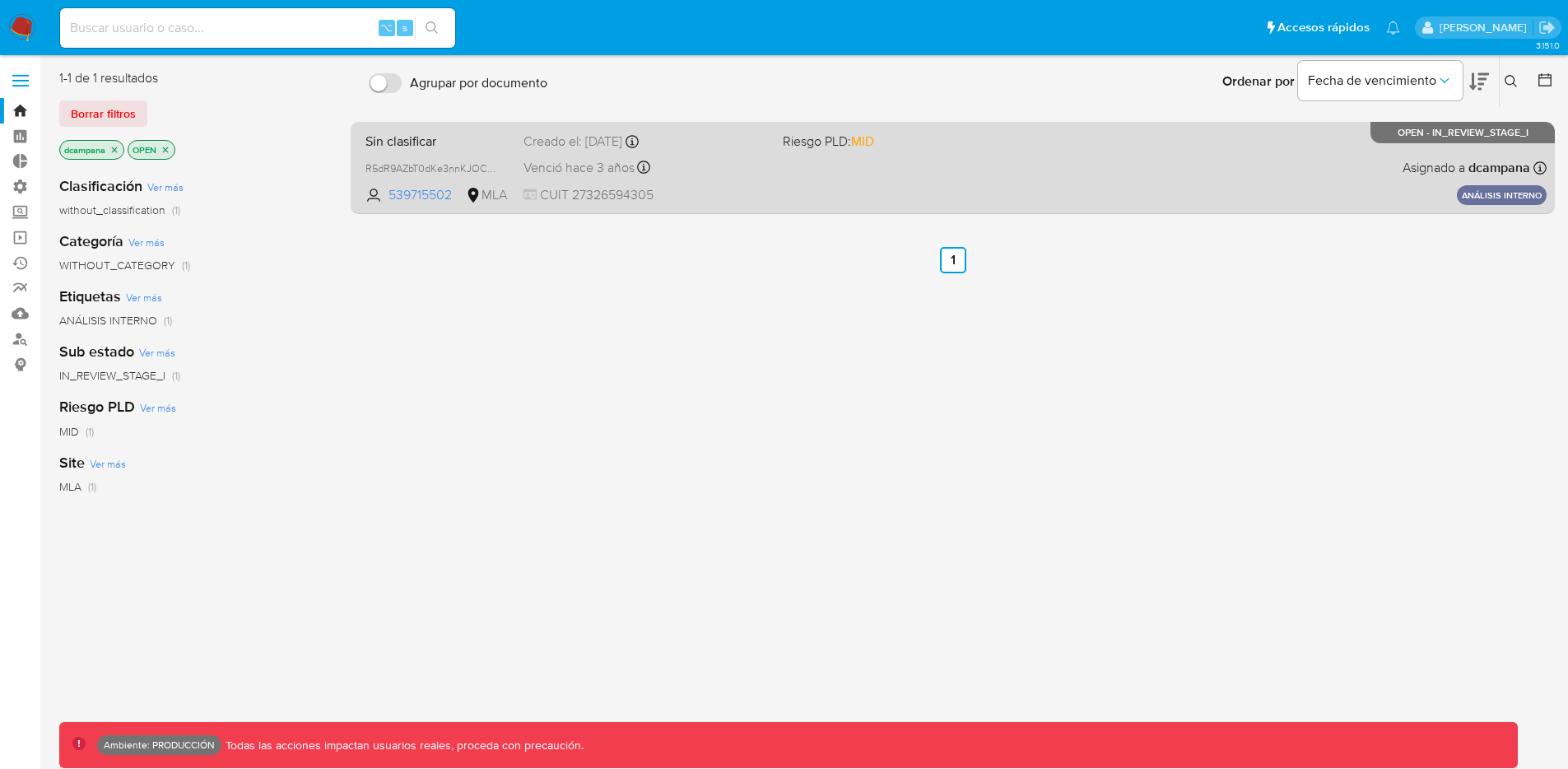
click at [700, 152] on div "Sin clasificar R5dR9AZbT0dKe3nnKJOCuQcw 539715502 MLA Riesgo PLD: MID Creado el…" at bounding box center [953, 168] width 1188 height 83
click at [703, 183] on div "Sin clasificar R5dR9AZbT0dKe3nnKJOCuQcw 539715502 MLA Riesgo PLD: MID Creado el…" at bounding box center [953, 168] width 1188 height 83
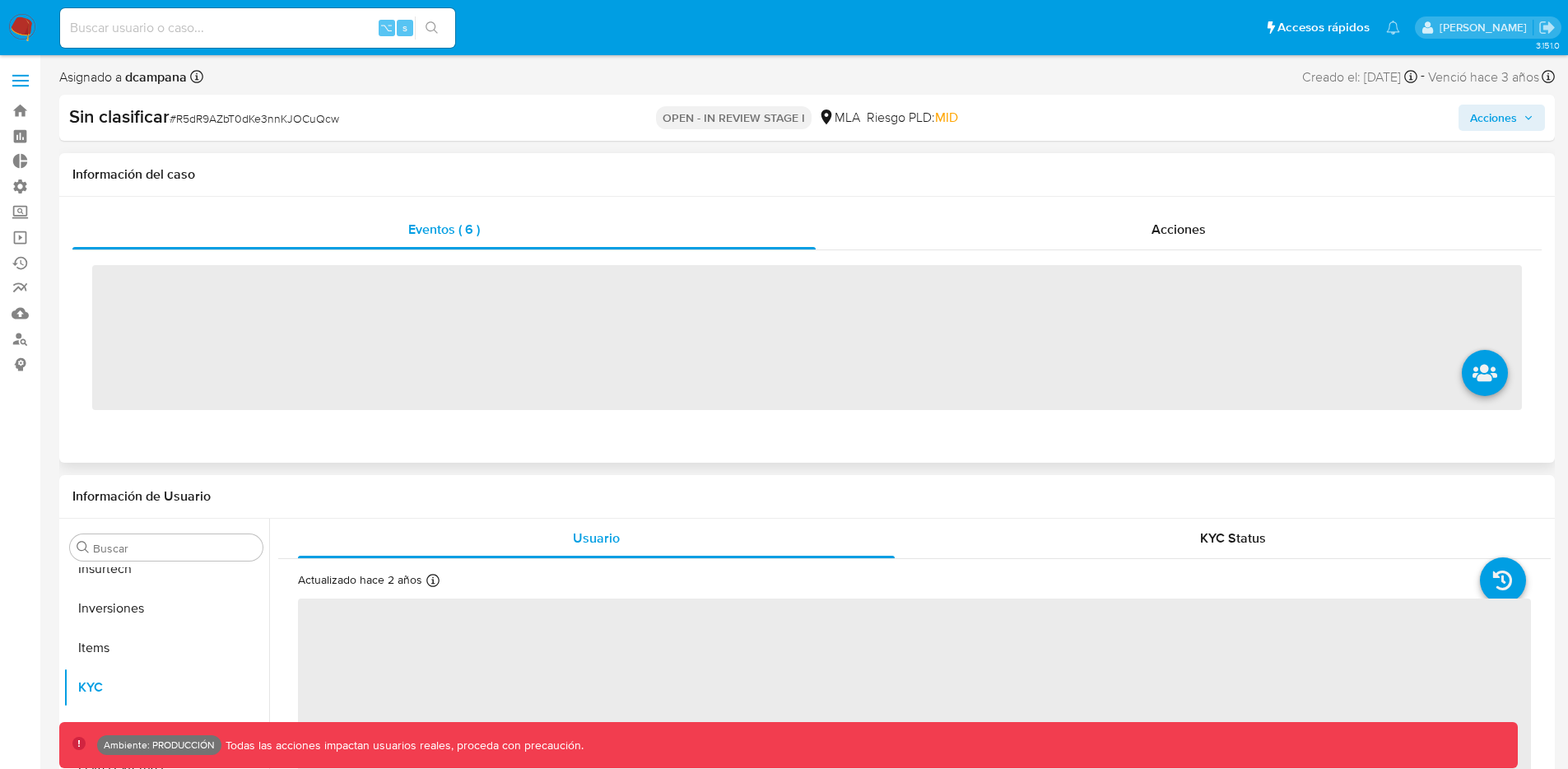
scroll to position [735, 0]
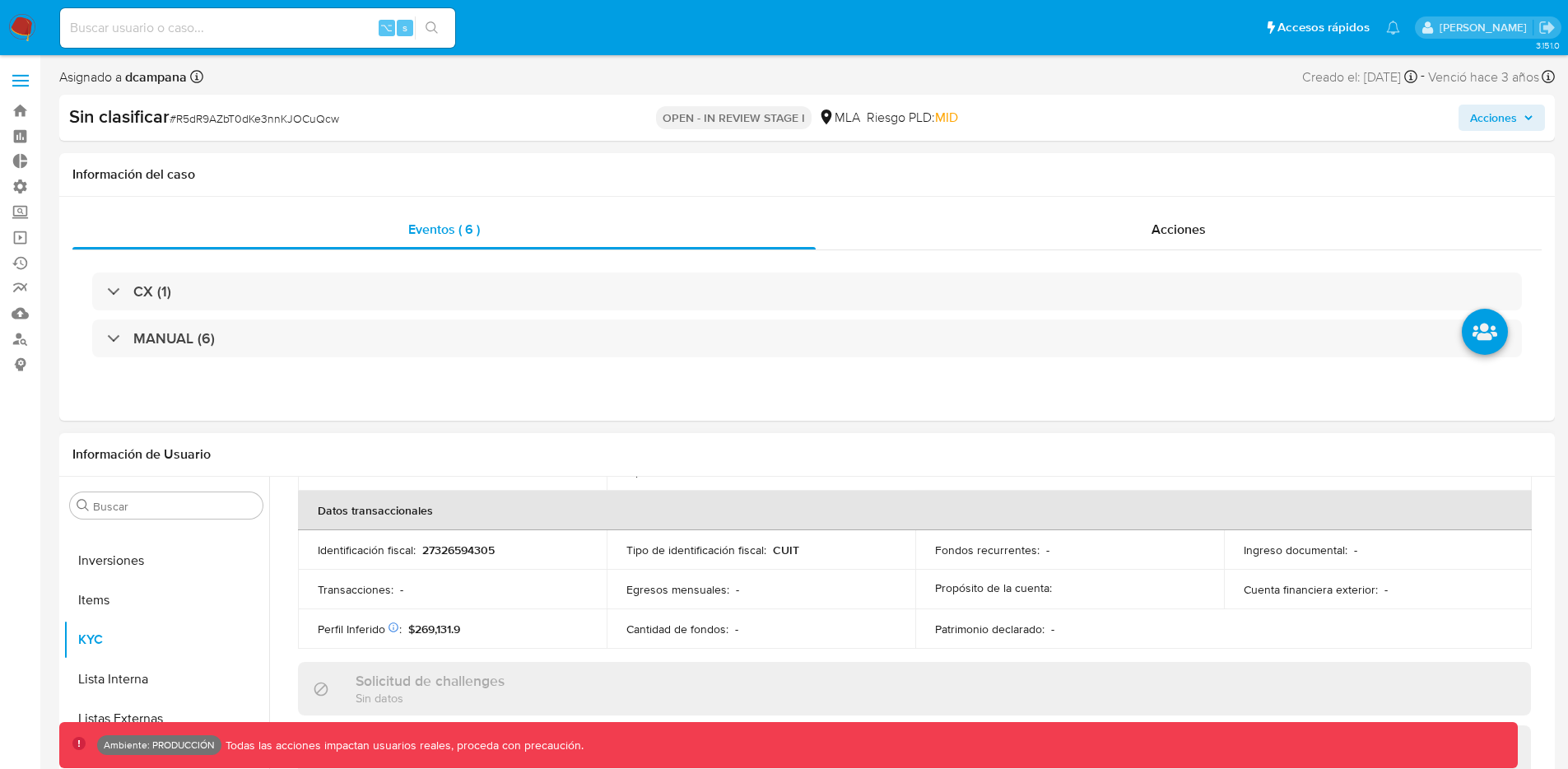
select select "10"
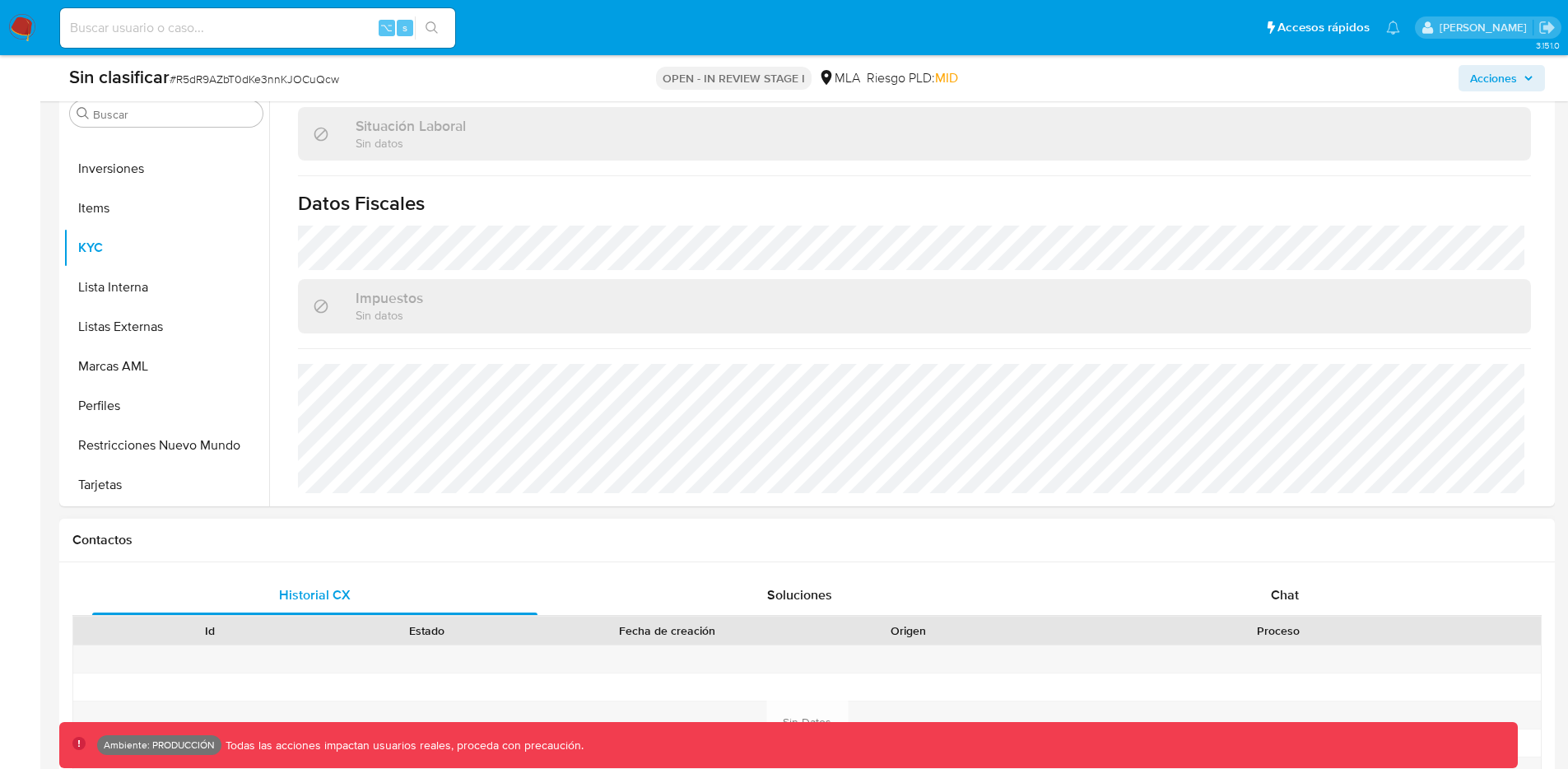
scroll to position [334, 0]
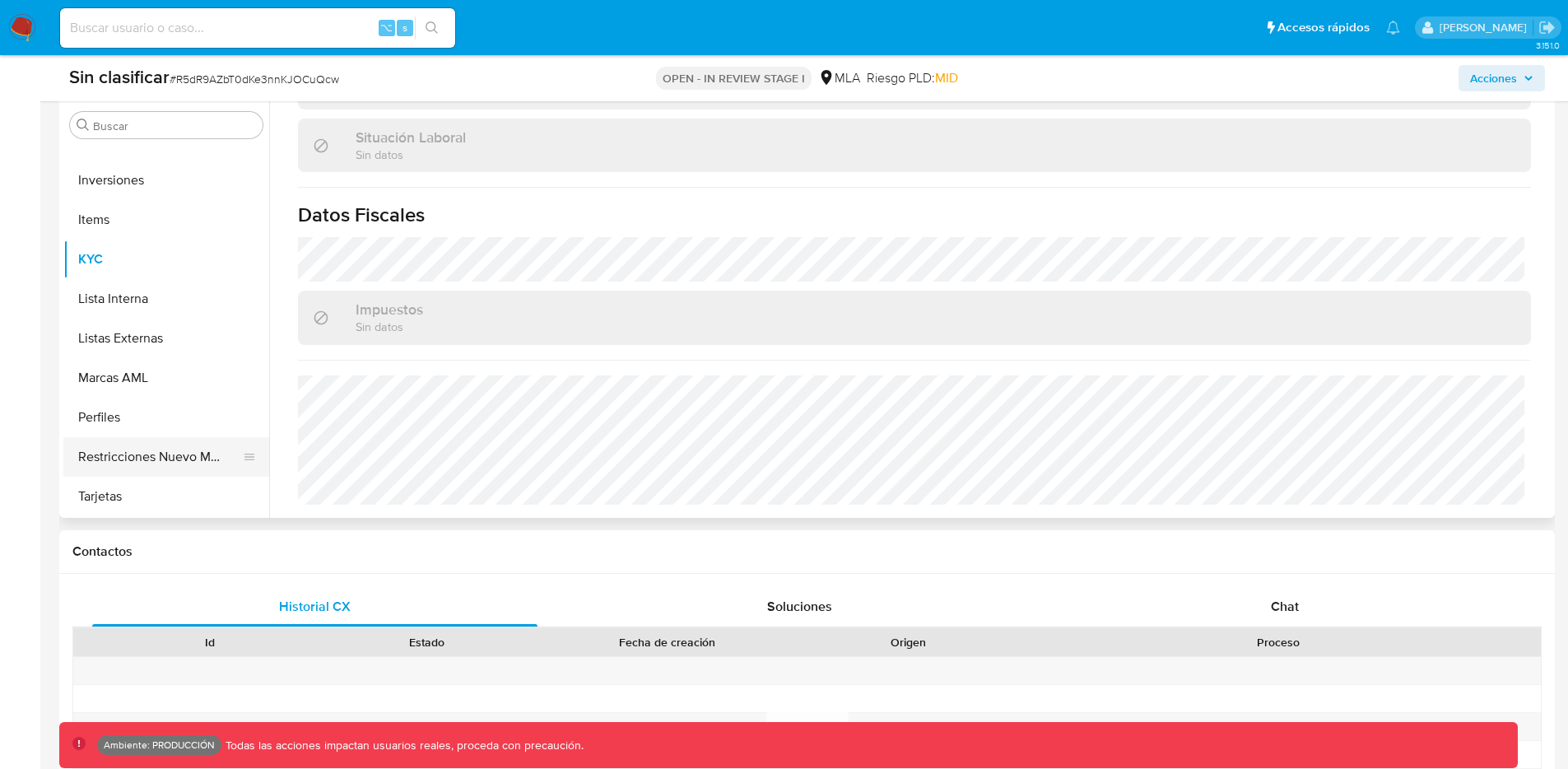
click at [135, 447] on button "Restricciones Nuevo Mundo" at bounding box center [159, 457] width 192 height 40
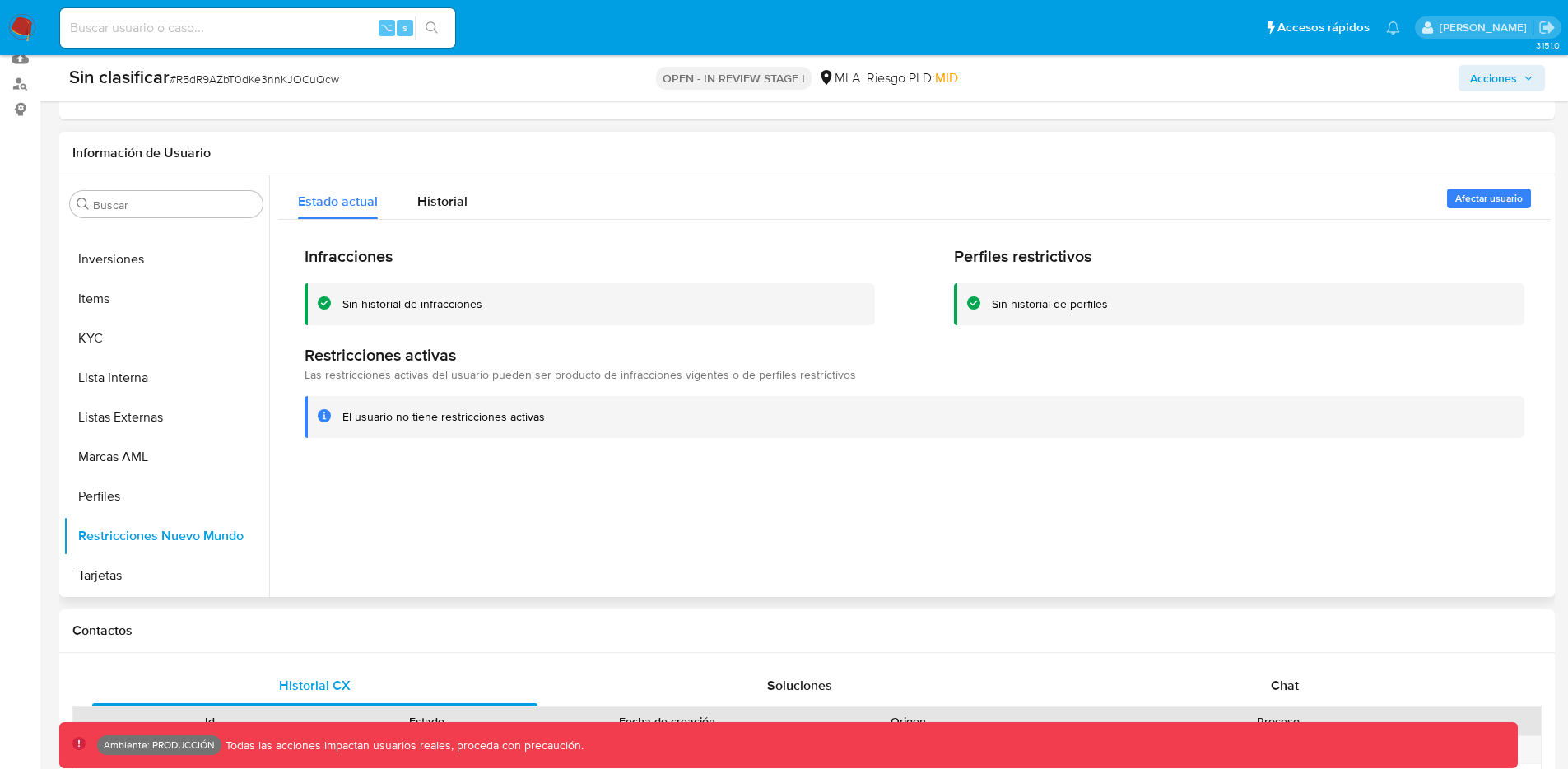
scroll to position [0, 0]
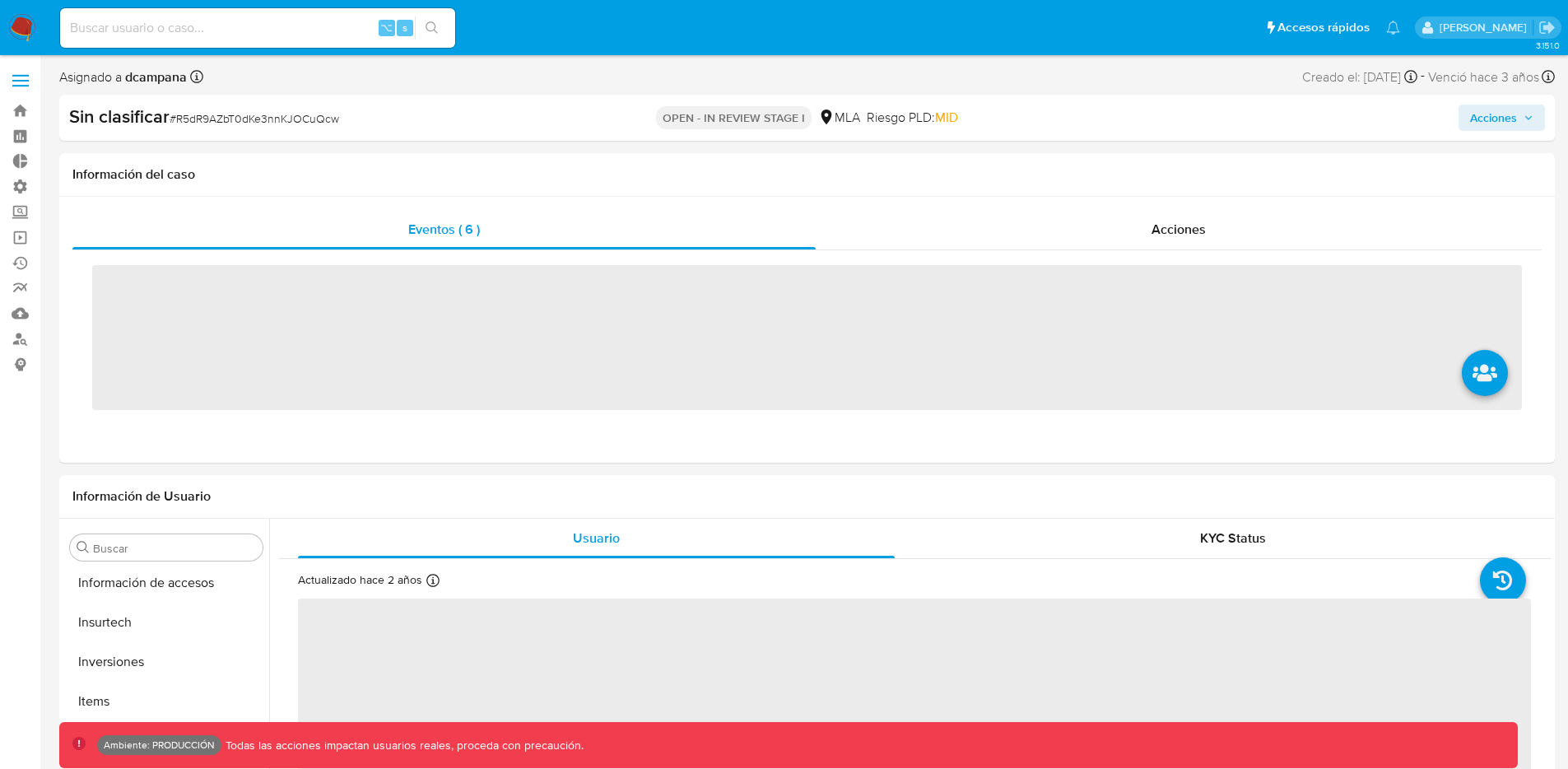
scroll to position [735, 0]
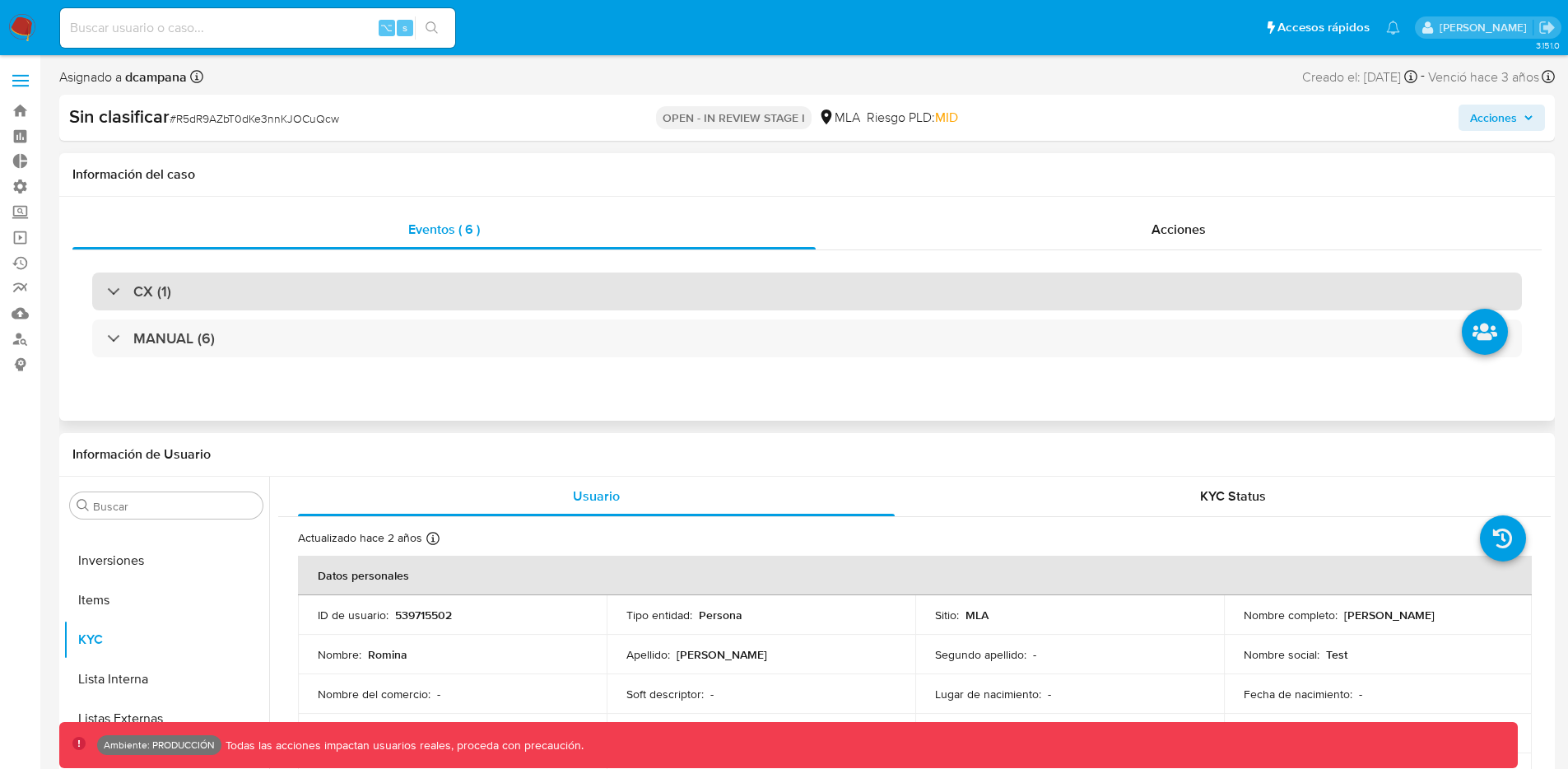
select select "10"
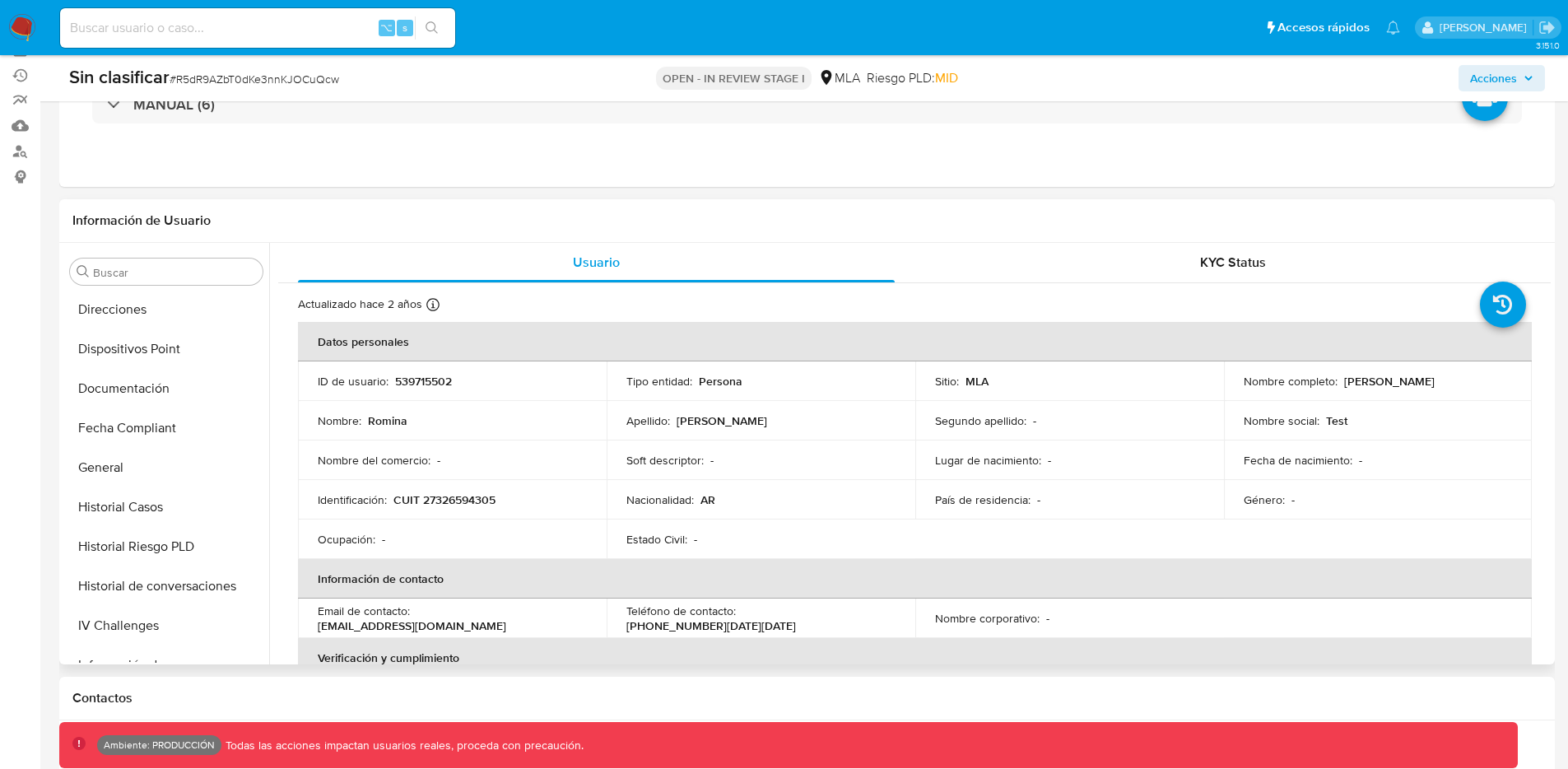
scroll to position [324, 0]
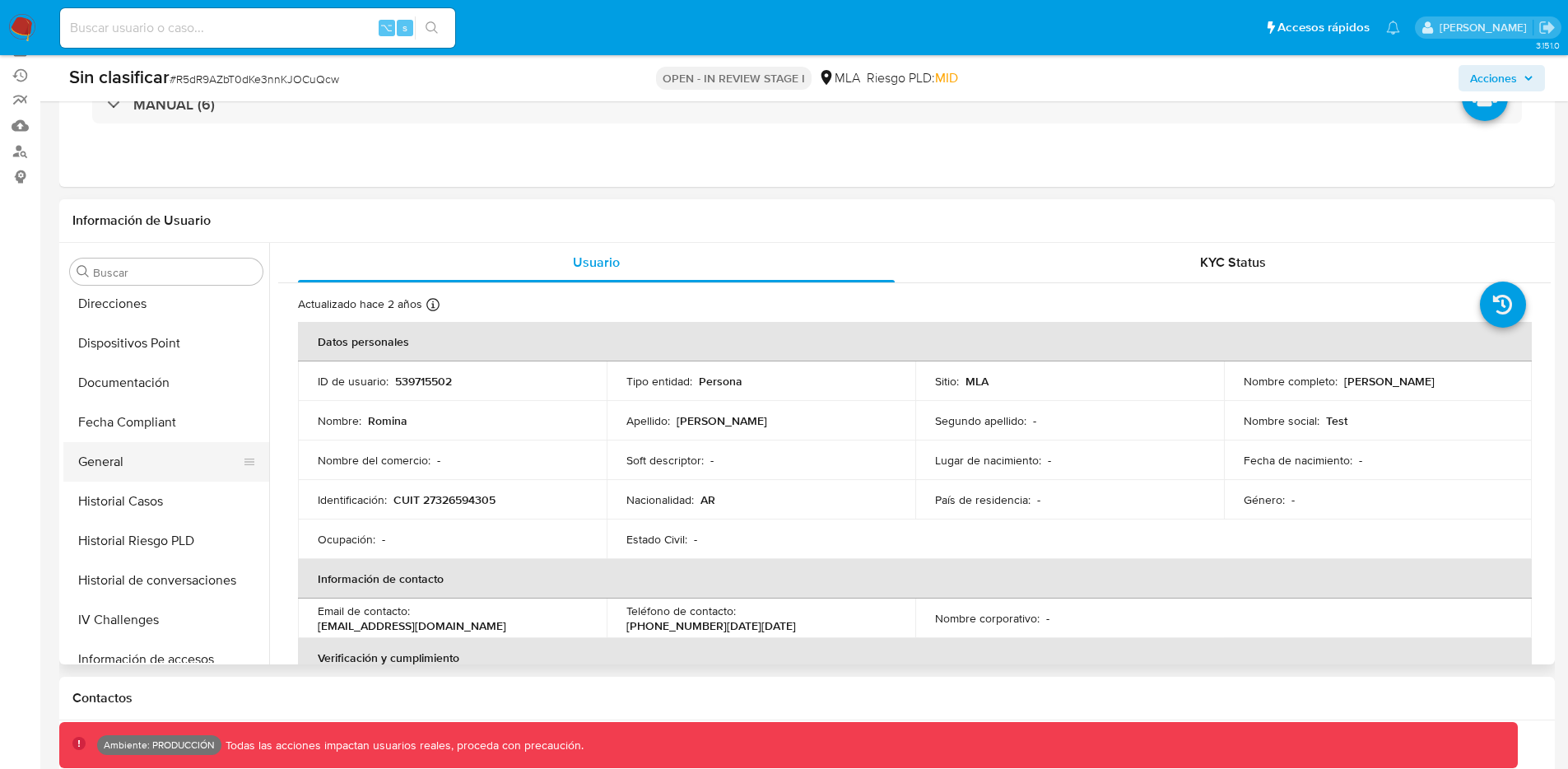
click at [154, 469] on button "General" at bounding box center [159, 462] width 192 height 40
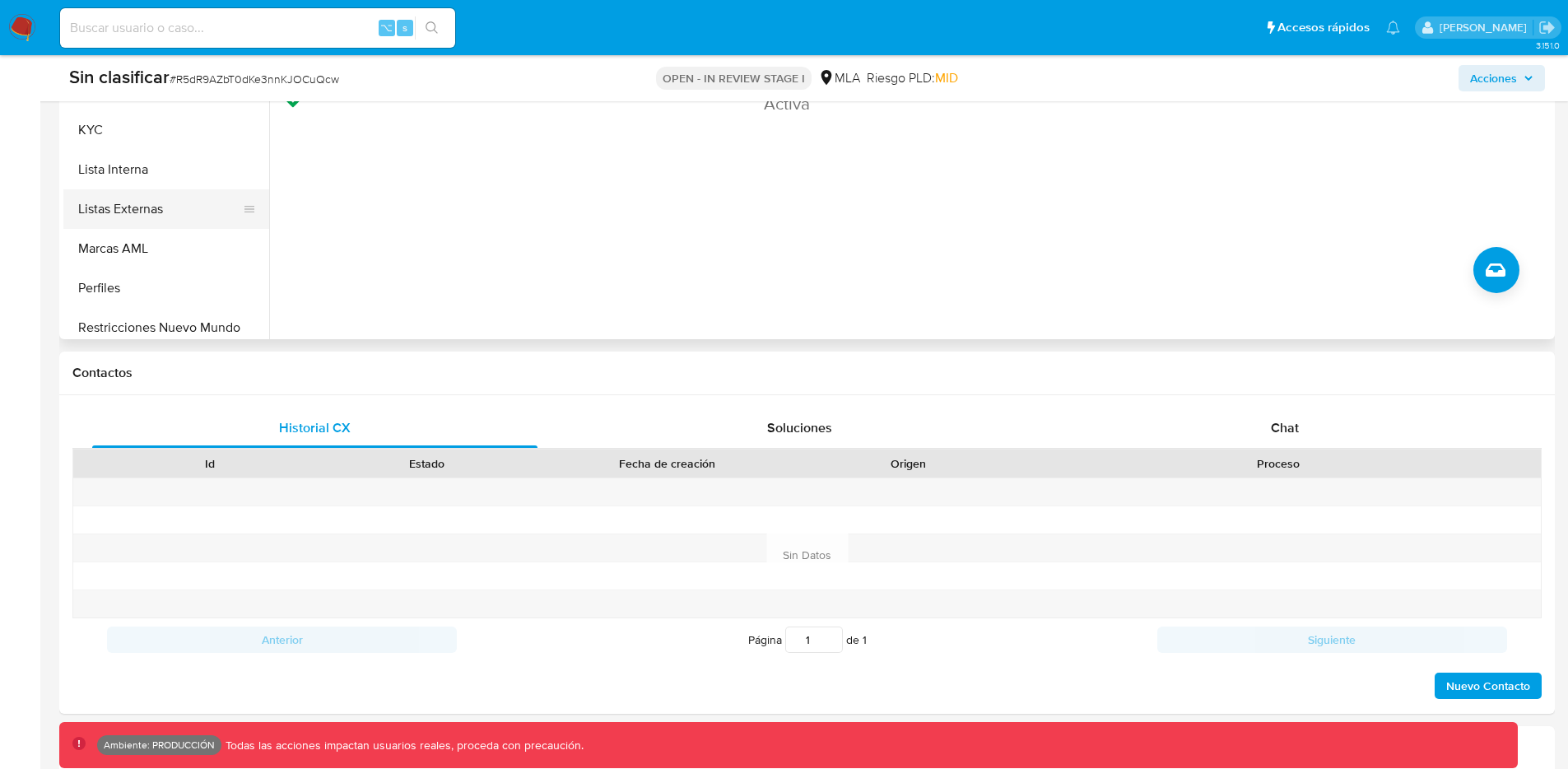
scroll to position [735, 0]
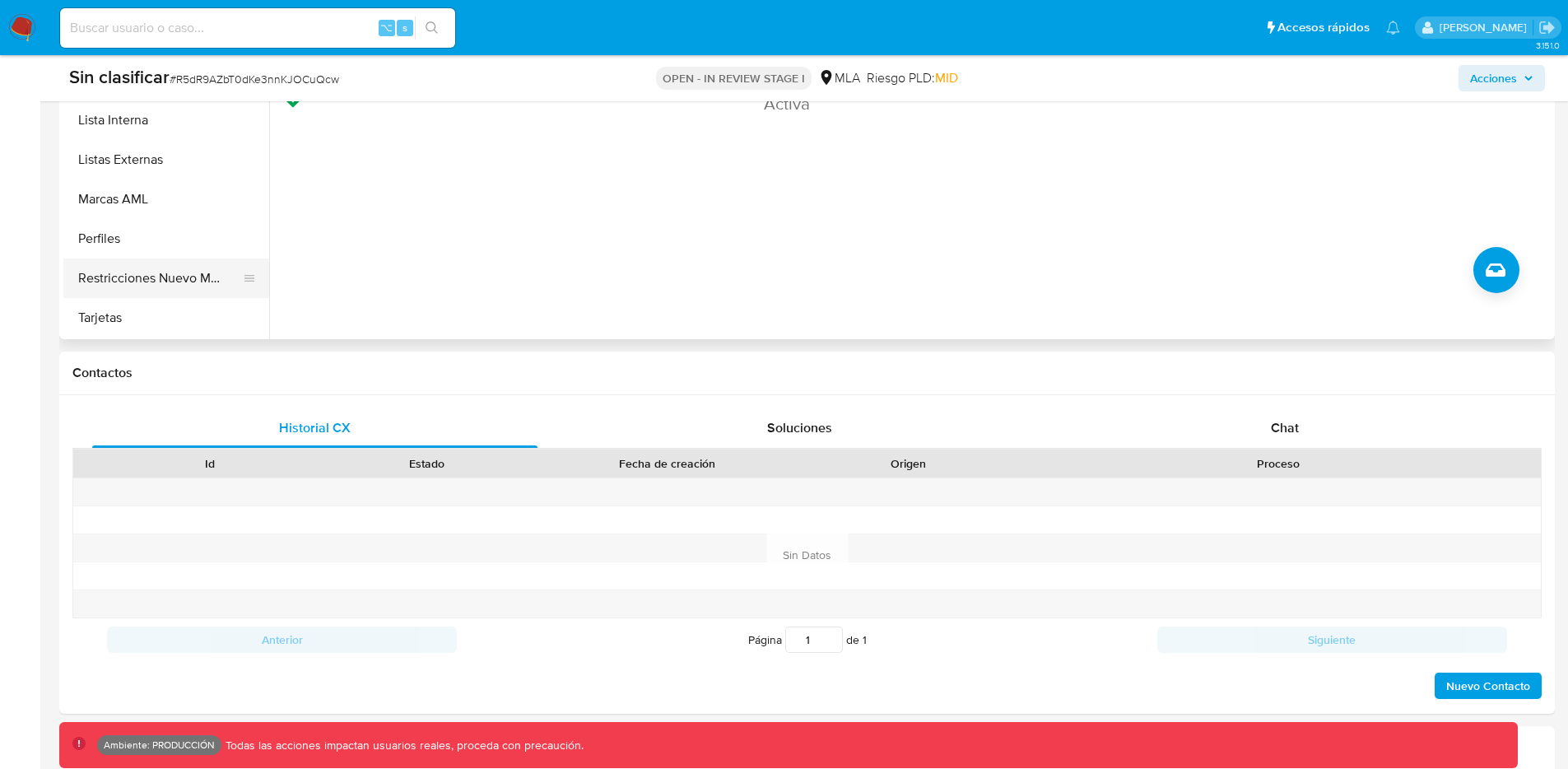
click at [186, 265] on button "Restricciones Nuevo Mundo" at bounding box center [159, 278] width 192 height 40
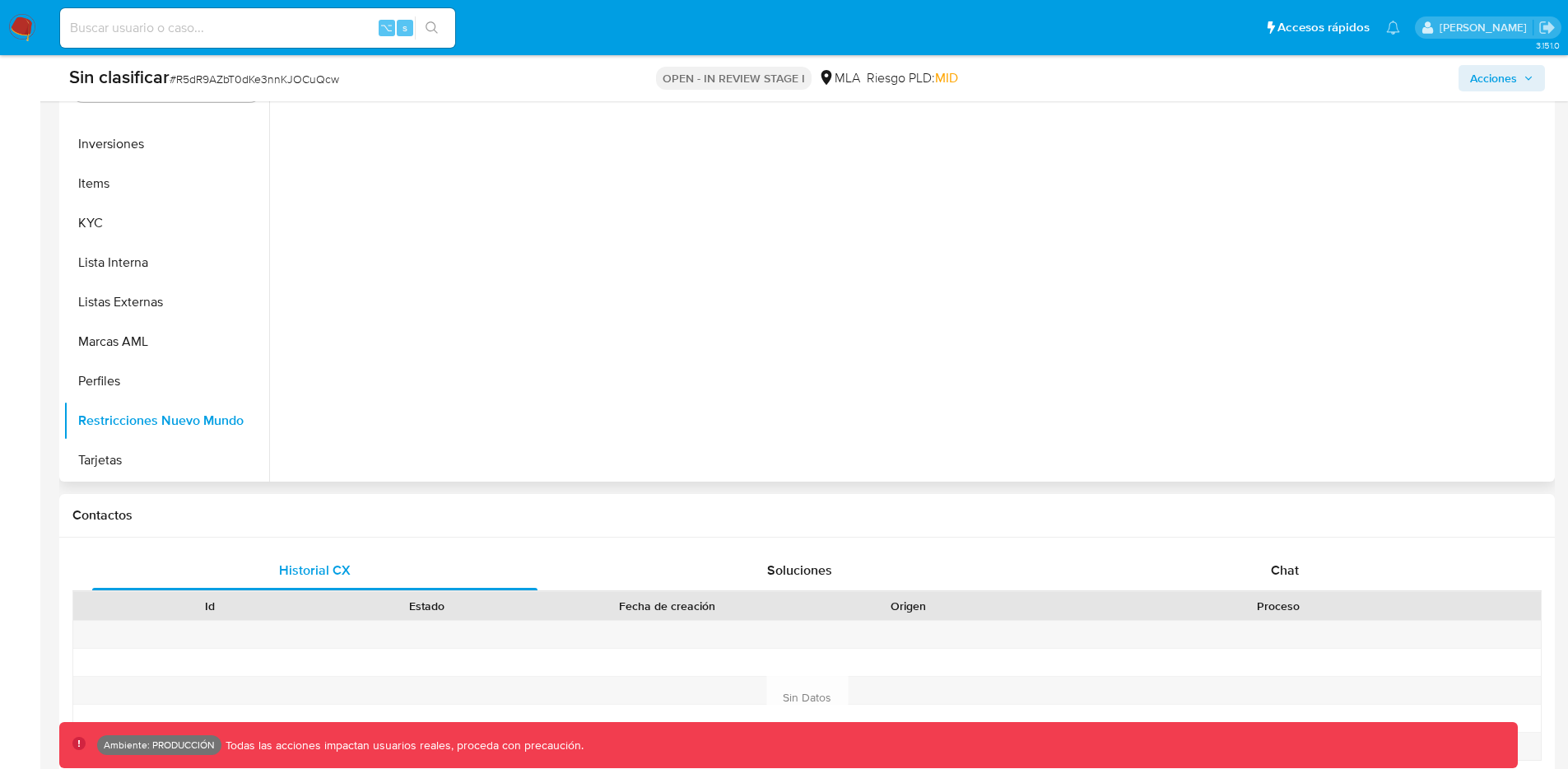
scroll to position [259, 0]
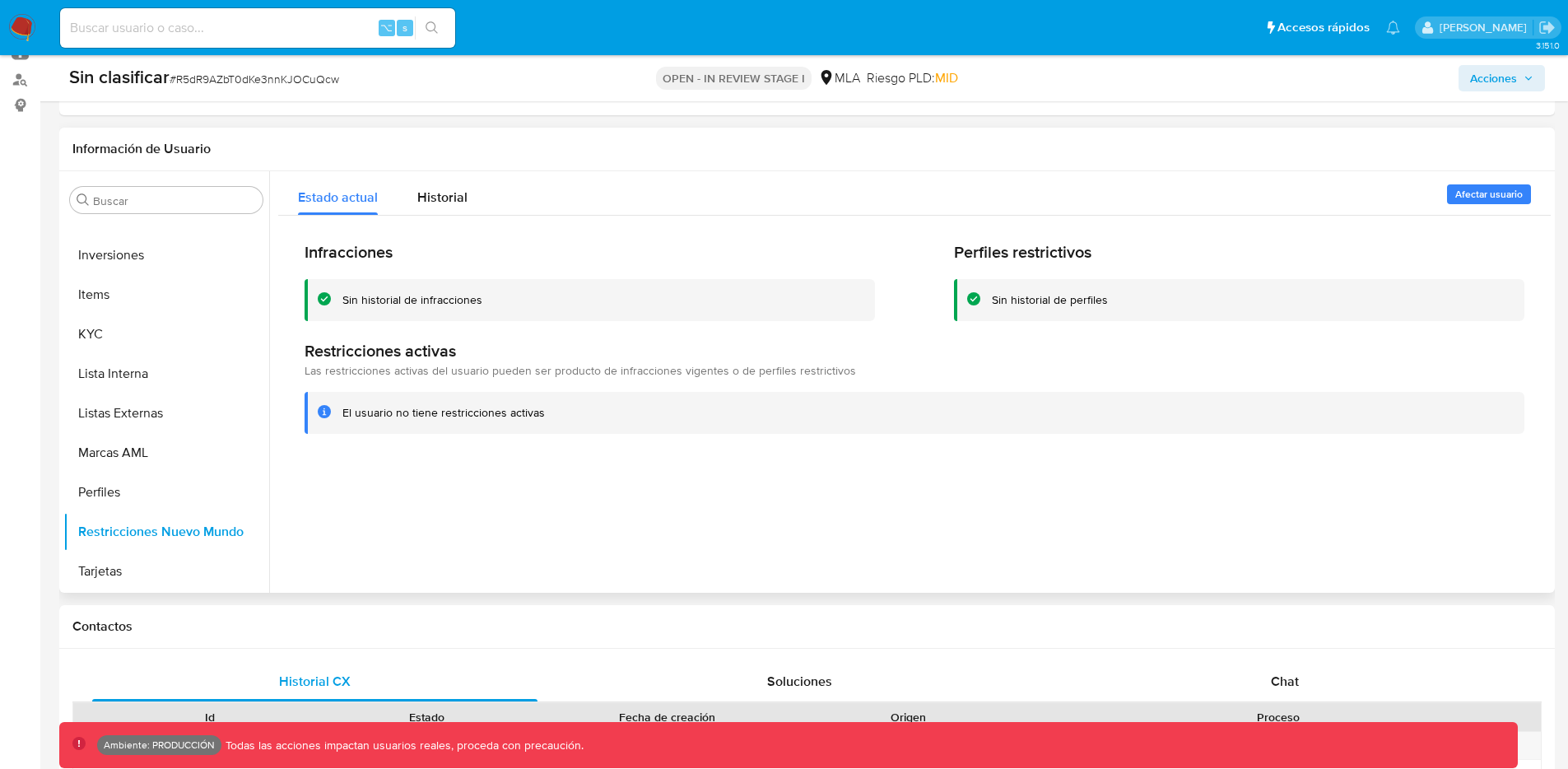
click at [1473, 199] on span "Afectar usuario" at bounding box center [1488, 194] width 67 height 16
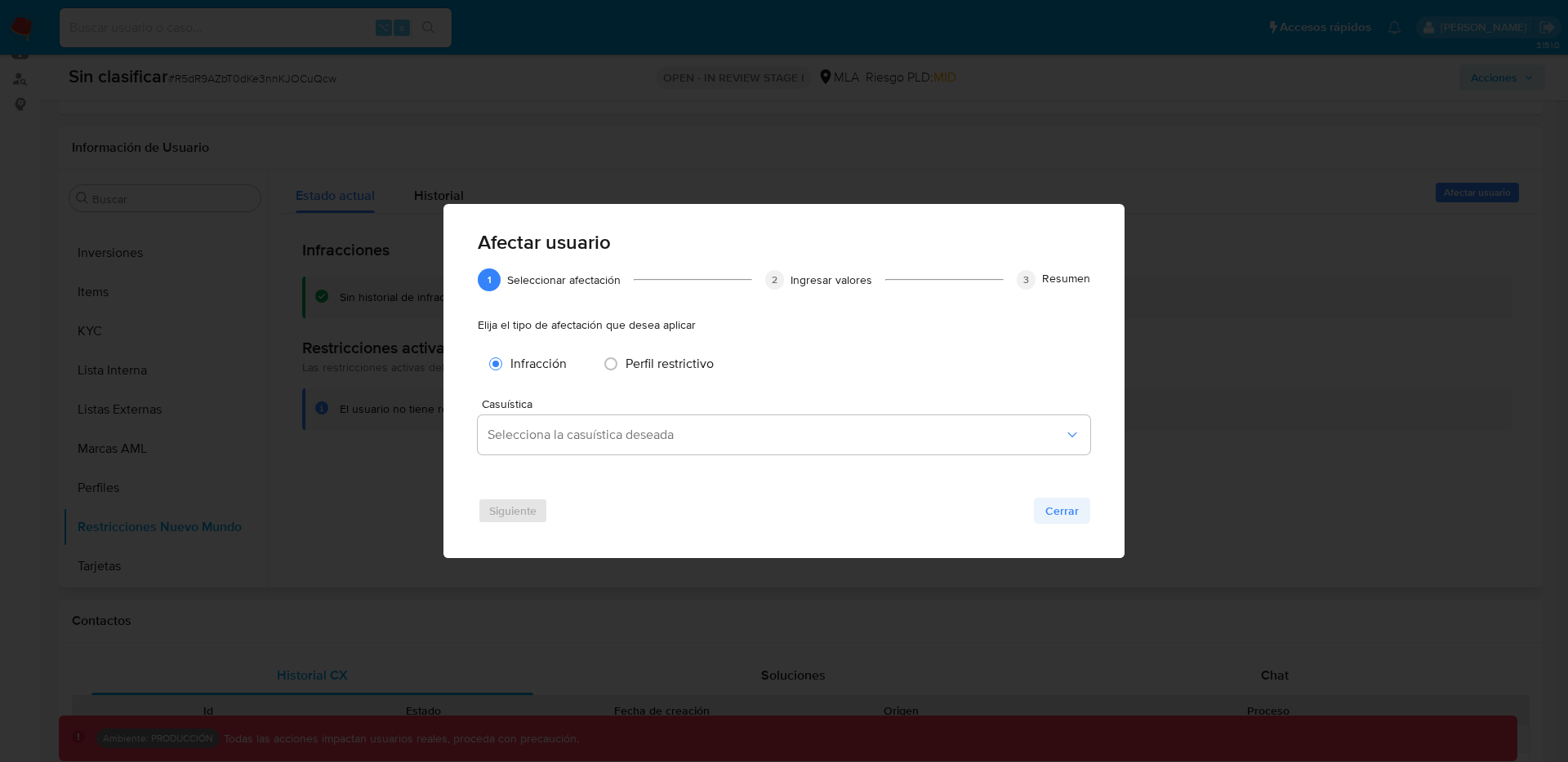
click at [1076, 511] on span "Cerrar" at bounding box center [1062, 511] width 34 height 23
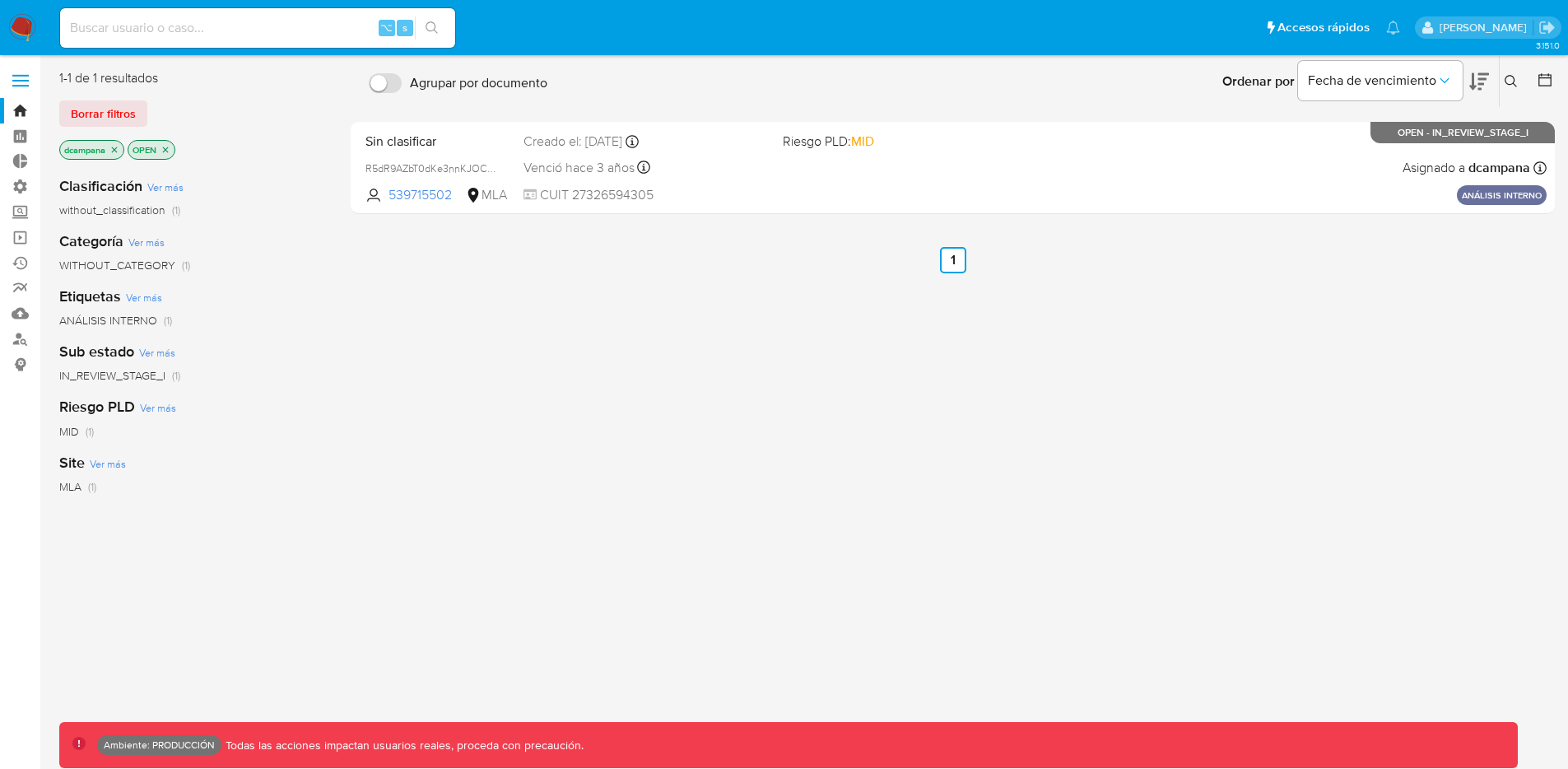
click at [27, 77] on label at bounding box center [20, 80] width 41 height 35
click at [0, 0] on input "checkbox" at bounding box center [0, 0] width 0 height 0
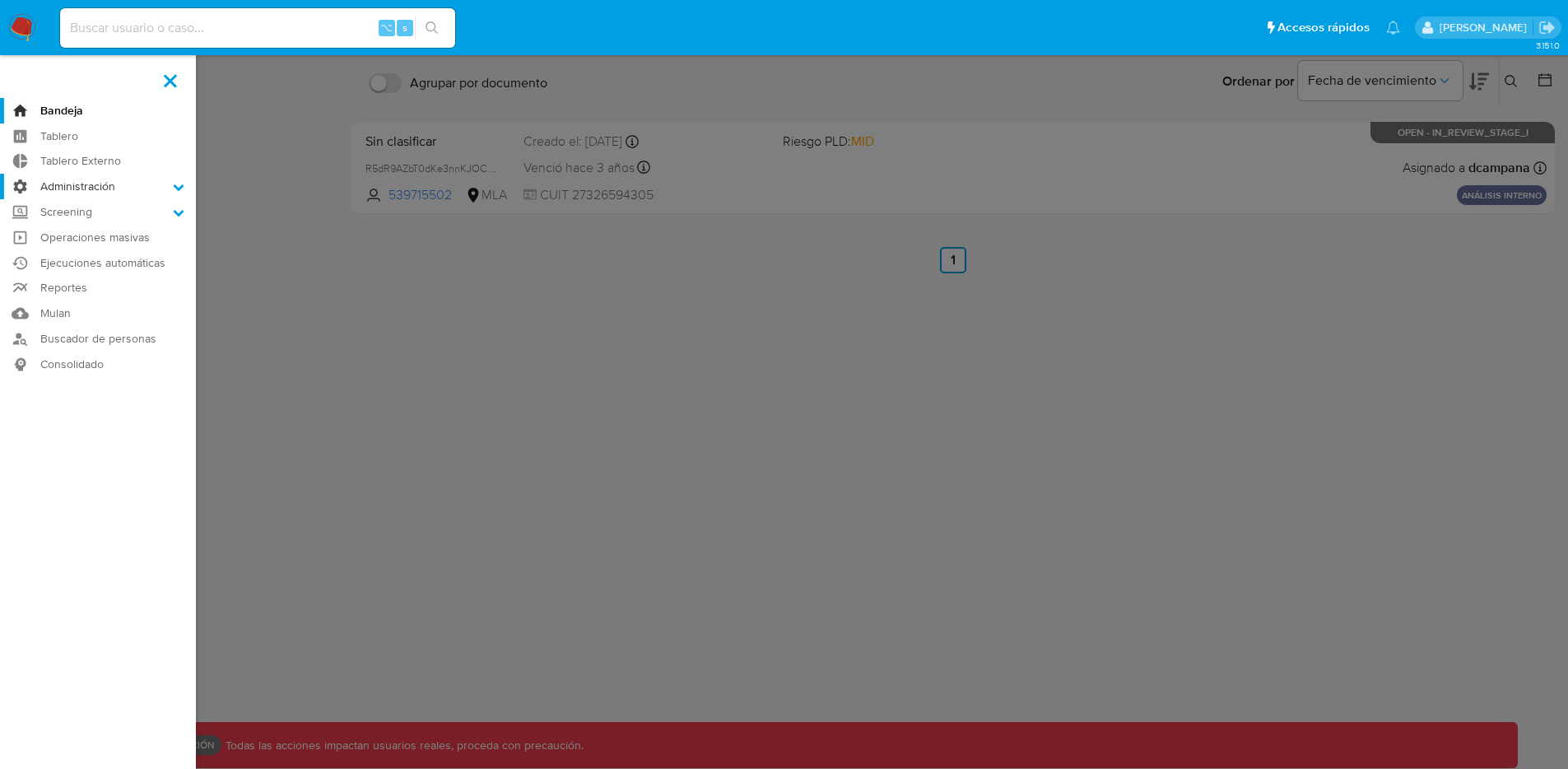
click at [119, 194] on label "Administración" at bounding box center [98, 186] width 196 height 26
click at [0, 0] on input "Administración" at bounding box center [0, 0] width 0 height 0
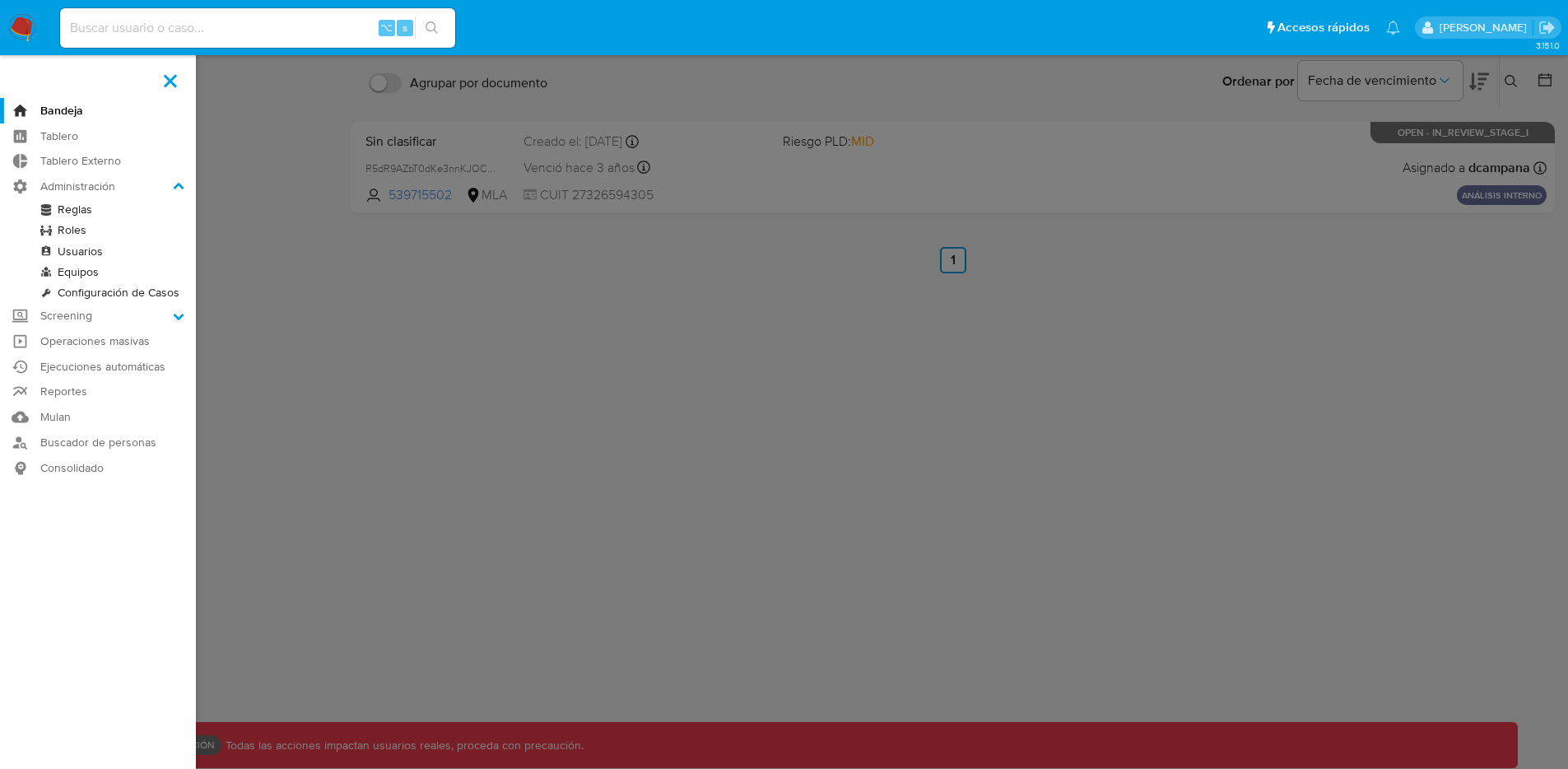
click at [100, 230] on link "Roles" at bounding box center [98, 230] width 196 height 21
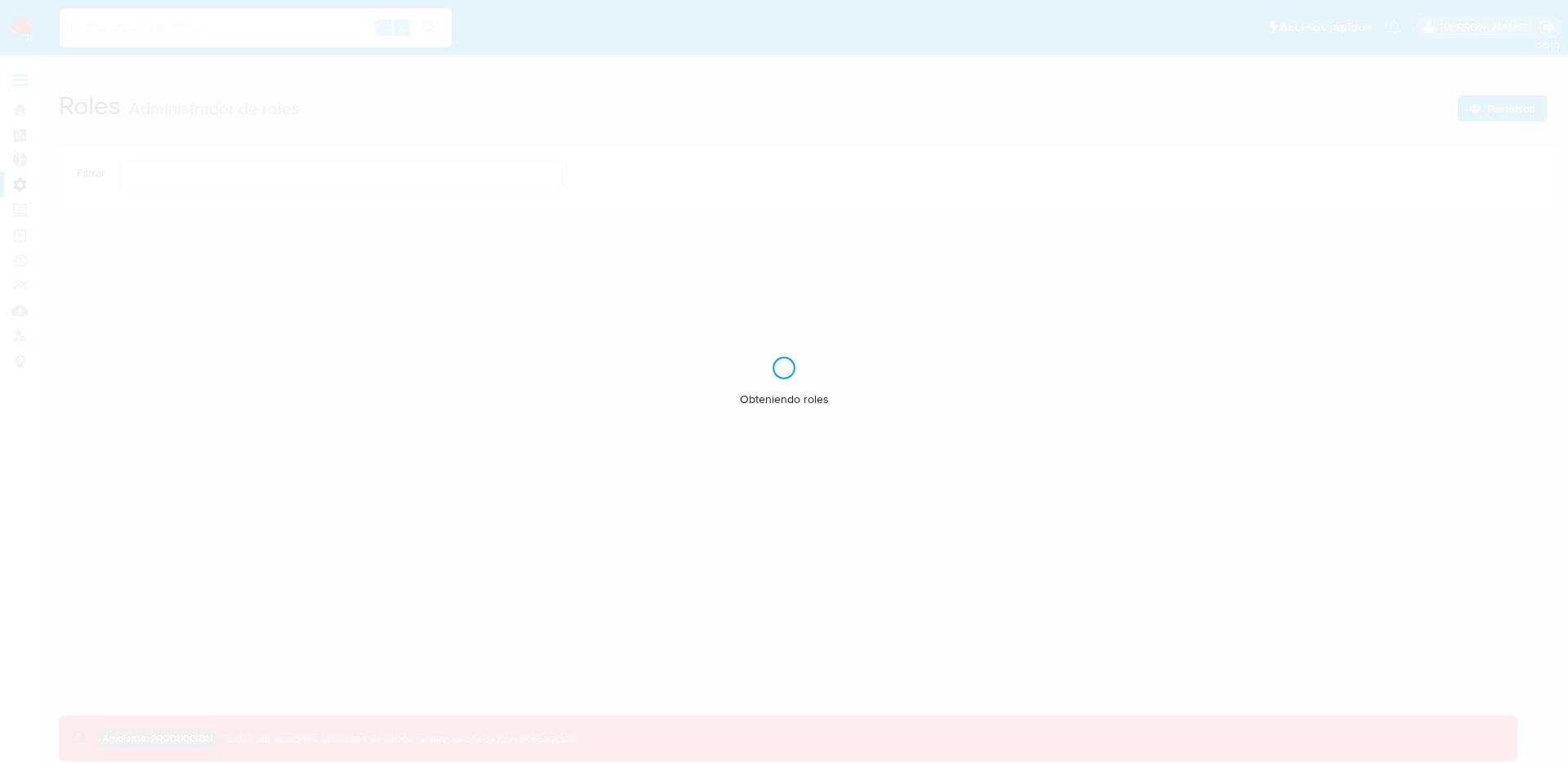
click at [27, 73] on div "Obteniendo roles" at bounding box center [784, 381] width 1568 height 762
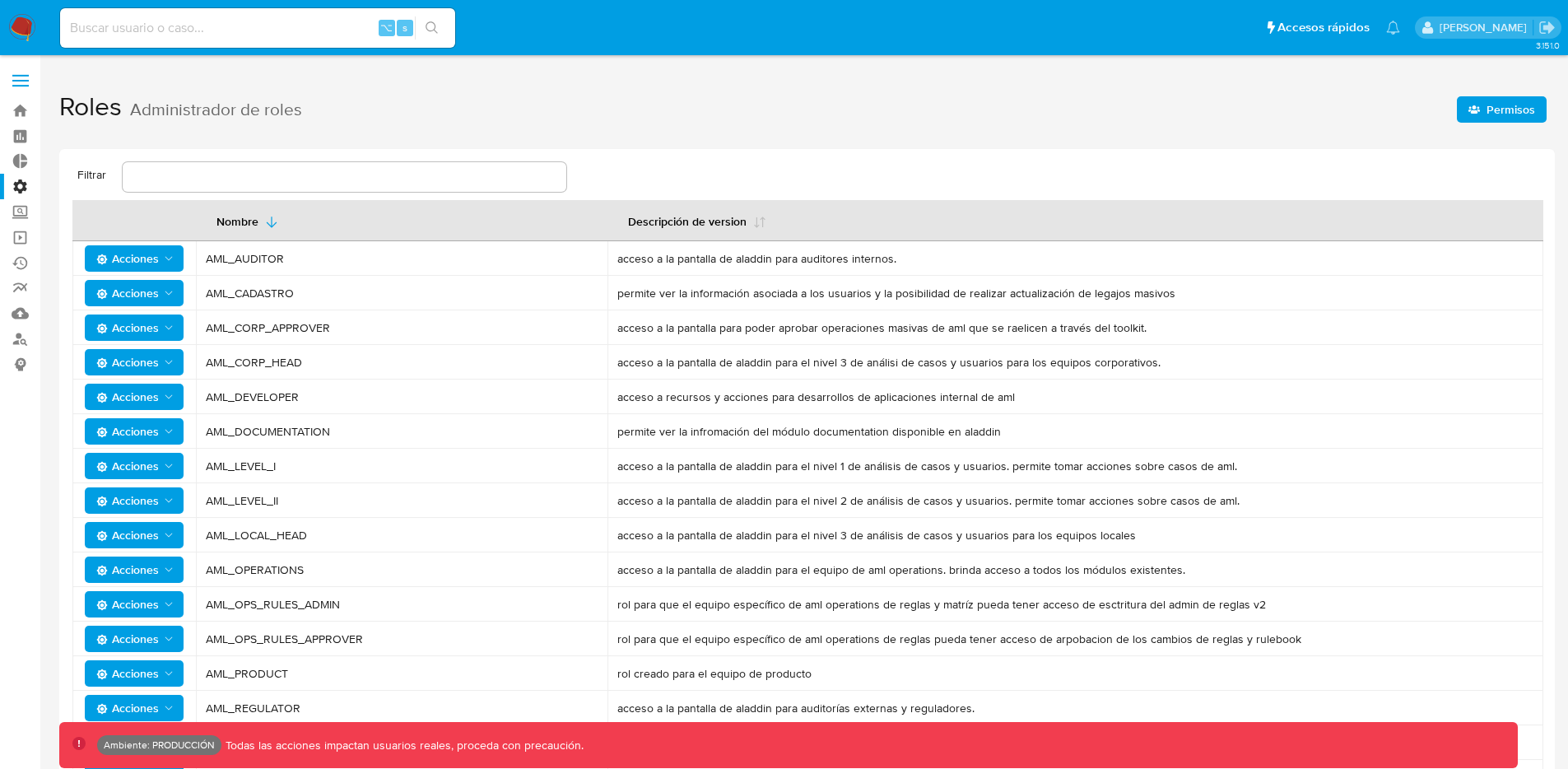
click at [22, 74] on span at bounding box center [20, 75] width 16 height 3
click at [0, 0] on input "checkbox" at bounding box center [0, 0] width 0 height 0
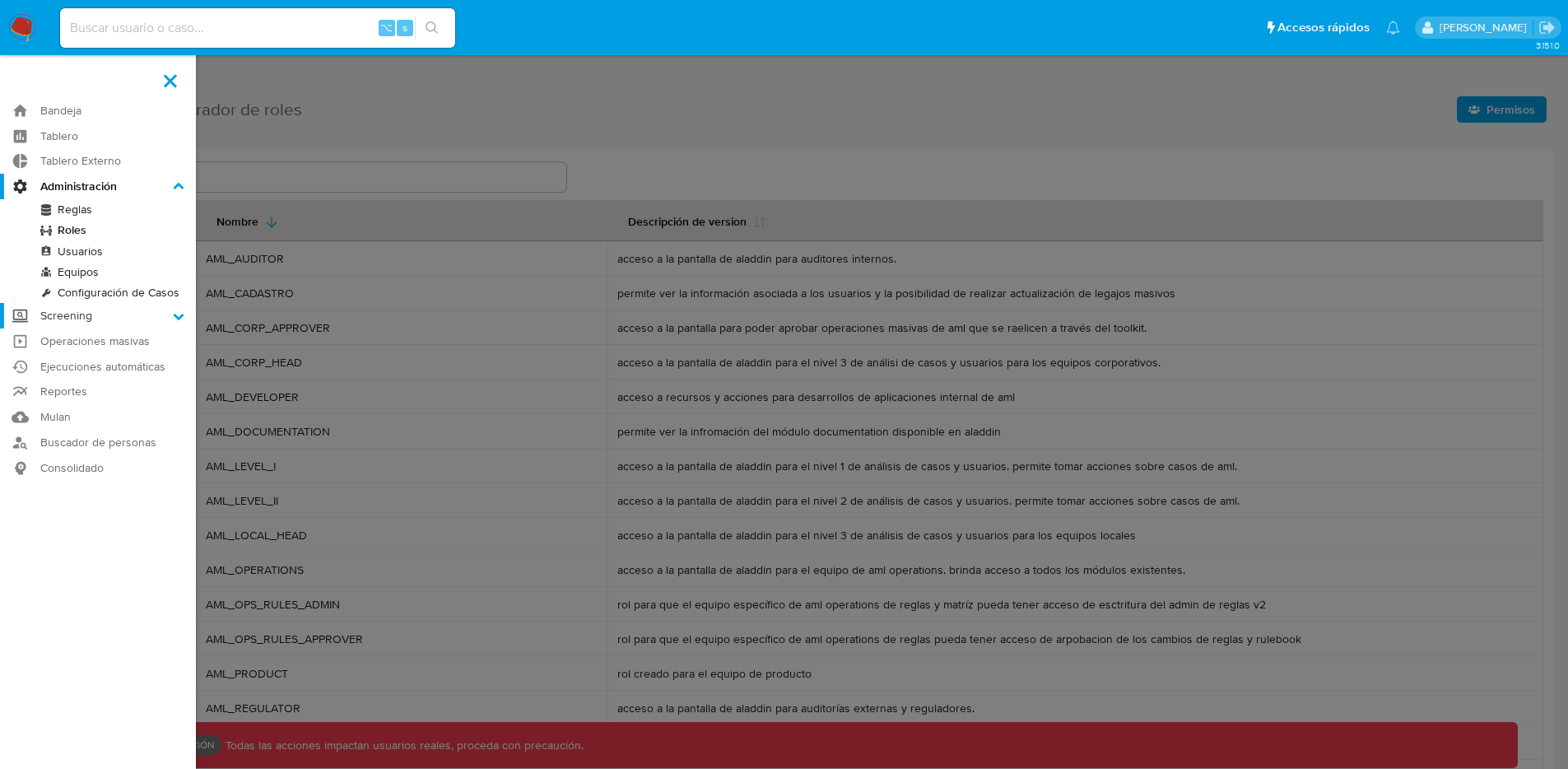
click at [92, 313] on label "Screening" at bounding box center [98, 315] width 196 height 26
click at [0, 0] on input "Screening" at bounding box center [0, 0] width 0 height 0
click at [73, 366] on link "Ejecuciones automáticas" at bounding box center [98, 367] width 196 height 26
